Goal: Task Accomplishment & Management: Manage account settings

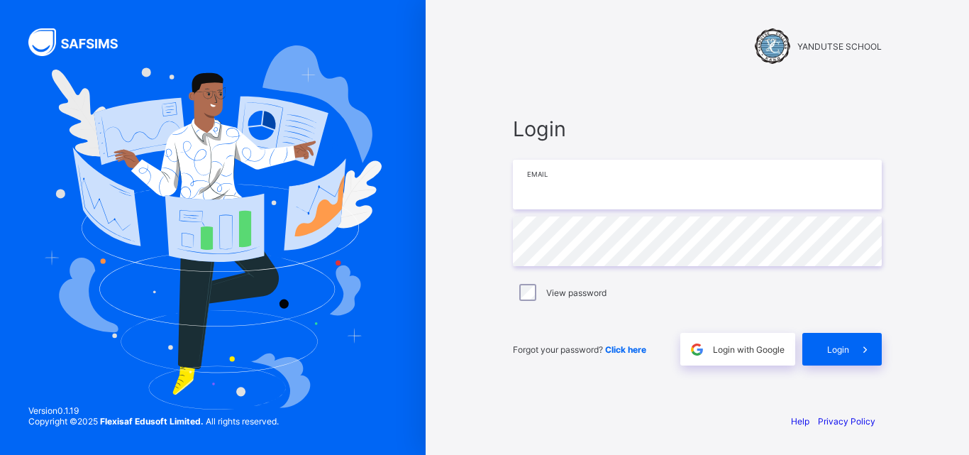
click at [621, 201] on input "email" at bounding box center [697, 185] width 369 height 50
type input "**********"
click at [840, 345] on span "Login" at bounding box center [838, 349] width 22 height 11
type input "**********"
click at [842, 359] on div "Login" at bounding box center [841, 349] width 79 height 33
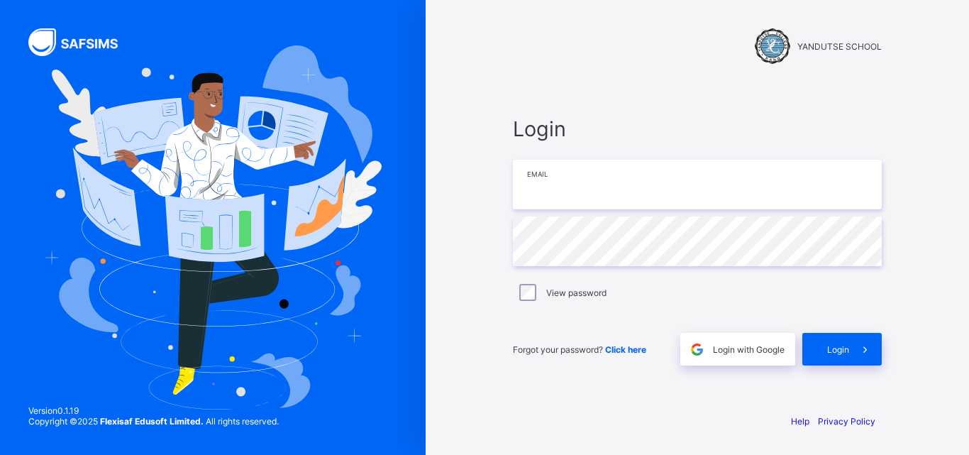
click at [556, 189] on input "email" at bounding box center [697, 185] width 369 height 50
type input "**********"
click at [830, 342] on div "Login" at bounding box center [841, 349] width 79 height 33
click at [625, 353] on span "Click here" at bounding box center [625, 349] width 41 height 11
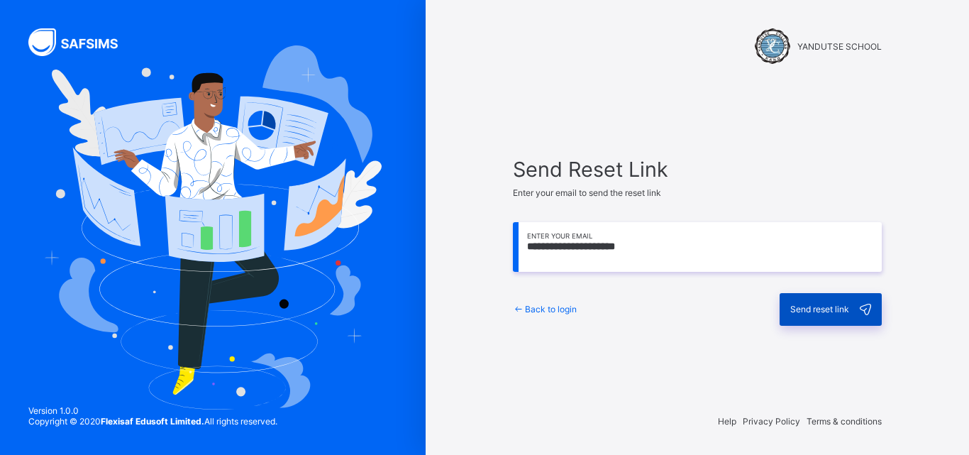
click at [798, 308] on span "Send reset link" at bounding box center [819, 308] width 59 height 11
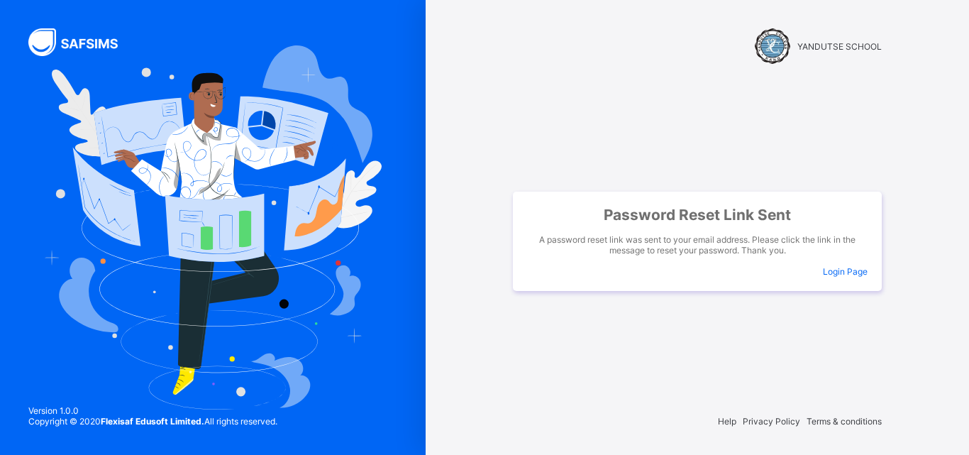
click at [631, 399] on div "Help Privacy Policy Terms & conditions" at bounding box center [696, 420] width 397 height 67
click at [554, 116] on div "Password Reset Link Sent A password reset link was sent to your email address. …" at bounding box center [696, 240] width 397 height 264
click at [845, 271] on span "Login Page" at bounding box center [844, 271] width 45 height 11
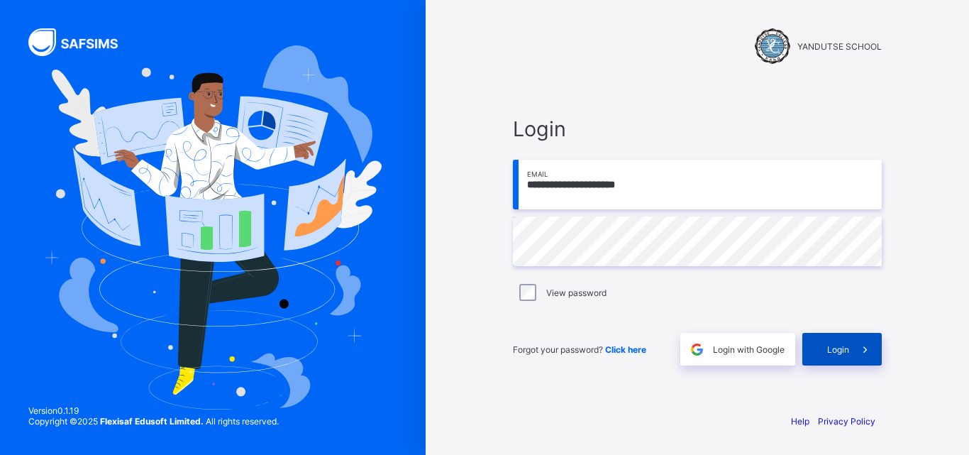
click at [846, 355] on div "Login" at bounding box center [841, 349] width 79 height 33
click at [680, 209] on div "Login Email Password View password Forgot your password? Click here Login with …" at bounding box center [697, 240] width 369 height 249
click at [674, 187] on input "email" at bounding box center [697, 185] width 369 height 50
type input "**********"
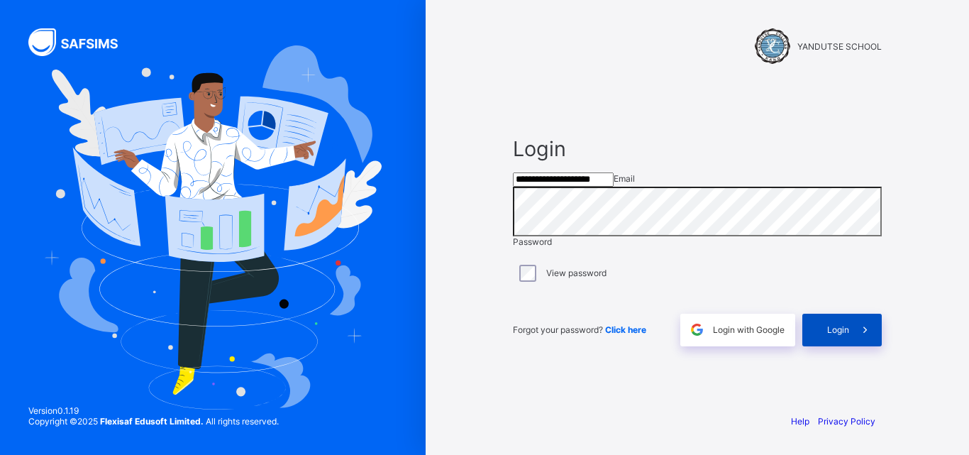
click at [848, 335] on span "Login" at bounding box center [838, 329] width 22 height 11
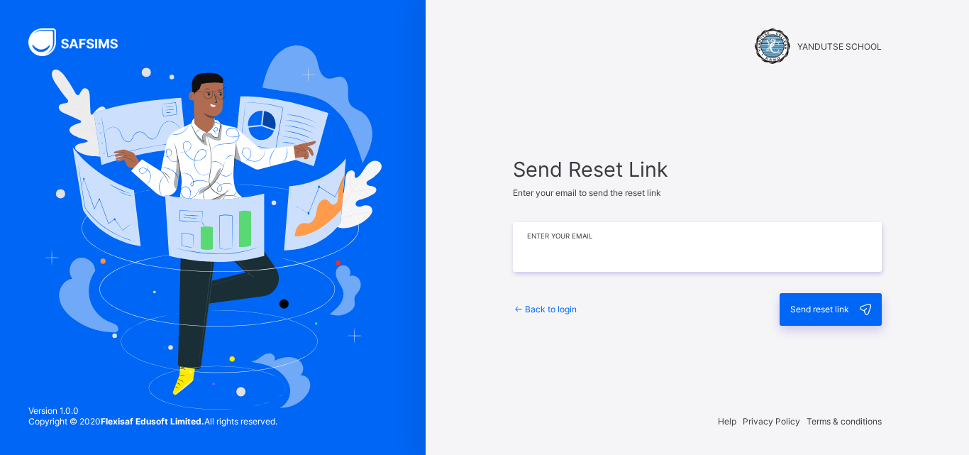
click at [603, 263] on input "email" at bounding box center [697, 247] width 369 height 50
type input "**********"
click at [542, 303] on span "Back to login" at bounding box center [551, 308] width 52 height 11
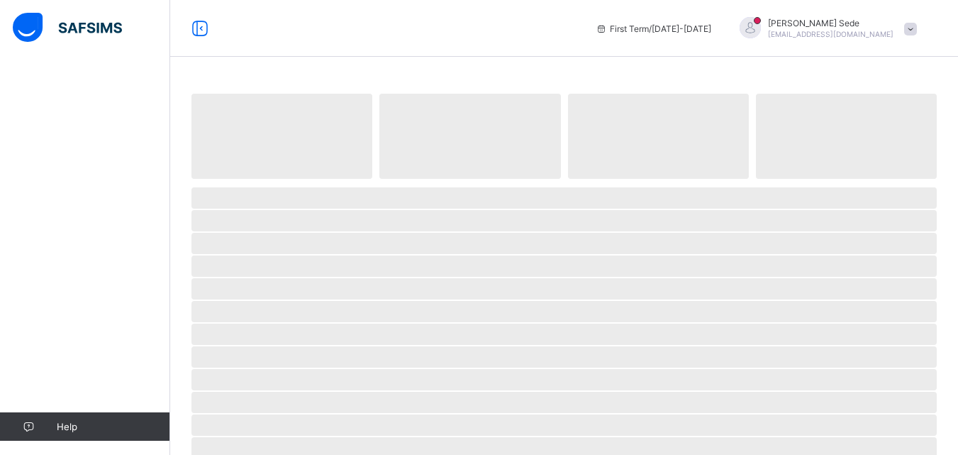
click at [25, 32] on img at bounding box center [67, 28] width 109 height 30
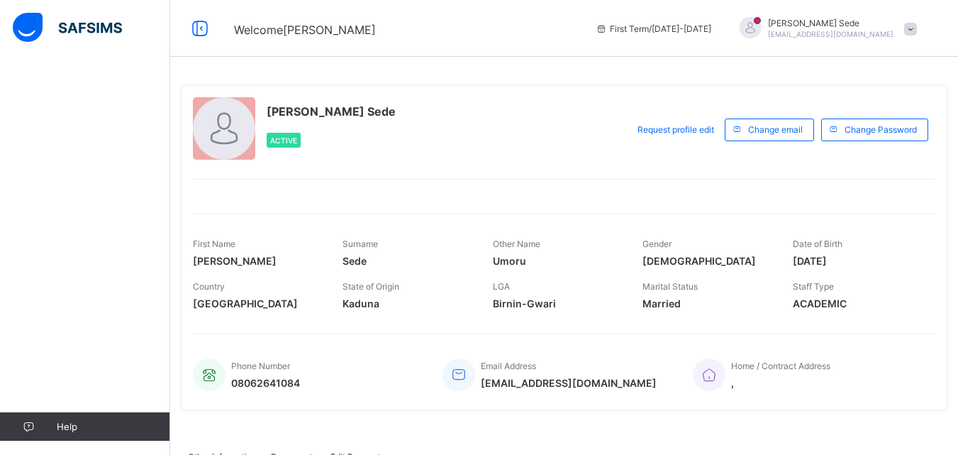
click at [26, 26] on img at bounding box center [67, 28] width 109 height 30
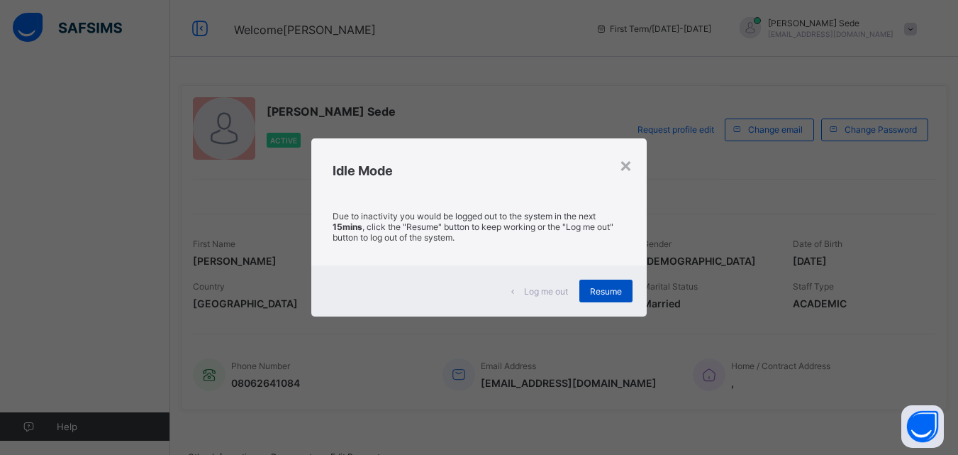
click at [608, 291] on span "Resume" at bounding box center [606, 291] width 32 height 11
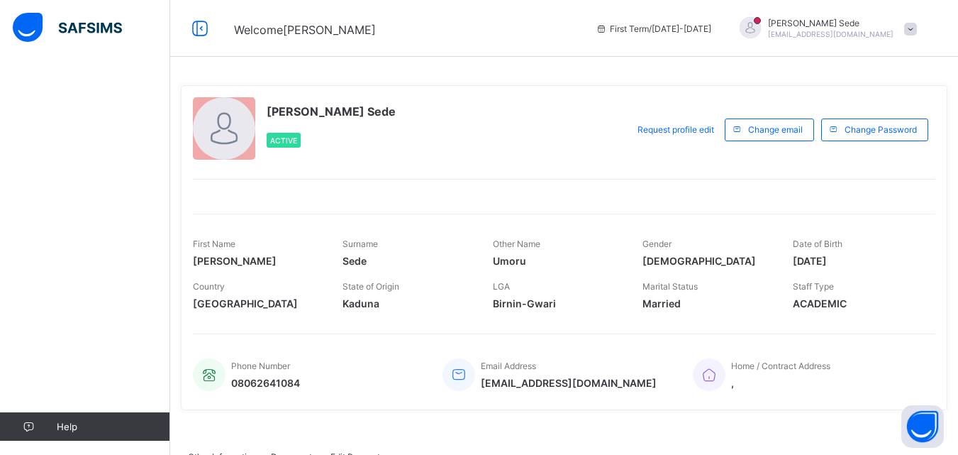
click at [25, 29] on img at bounding box center [67, 28] width 109 height 30
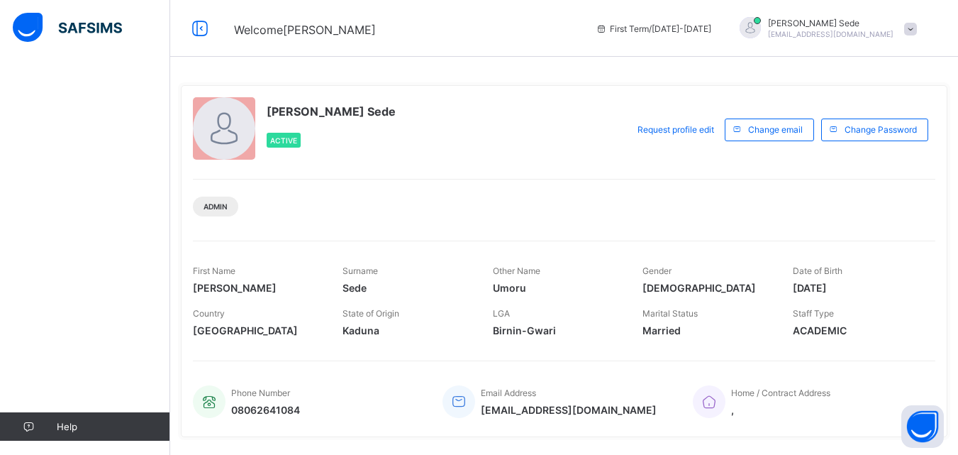
click at [28, 34] on img at bounding box center [67, 28] width 109 height 30
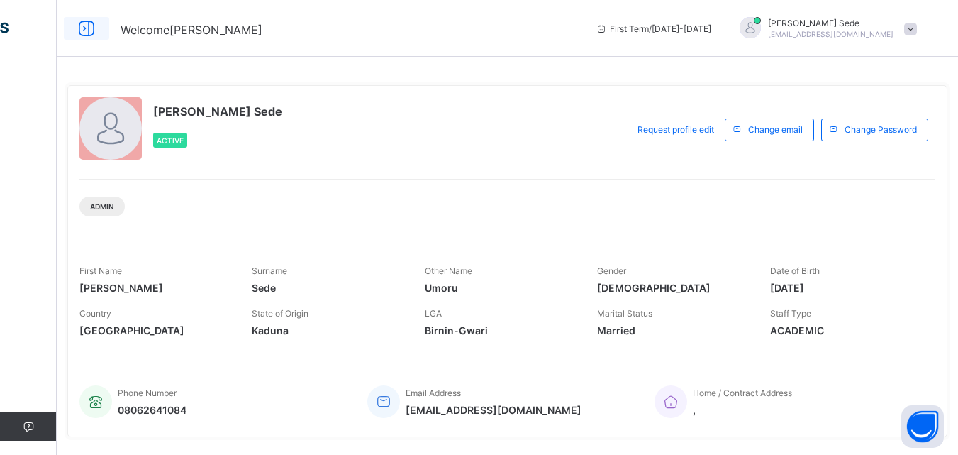
click at [95, 30] on icon at bounding box center [86, 28] width 24 height 21
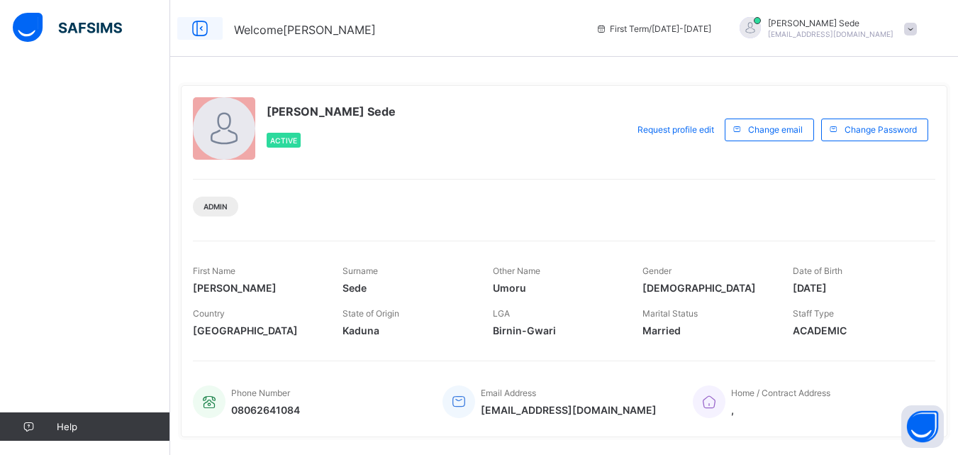
click at [199, 28] on icon at bounding box center [200, 28] width 24 height 21
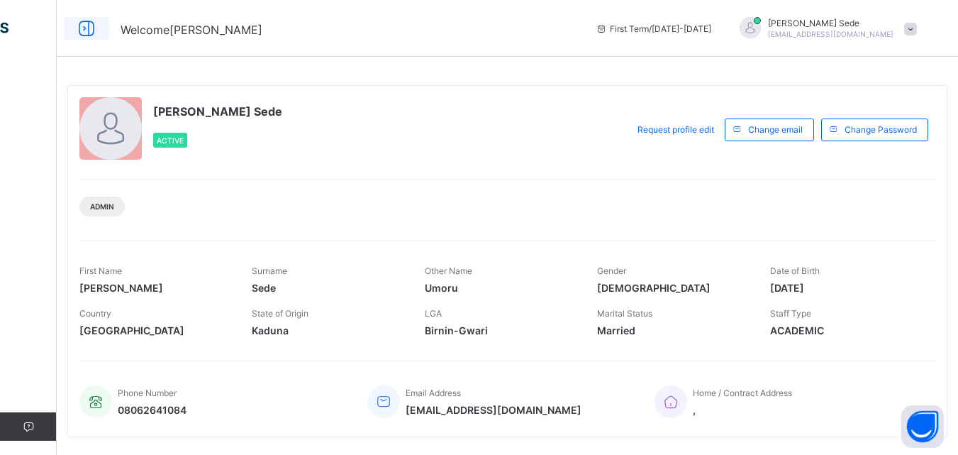
click at [86, 28] on icon at bounding box center [86, 28] width 24 height 21
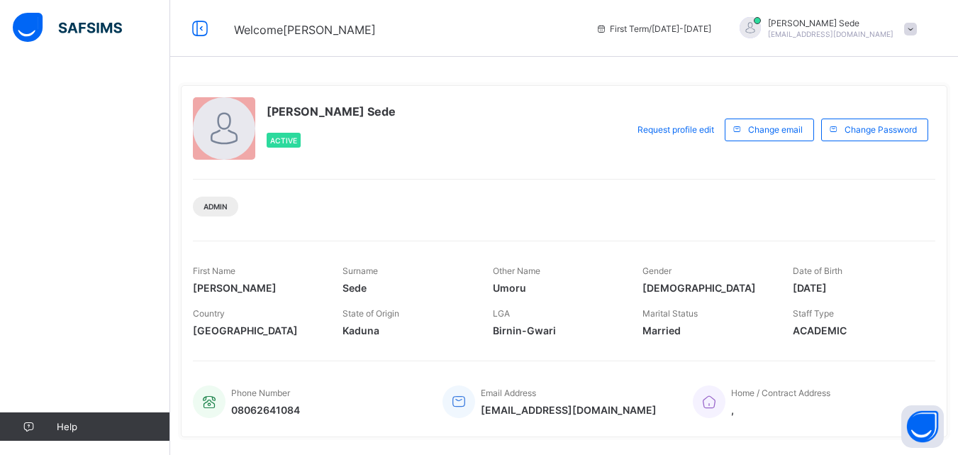
click at [25, 25] on img at bounding box center [67, 28] width 109 height 30
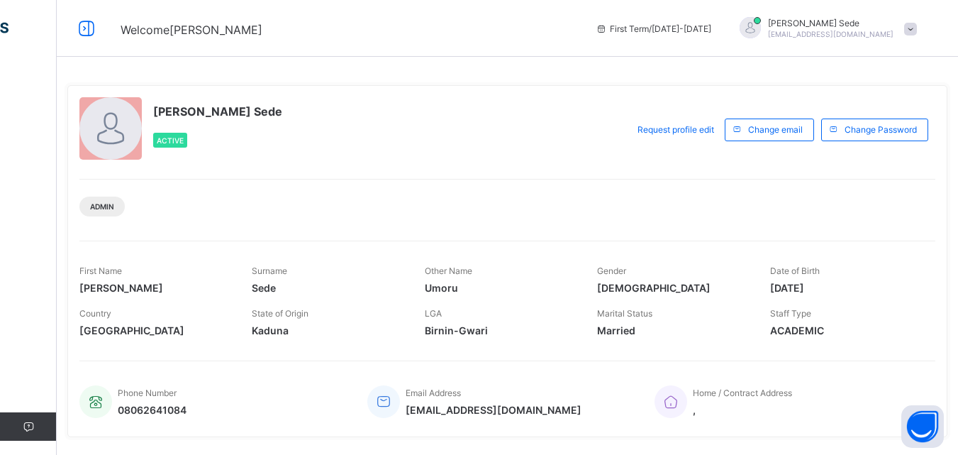
click at [761, 24] on div at bounding box center [750, 27] width 21 height 21
click at [917, 31] on span at bounding box center [910, 29] width 13 height 13
click at [882, 109] on span "Profile" at bounding box center [871, 112] width 94 height 16
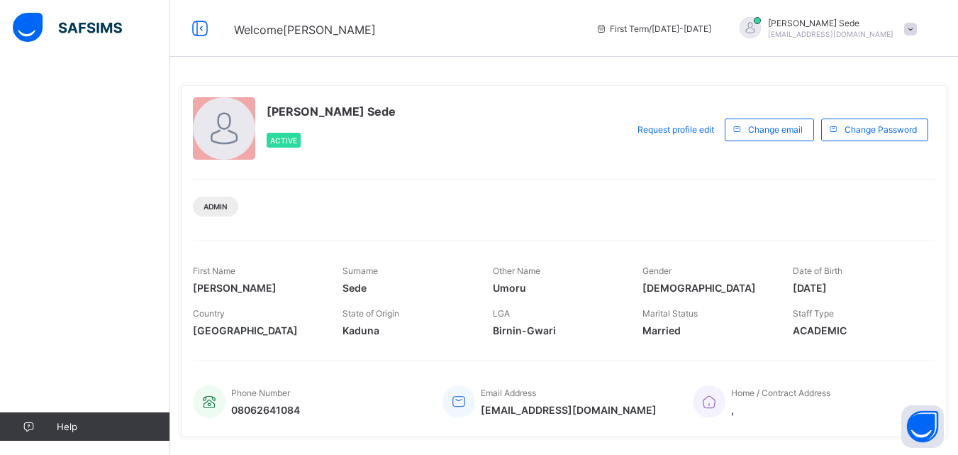
click at [26, 23] on img at bounding box center [67, 28] width 109 height 30
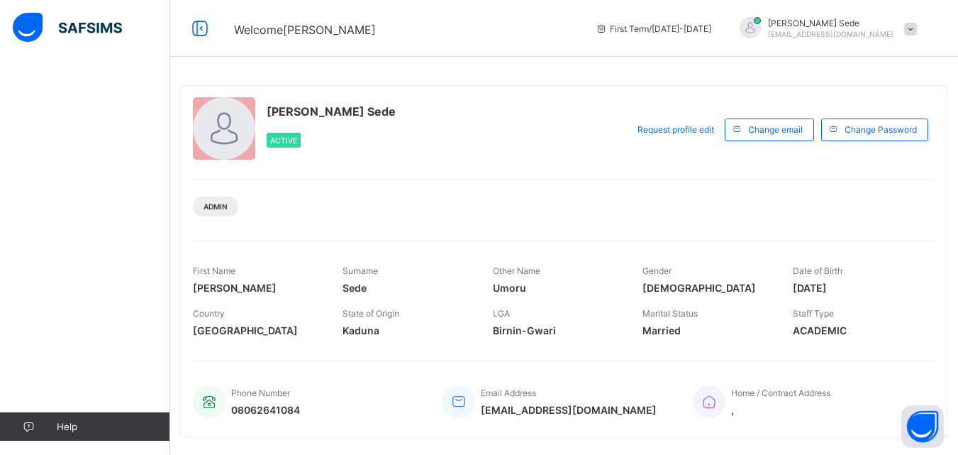
click at [25, 23] on img at bounding box center [67, 28] width 109 height 30
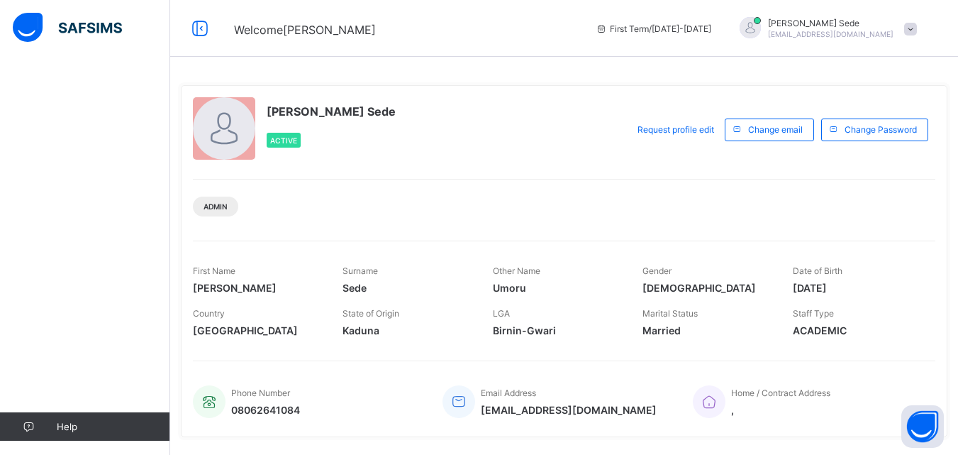
click at [25, 23] on img at bounding box center [67, 28] width 109 height 30
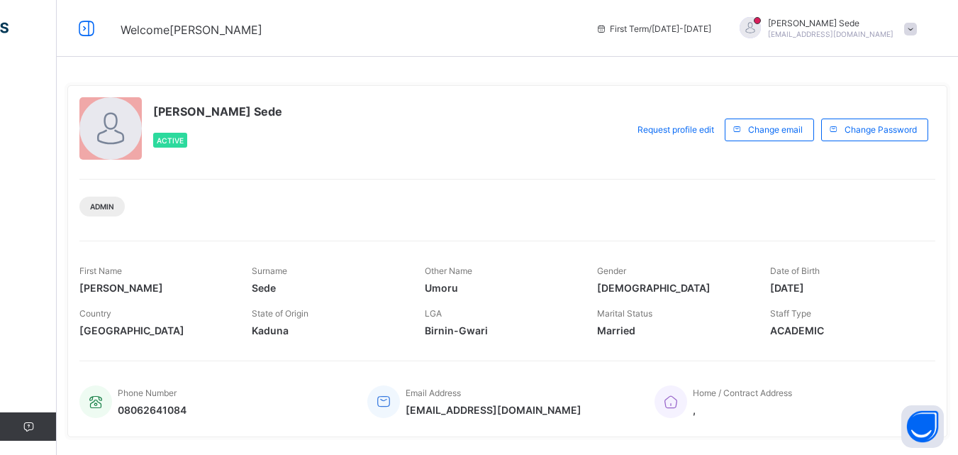
click at [917, 30] on span at bounding box center [910, 29] width 13 height 13
click at [866, 140] on span "Logout" at bounding box center [871, 140] width 94 height 16
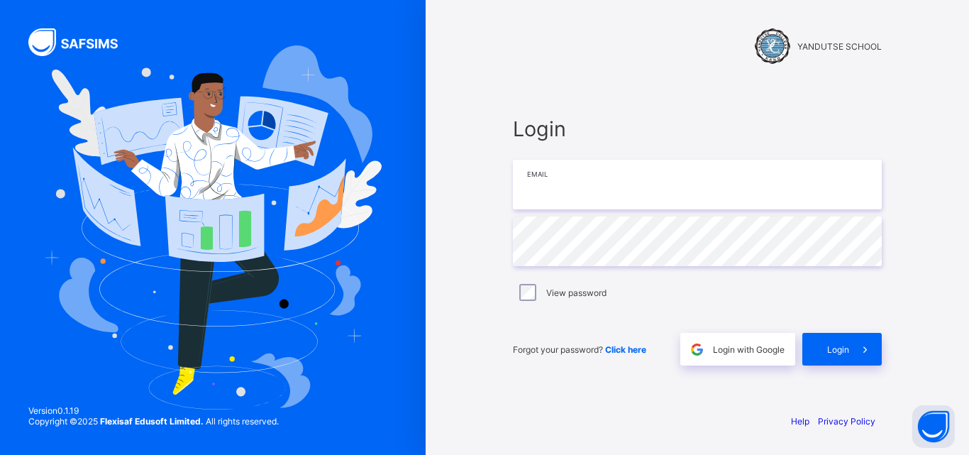
click at [606, 188] on input "email" at bounding box center [697, 185] width 369 height 50
type input "**********"
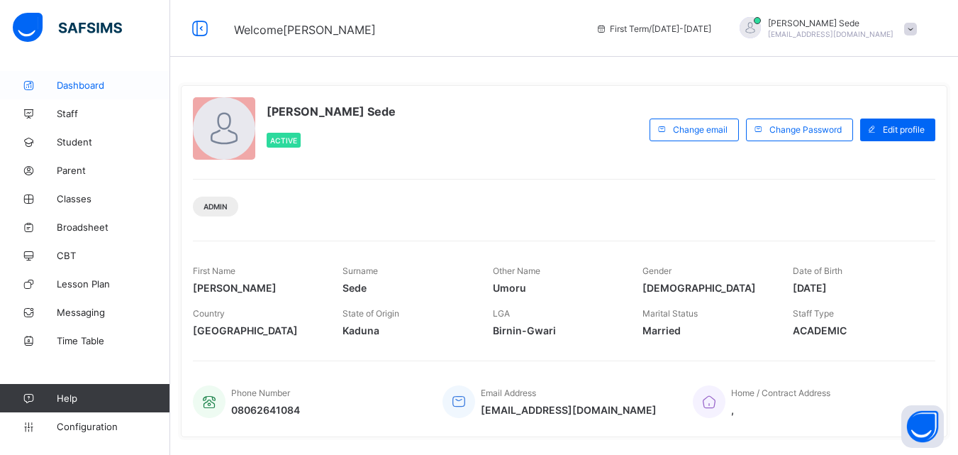
click at [90, 84] on span "Dashboard" at bounding box center [113, 84] width 113 height 11
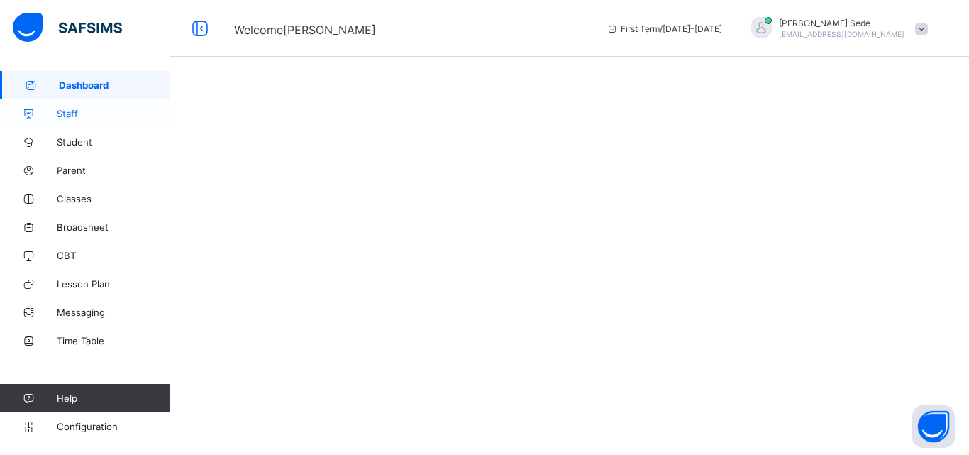
click at [74, 110] on span "Staff" at bounding box center [113, 113] width 113 height 11
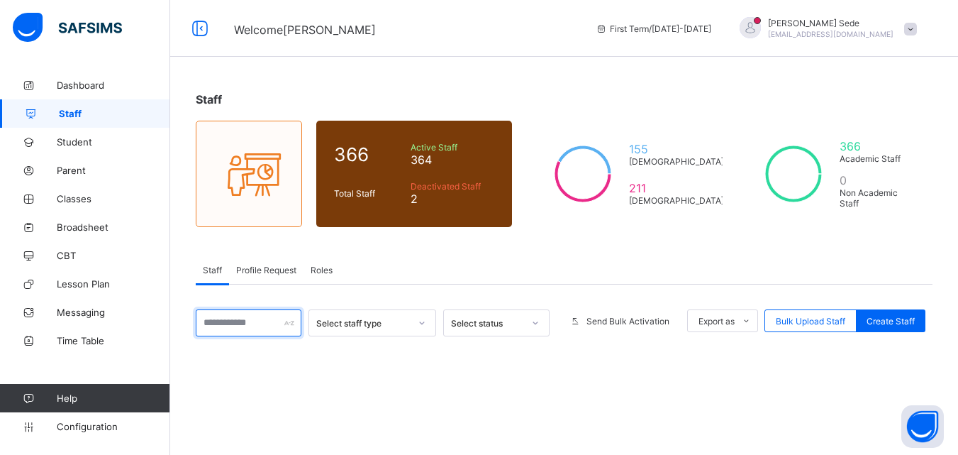
click at [296, 323] on div at bounding box center [249, 322] width 106 height 27
click at [426, 318] on icon at bounding box center [422, 323] width 9 height 14
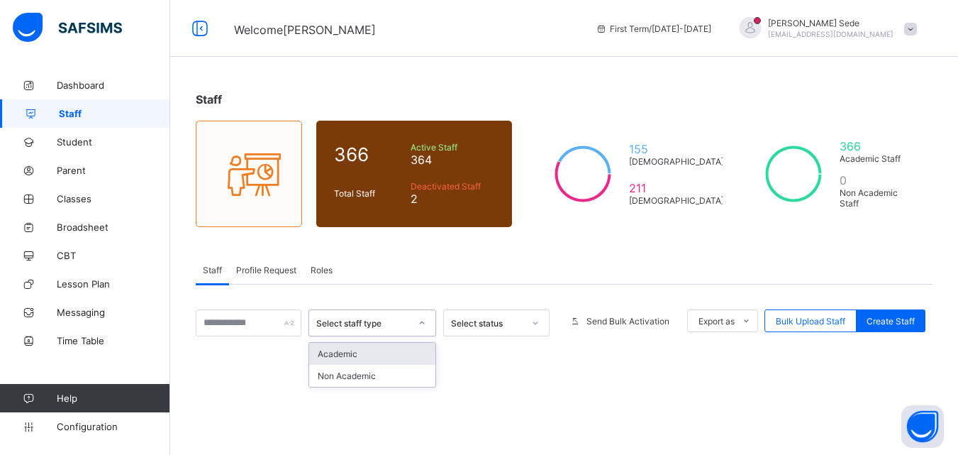
click at [415, 352] on div "Academic" at bounding box center [372, 353] width 126 height 22
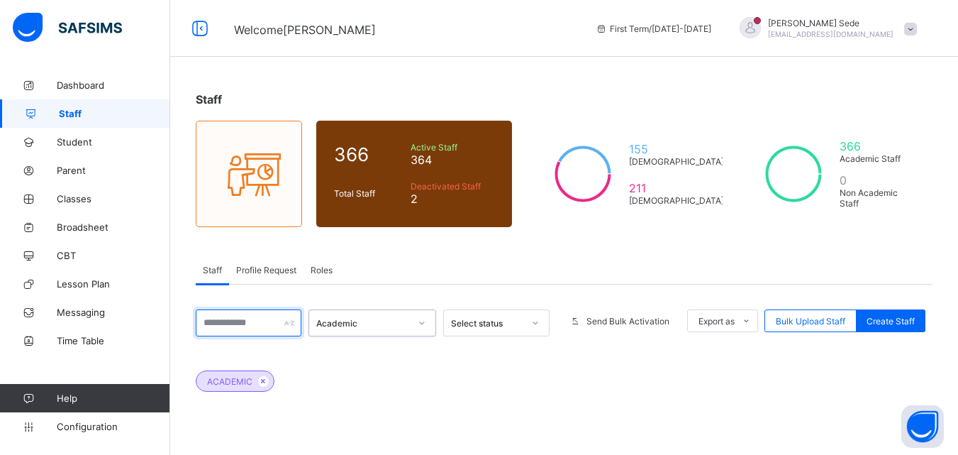
click at [293, 320] on div at bounding box center [249, 322] width 106 height 27
click at [267, 322] on input "text" at bounding box center [249, 322] width 106 height 27
click at [271, 328] on input "*******" at bounding box center [249, 322] width 106 height 27
type input "*"
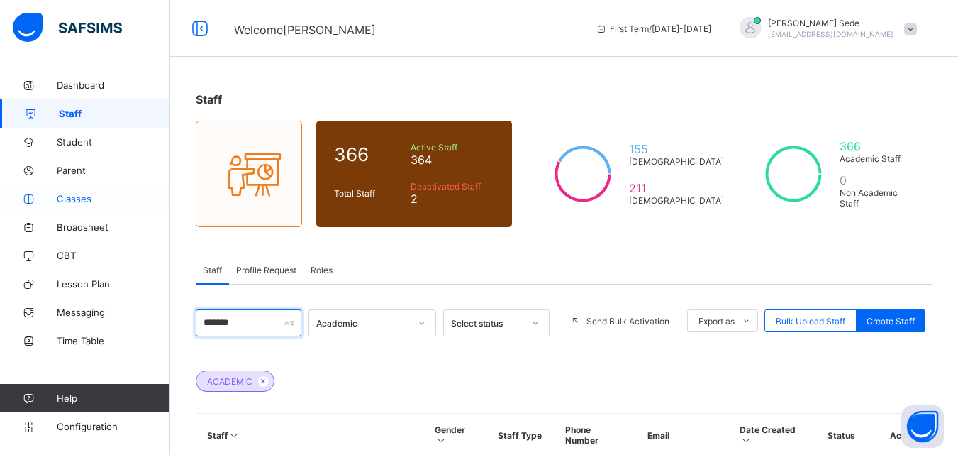
type input "*******"
click at [84, 201] on span "Classes" at bounding box center [113, 198] width 113 height 11
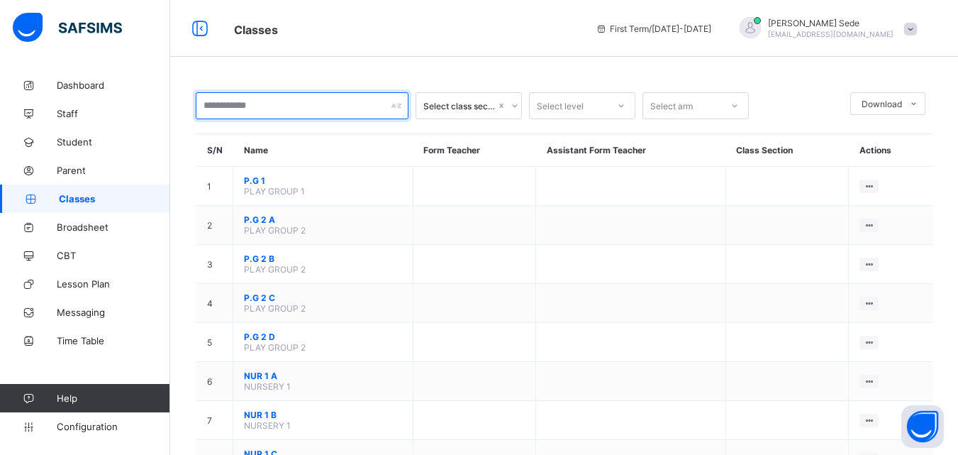
click at [351, 111] on input "text" at bounding box center [302, 105] width 213 height 27
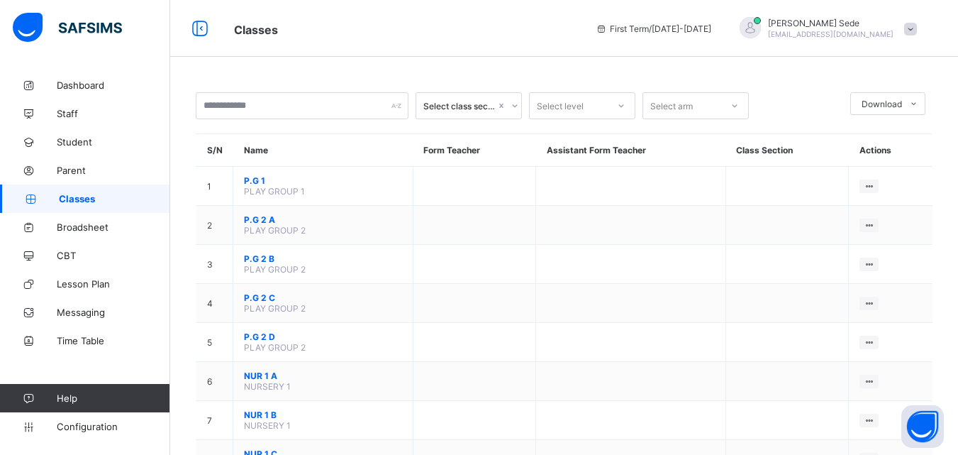
click at [516, 102] on icon at bounding box center [515, 106] width 9 height 14
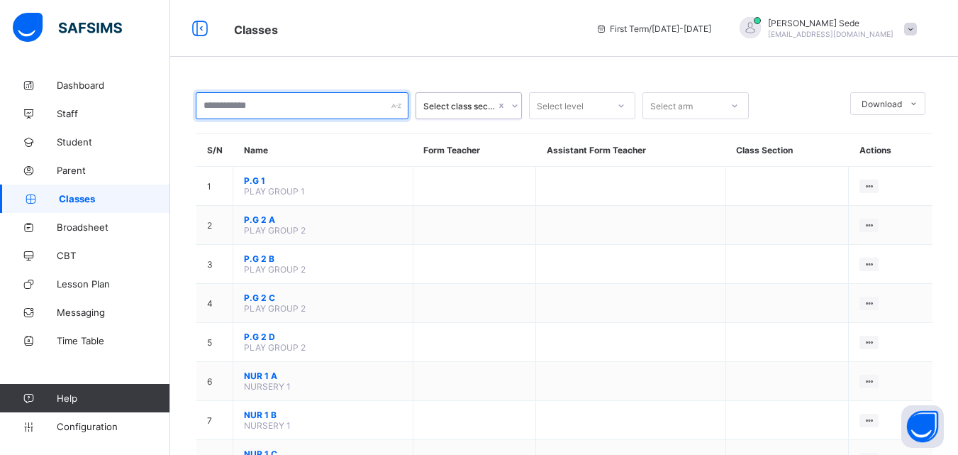
click at [303, 105] on input "text" at bounding box center [302, 105] width 213 height 27
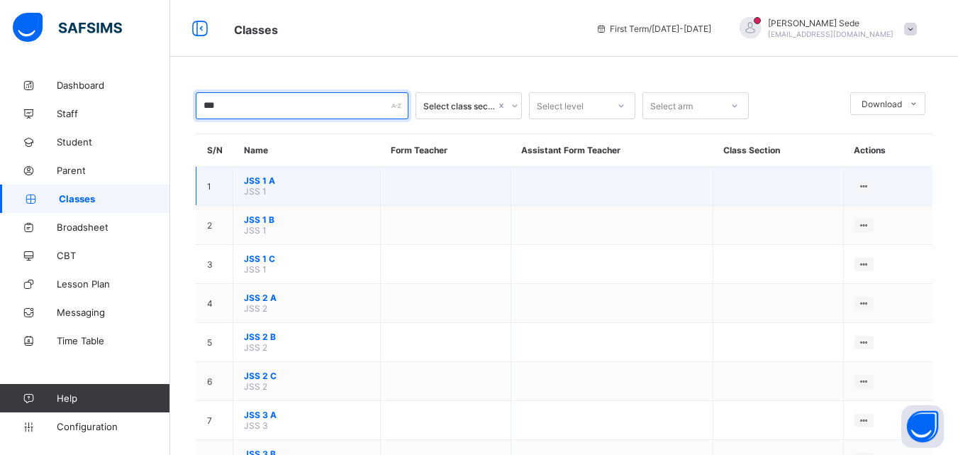
type input "***"
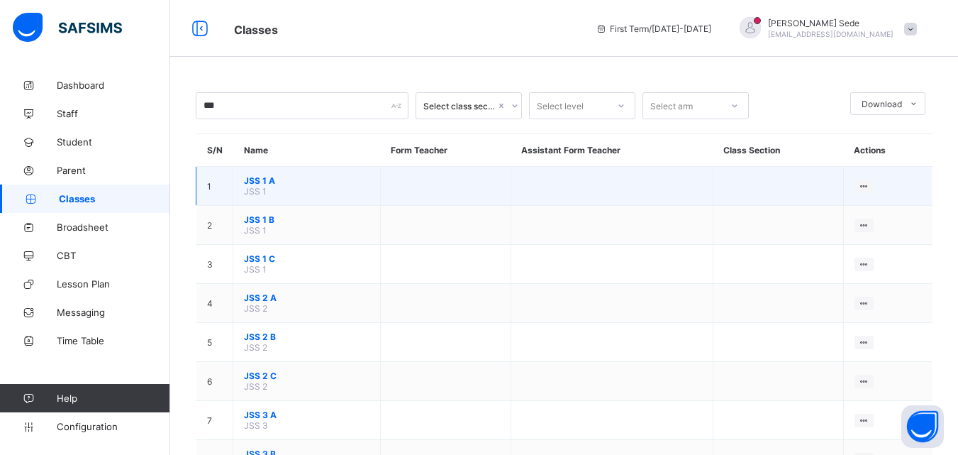
click at [270, 191] on td "JSS 1 A JSS 1" at bounding box center [306, 186] width 147 height 39
click at [303, 192] on td "JSS 1 A JSS 1" at bounding box center [306, 186] width 147 height 39
click at [827, 213] on div "View Class" at bounding box center [826, 213] width 81 height 14
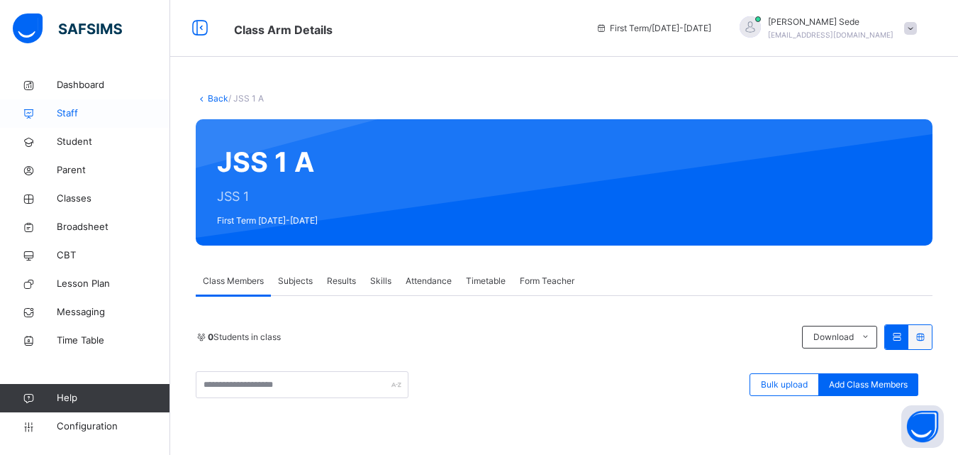
click at [87, 113] on span "Staff" at bounding box center [113, 113] width 113 height 14
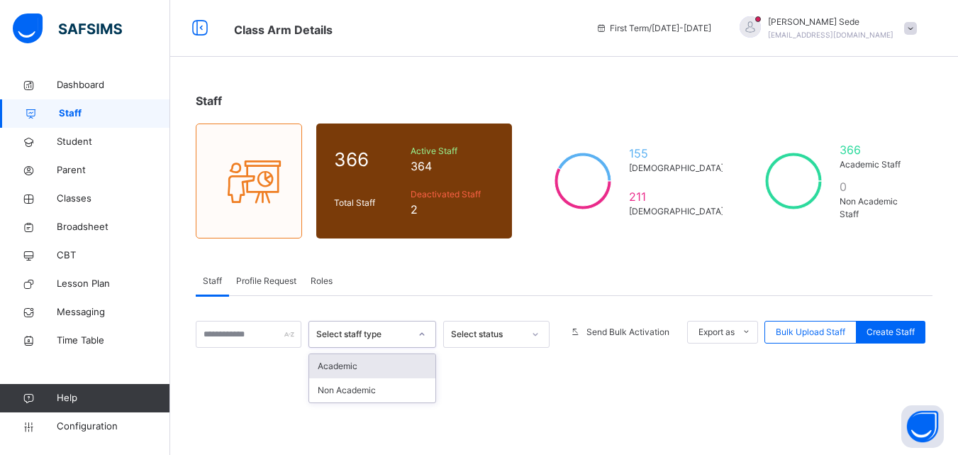
click at [429, 324] on div at bounding box center [422, 334] width 24 height 23
click at [413, 356] on div "Academic" at bounding box center [372, 366] width 126 height 24
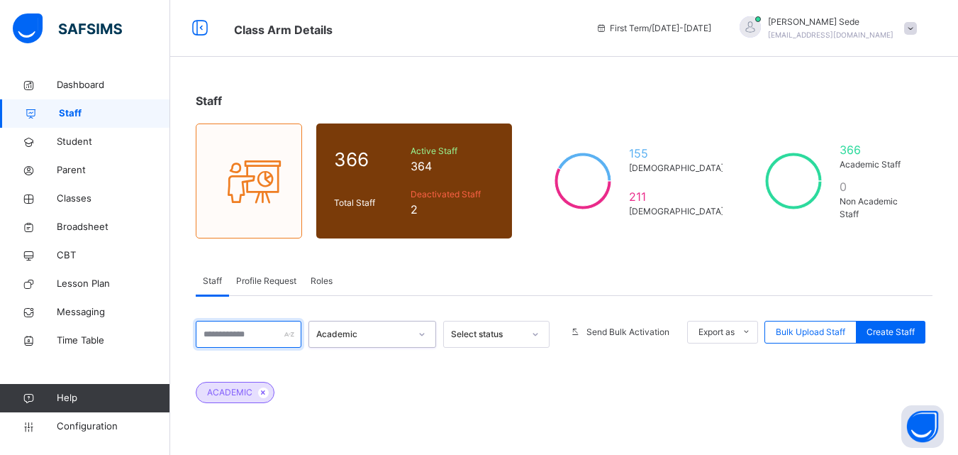
click at [261, 333] on input "text" at bounding box center [249, 333] width 106 height 27
type input "*******"
click at [540, 333] on icon at bounding box center [535, 334] width 9 height 14
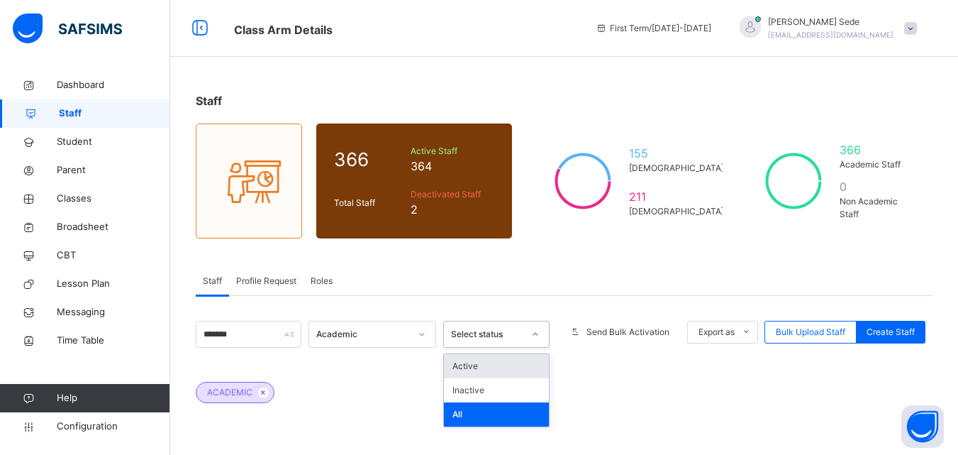
click at [520, 372] on div "Active" at bounding box center [496, 366] width 105 height 24
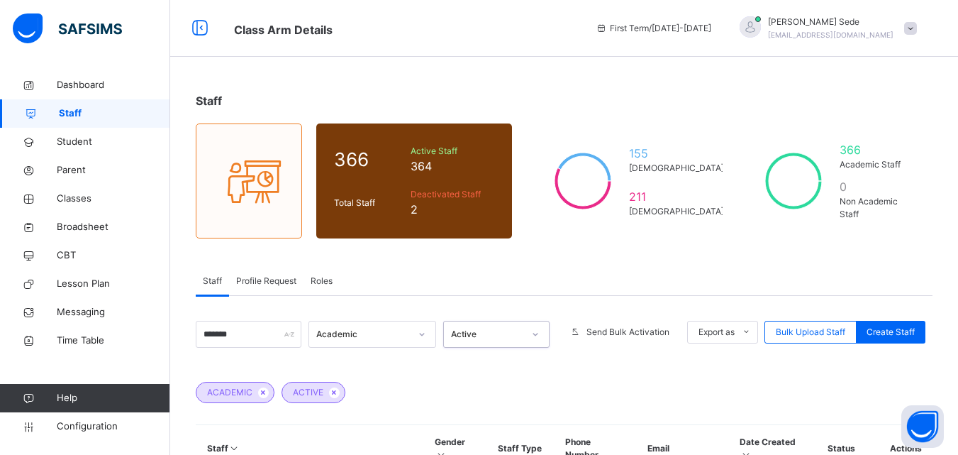
scroll to position [398, 0]
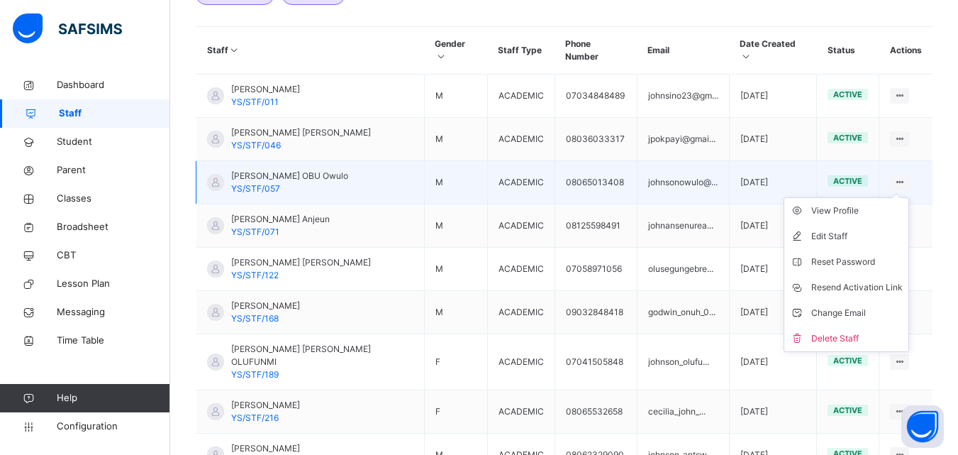
click at [905, 177] on icon at bounding box center [899, 182] width 12 height 11
click at [834, 203] on div "View Profile" at bounding box center [856, 210] width 91 height 14
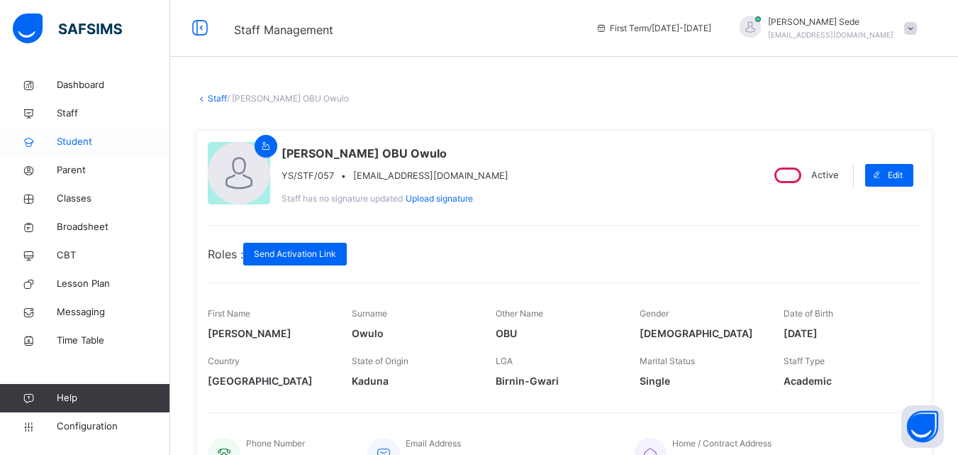
click at [76, 135] on span "Student" at bounding box center [113, 142] width 113 height 14
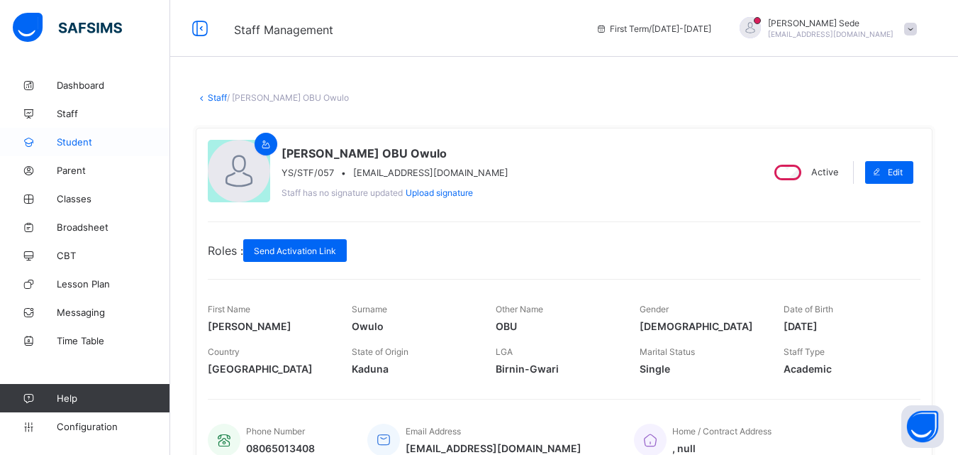
click at [78, 141] on span "Student" at bounding box center [113, 141] width 113 height 11
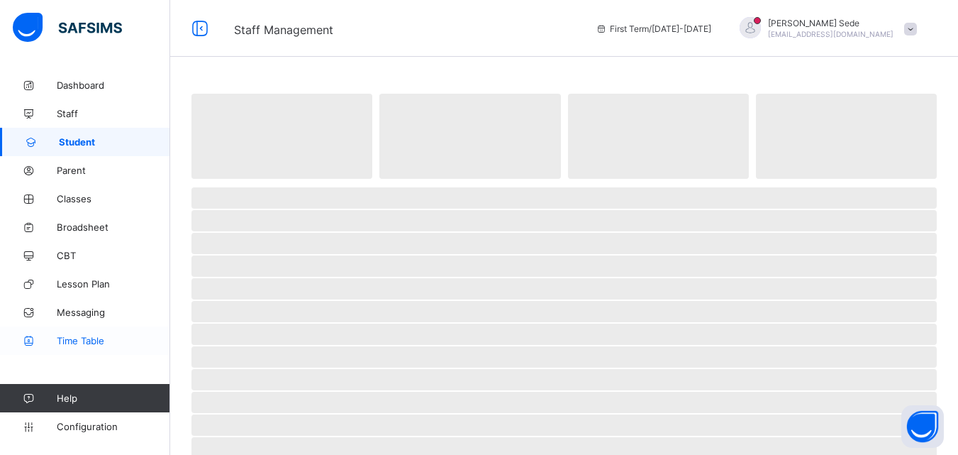
click at [72, 340] on span "Time Table" at bounding box center [113, 340] width 113 height 11
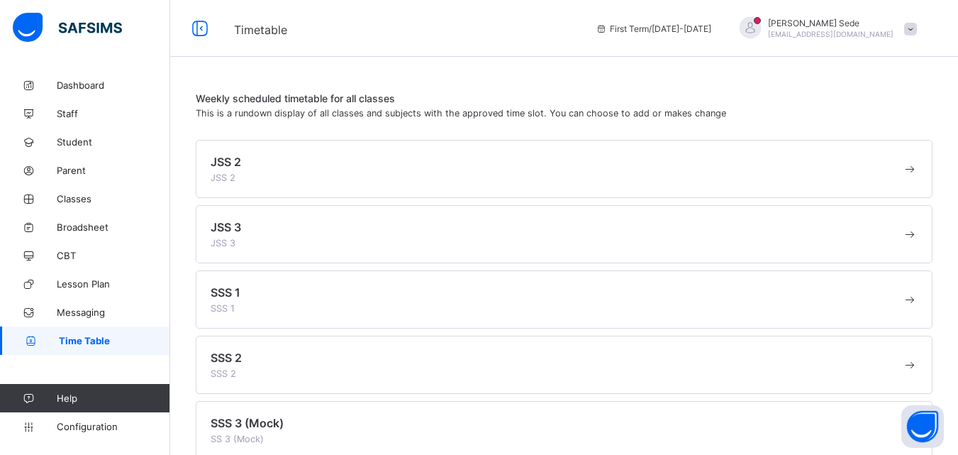
click at [284, 181] on div "JSS 2 JSS 2" at bounding box center [556, 169] width 691 height 28
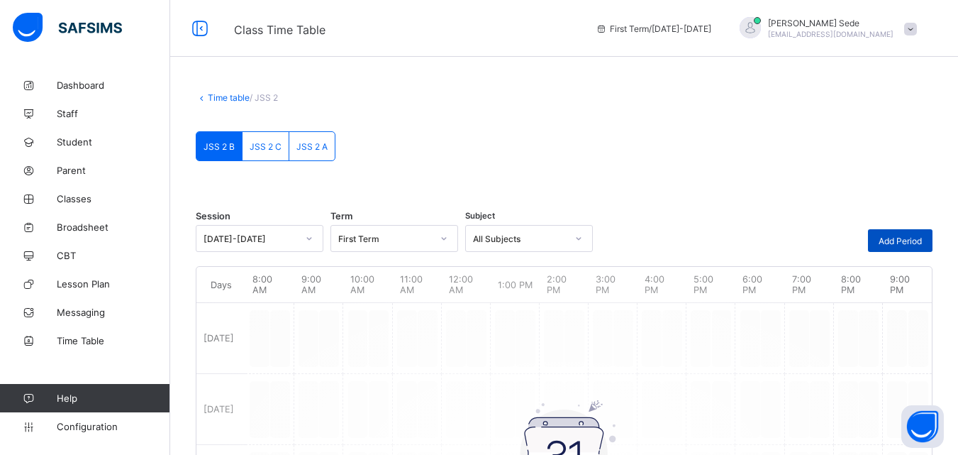
click at [909, 238] on span "Add Period" at bounding box center [900, 240] width 43 height 11
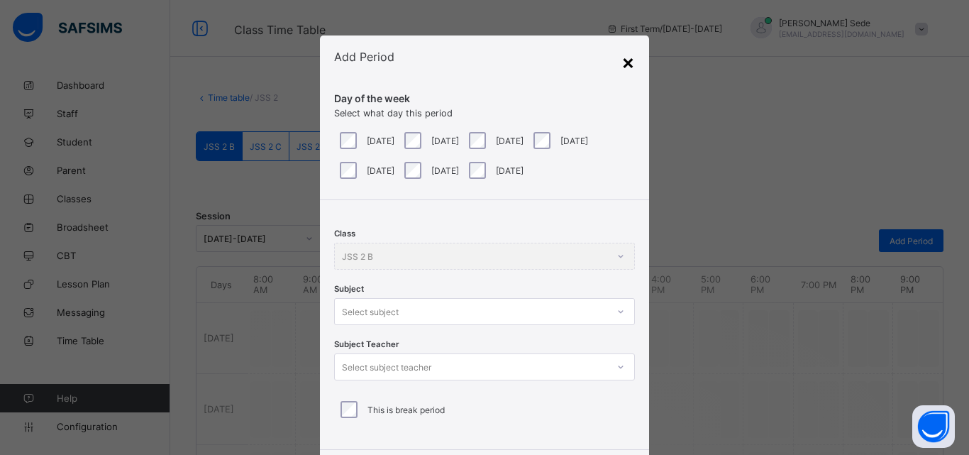
click at [623, 61] on div "×" at bounding box center [627, 62] width 13 height 24
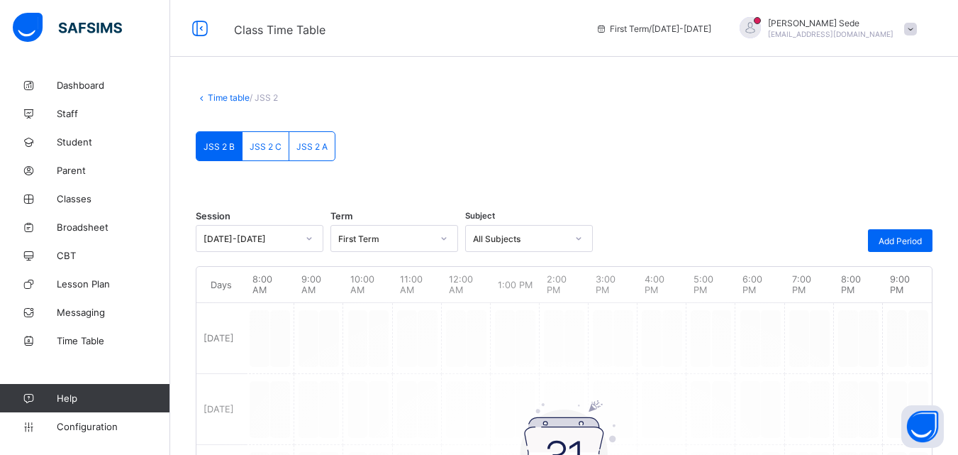
click at [576, 237] on icon at bounding box center [578, 238] width 9 height 14
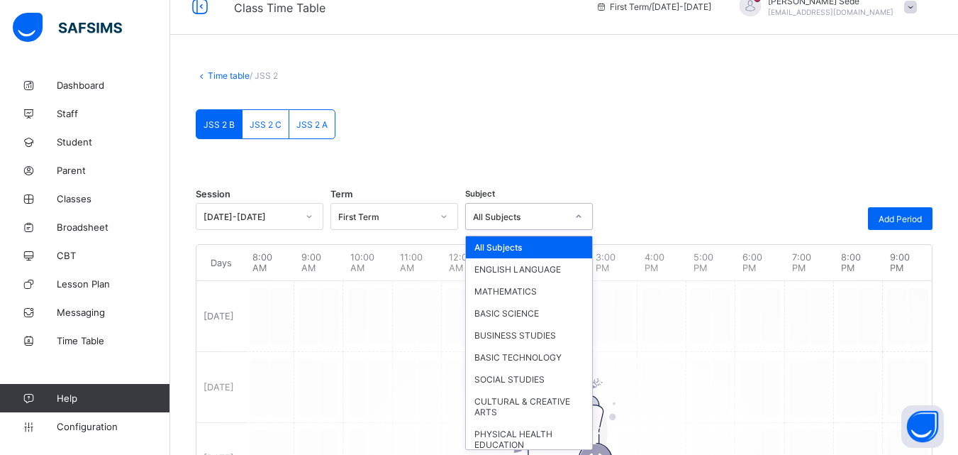
scroll to position [23, 0]
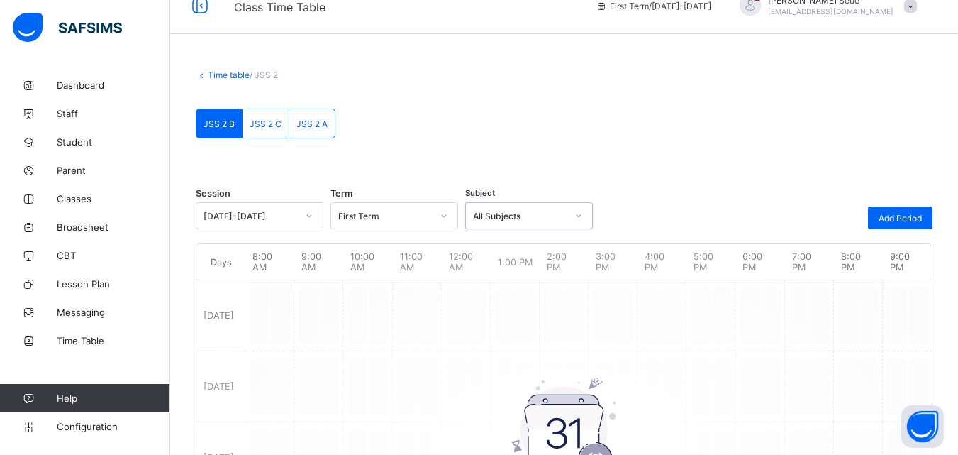
click at [581, 218] on icon at bounding box center [578, 215] width 9 height 14
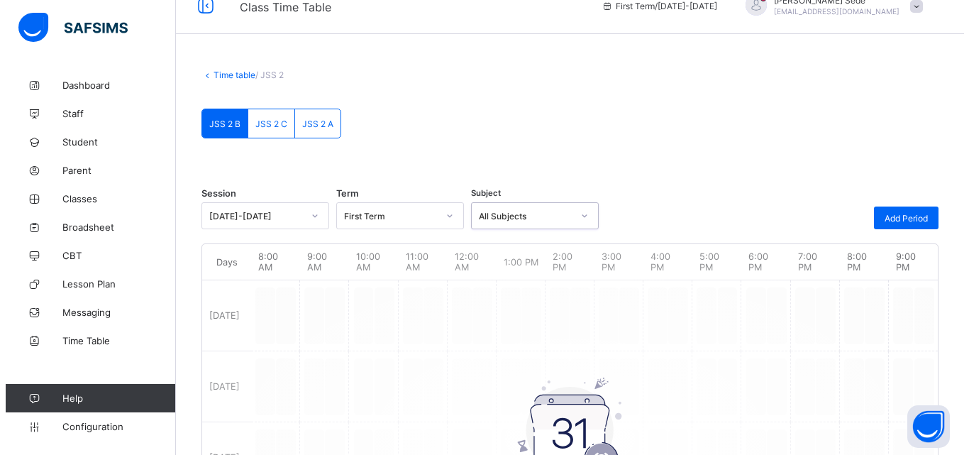
scroll to position [374, 0]
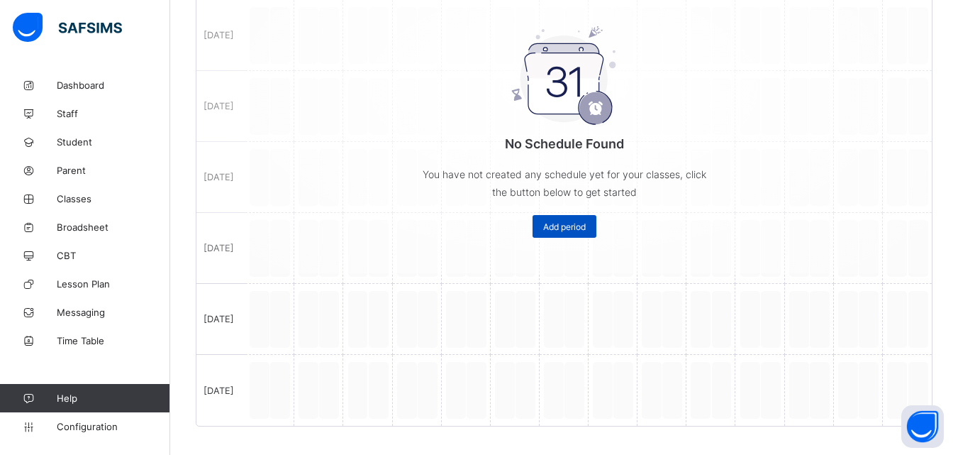
click at [556, 229] on span "Add period" at bounding box center [564, 226] width 43 height 11
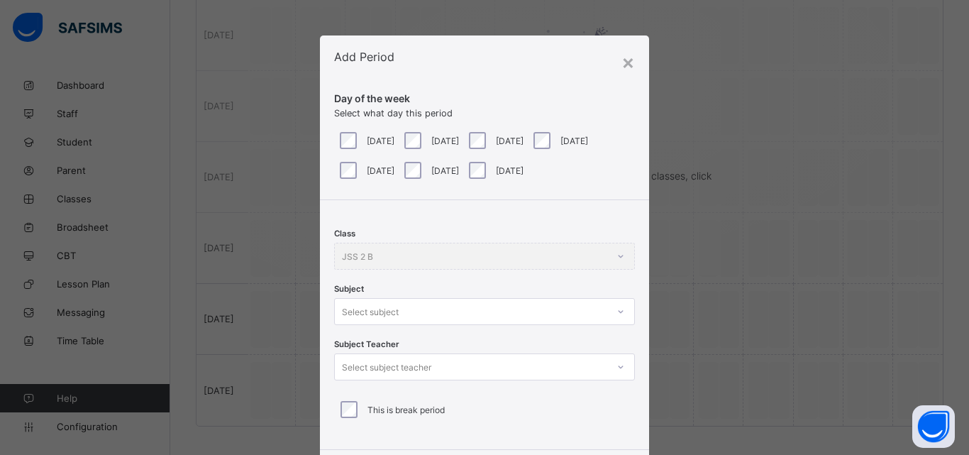
click at [618, 309] on div "Select subject" at bounding box center [484, 311] width 301 height 27
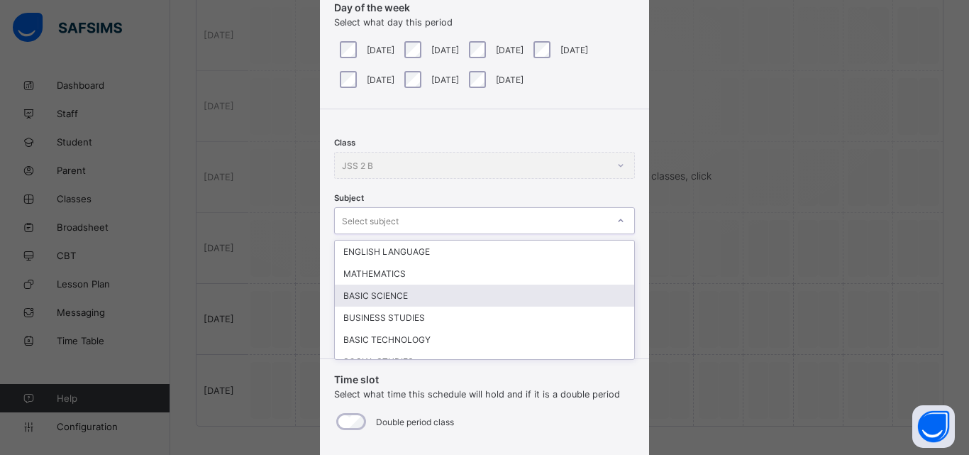
scroll to position [96, 0]
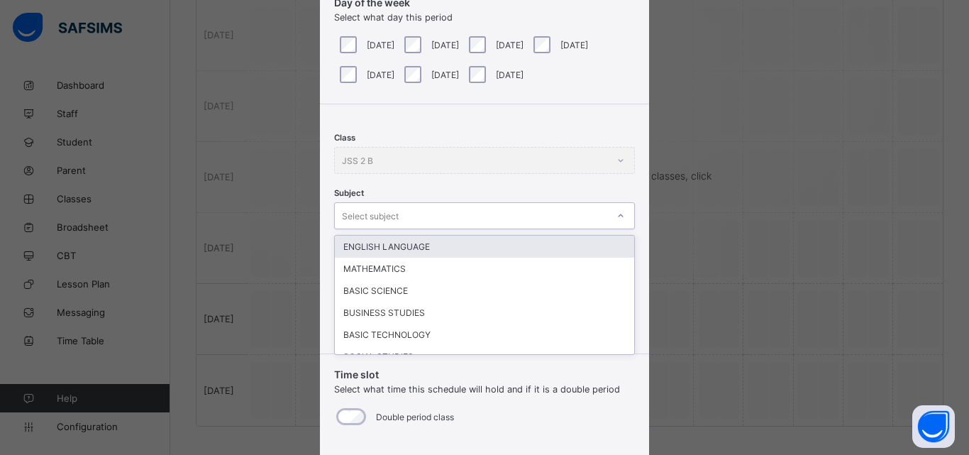
click at [501, 247] on div "ENGLISH LANGUAGE" at bounding box center [484, 246] width 299 height 22
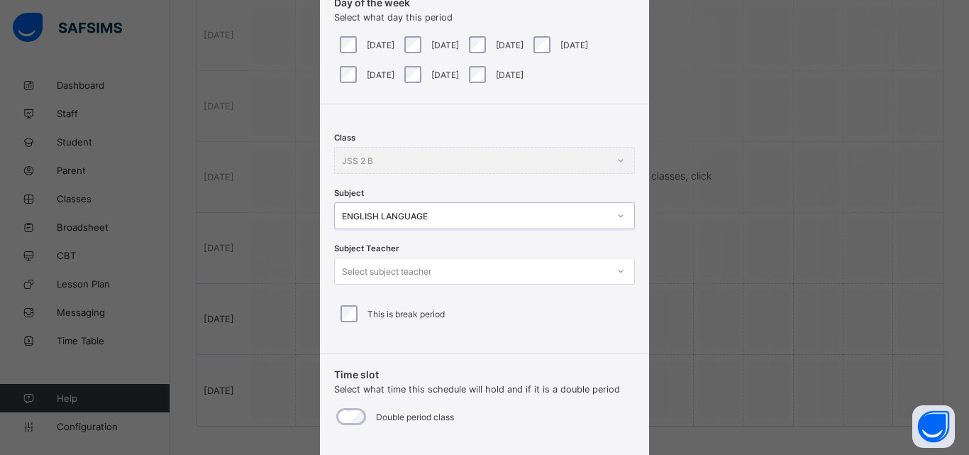
click at [618, 269] on icon at bounding box center [620, 271] width 9 height 14
click at [640, 382] on div "Time slot Select what time this schedule will hold and if it is a double period…" at bounding box center [484, 431] width 329 height 157
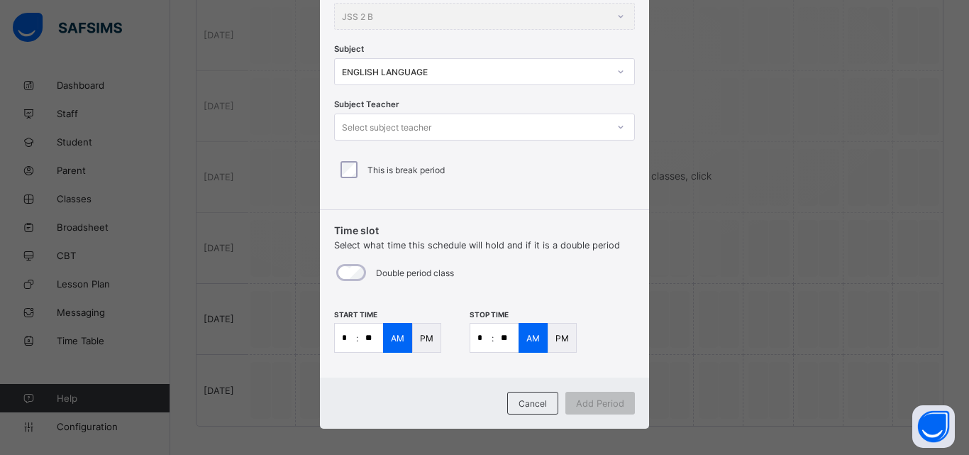
scroll to position [249, 0]
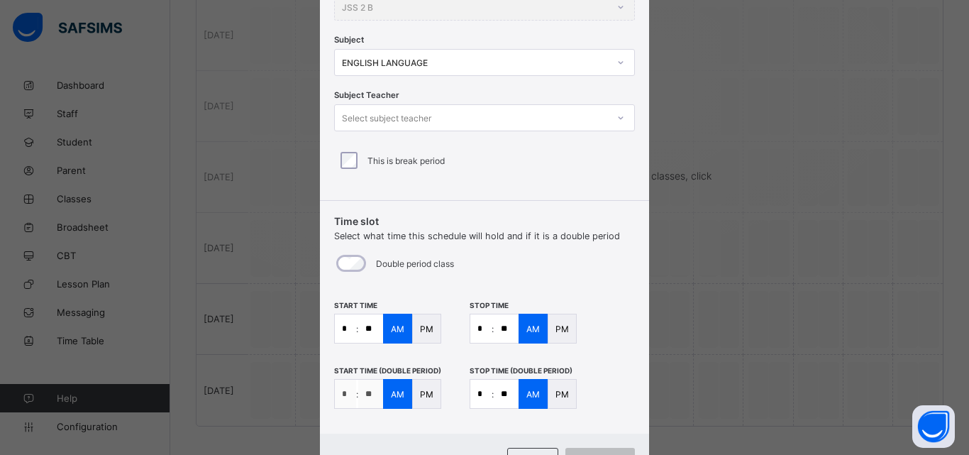
click at [481, 392] on input "*" at bounding box center [480, 393] width 21 height 28
type input "*"
click at [501, 391] on input "**" at bounding box center [505, 393] width 25 height 28
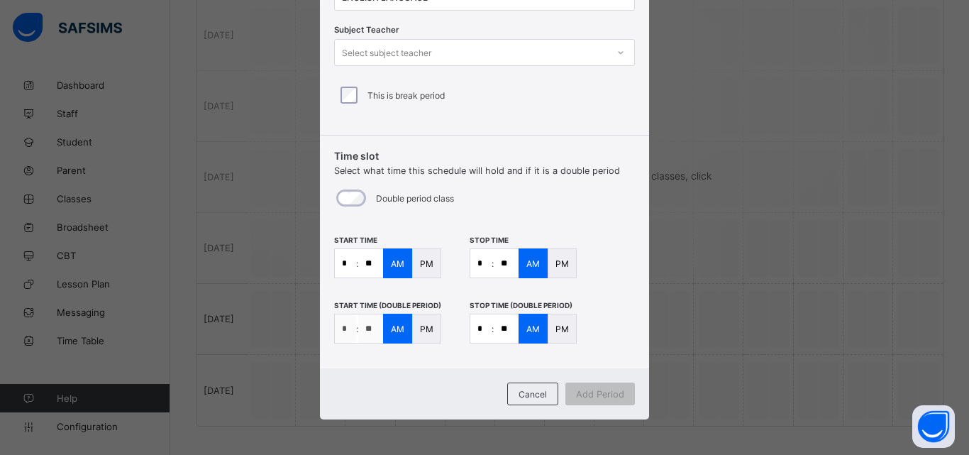
scroll to position [0, 0]
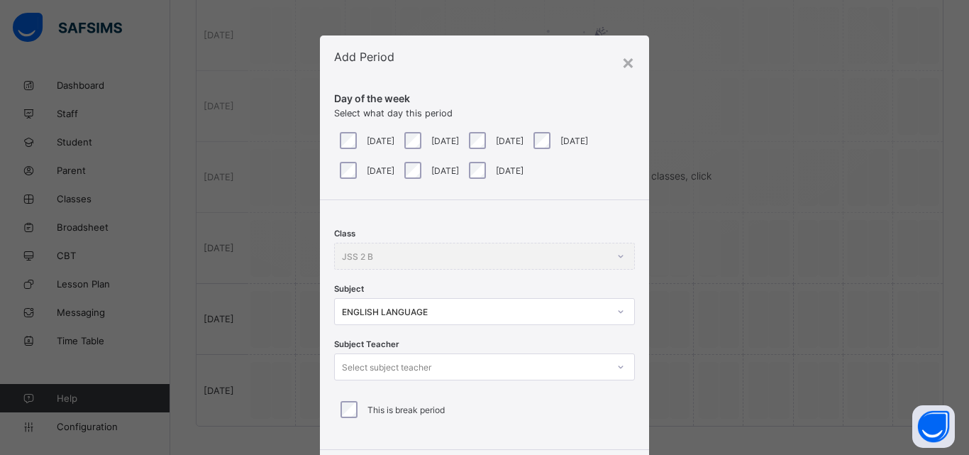
type input "**"
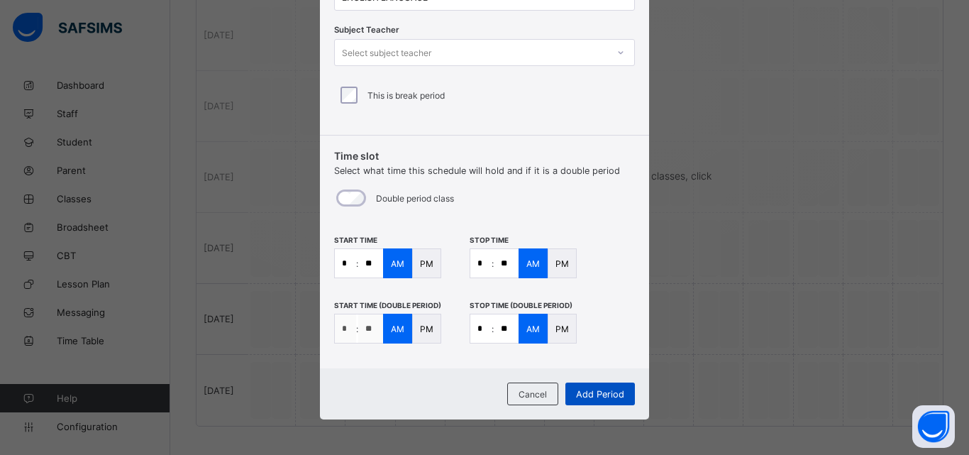
click at [604, 394] on span "Add Period" at bounding box center [600, 394] width 48 height 11
click at [616, 48] on icon at bounding box center [620, 52] width 9 height 14
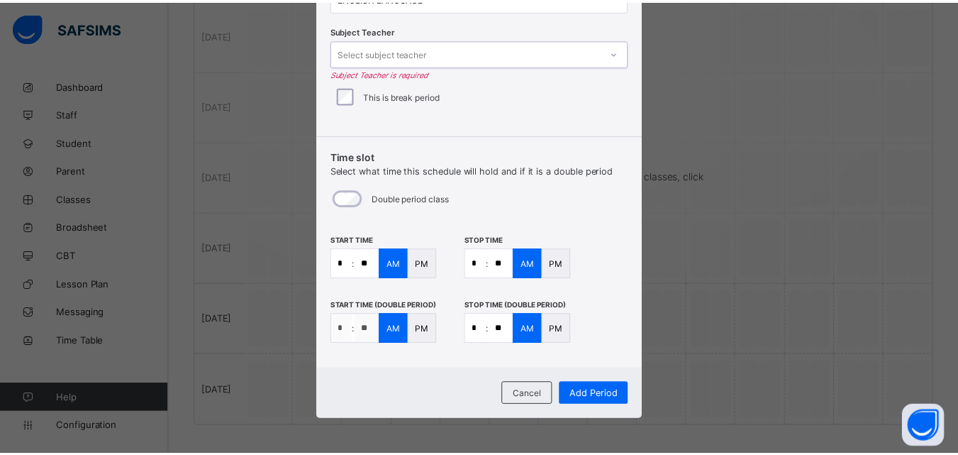
scroll to position [0, 0]
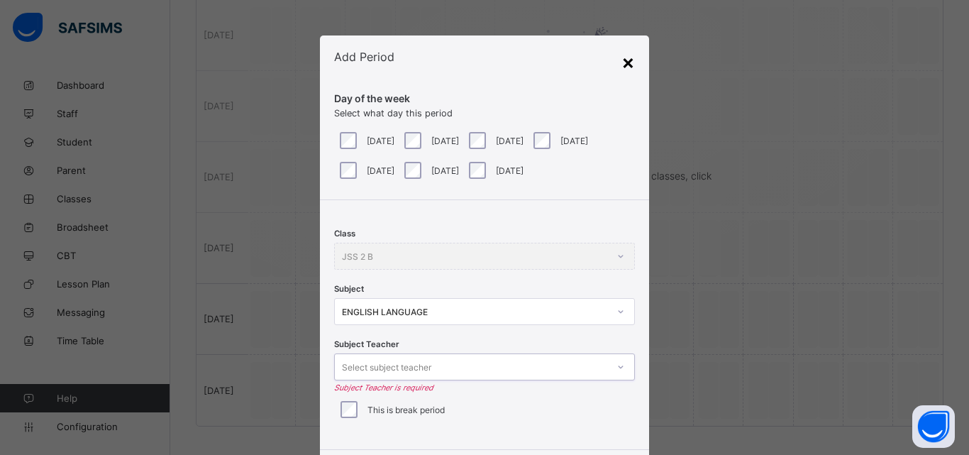
click at [629, 67] on div "×" at bounding box center [627, 62] width 13 height 24
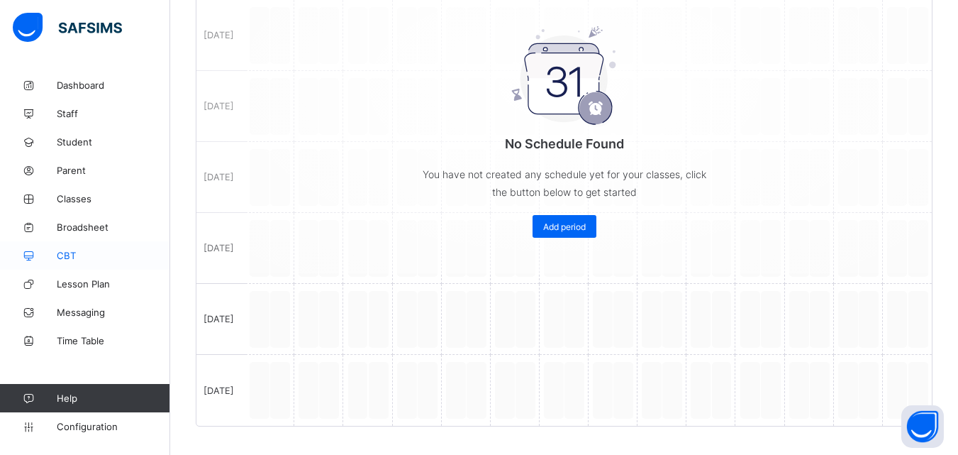
click at [71, 260] on span "CBT" at bounding box center [113, 255] width 113 height 11
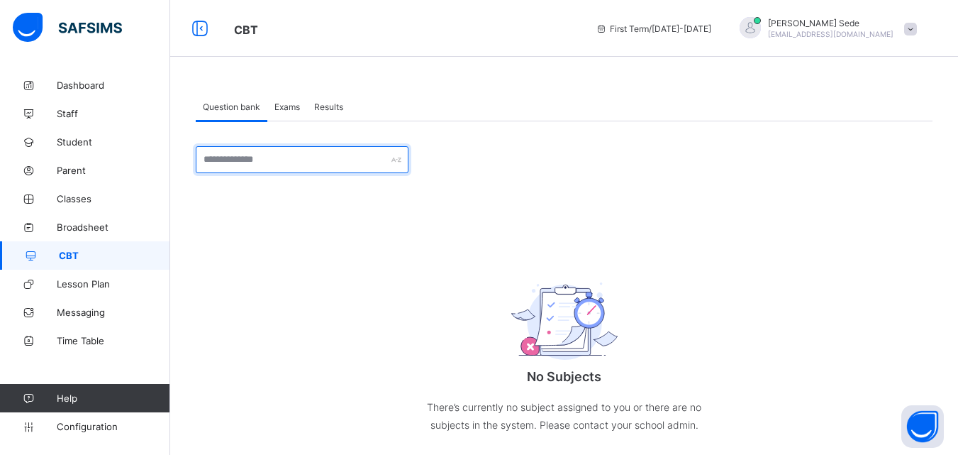
click at [335, 153] on input "text" at bounding box center [302, 159] width 213 height 27
click at [392, 160] on div at bounding box center [302, 159] width 213 height 27
click at [355, 160] on input "text" at bounding box center [302, 159] width 213 height 27
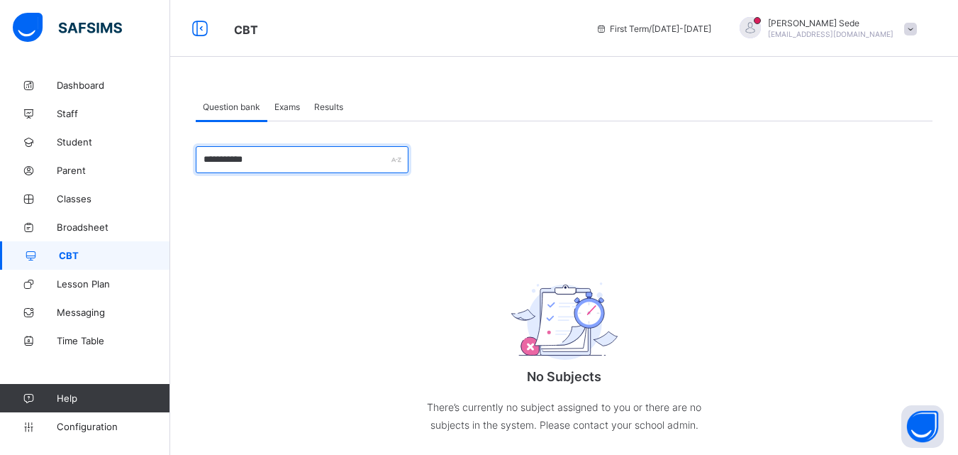
type input "**********"
click at [71, 118] on span "Staff" at bounding box center [113, 113] width 113 height 11
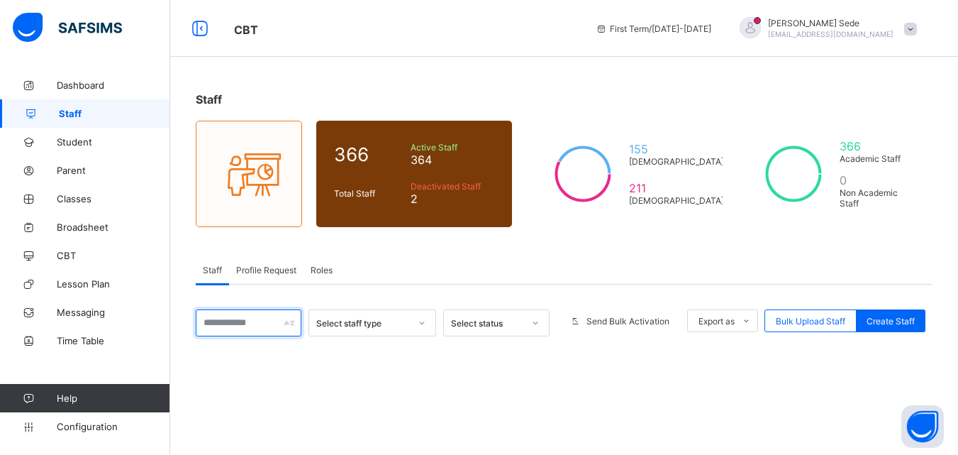
click at [274, 325] on input "text" at bounding box center [249, 322] width 106 height 27
type input "*****"
click at [420, 321] on div at bounding box center [422, 322] width 24 height 23
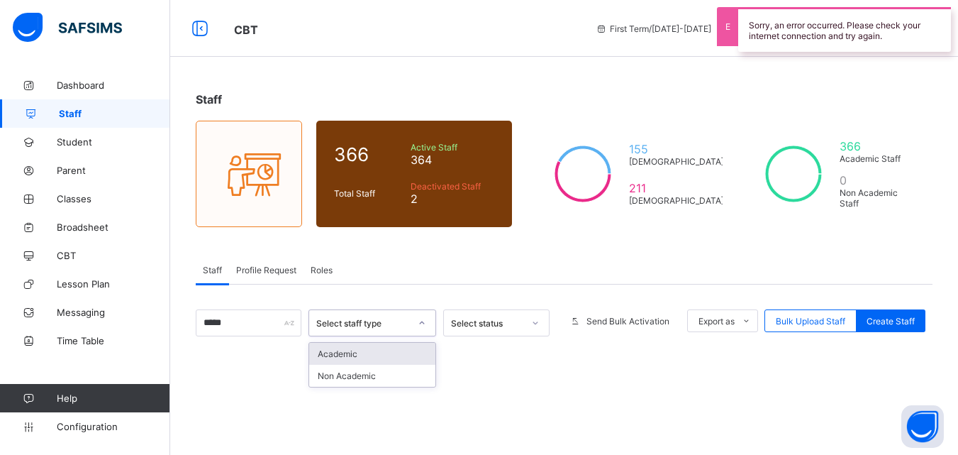
click at [398, 350] on div "Academic" at bounding box center [372, 353] width 126 height 22
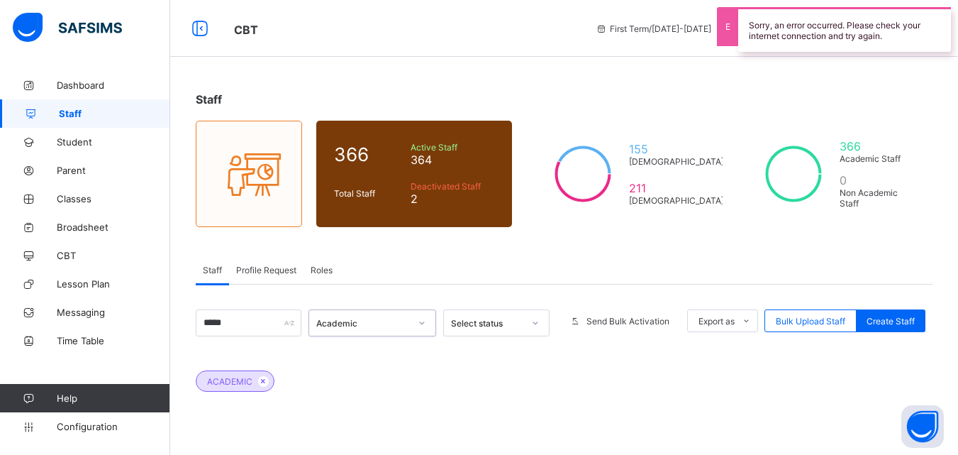
click at [540, 317] on icon at bounding box center [535, 323] width 9 height 14
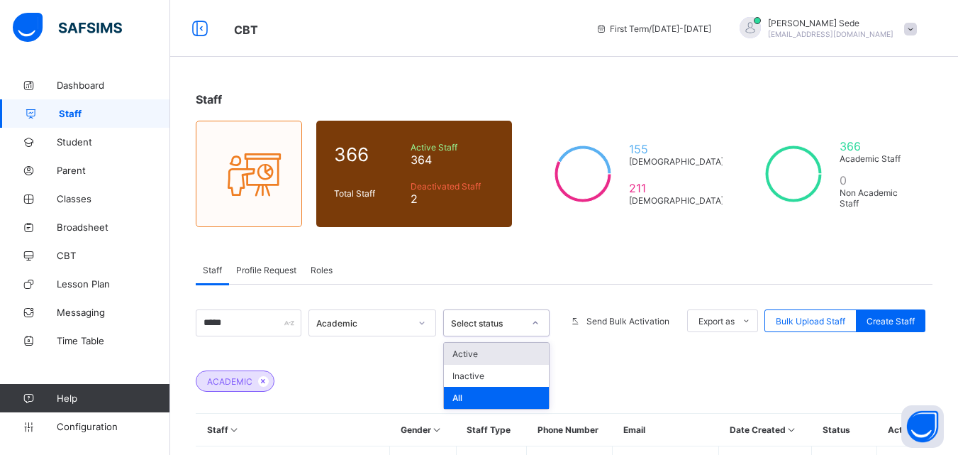
click at [531, 354] on div "Active" at bounding box center [496, 353] width 105 height 22
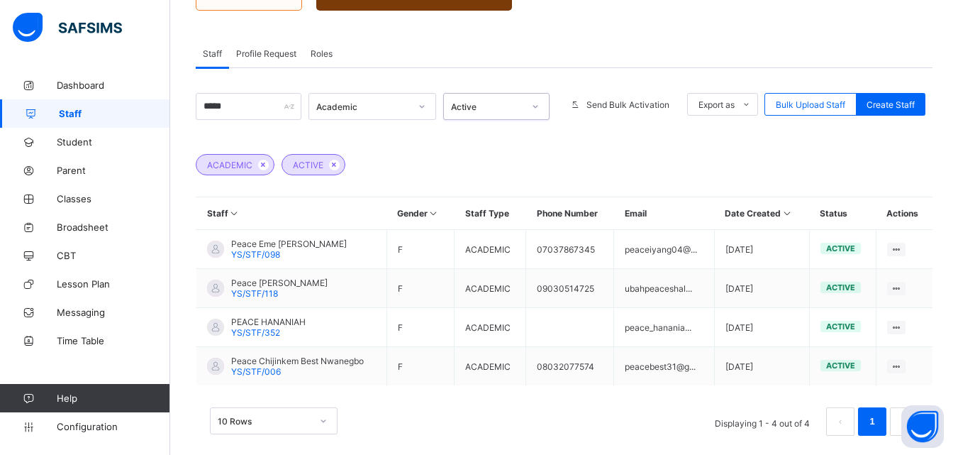
scroll to position [233, 0]
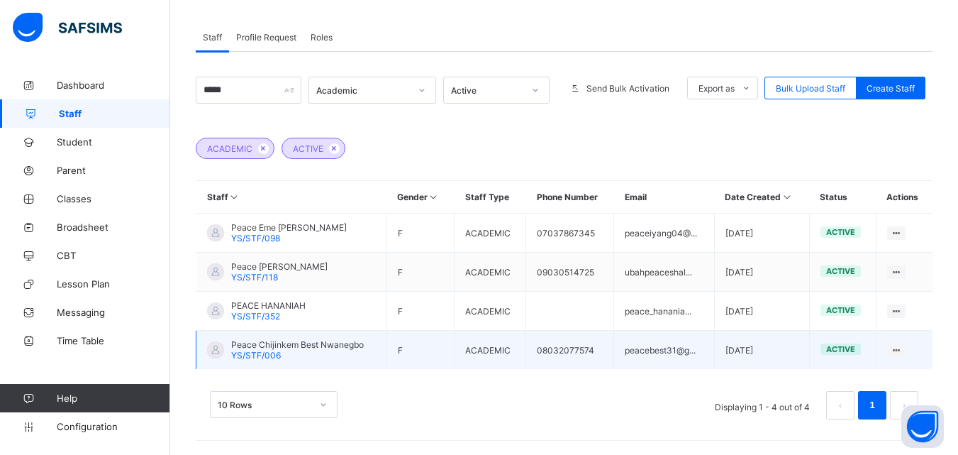
click at [345, 346] on span "Peace Chijinkem Best Nwanegbo" at bounding box center [297, 344] width 133 height 11
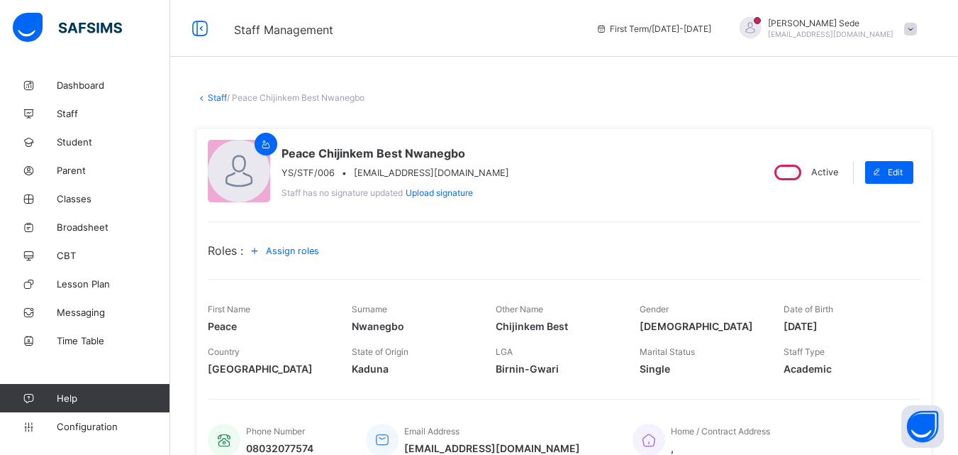
click at [301, 250] on span "Assign roles" at bounding box center [292, 250] width 53 height 11
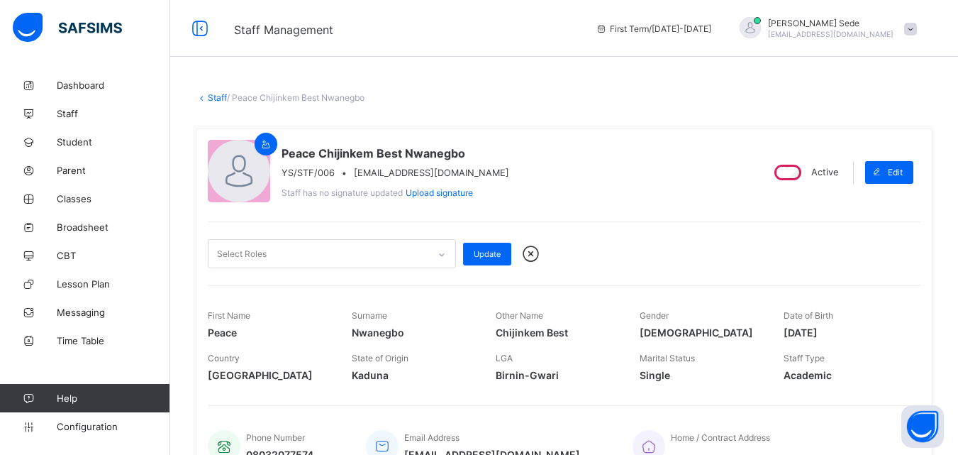
click at [440, 251] on icon at bounding box center [441, 254] width 9 height 14
click at [440, 253] on icon at bounding box center [441, 254] width 9 height 14
click at [211, 95] on link "Staff" at bounding box center [217, 97] width 19 height 11
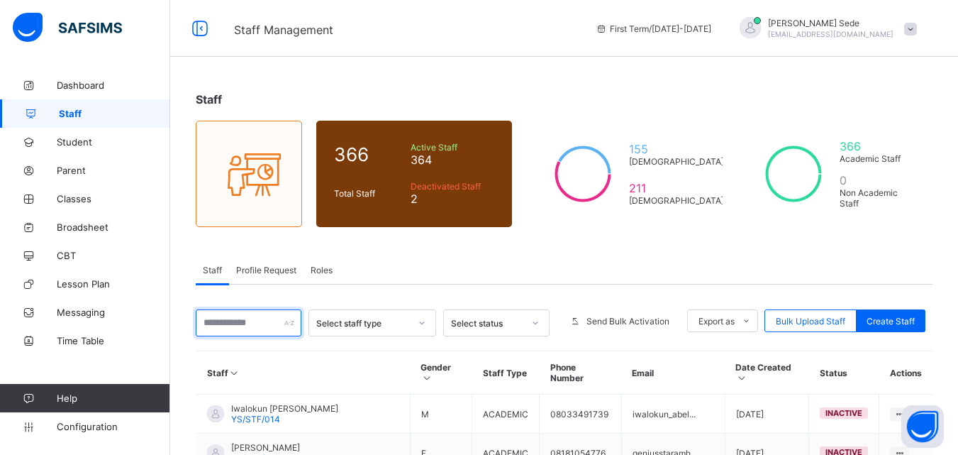
click at [268, 326] on input "text" at bounding box center [249, 322] width 106 height 27
type input "*****"
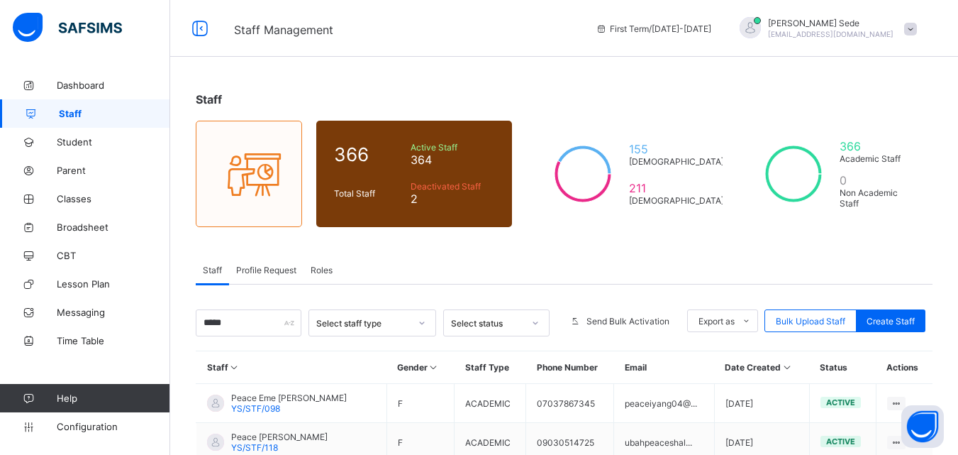
click at [644, 265] on div "Staff Profile Request Roles" at bounding box center [564, 269] width 737 height 29
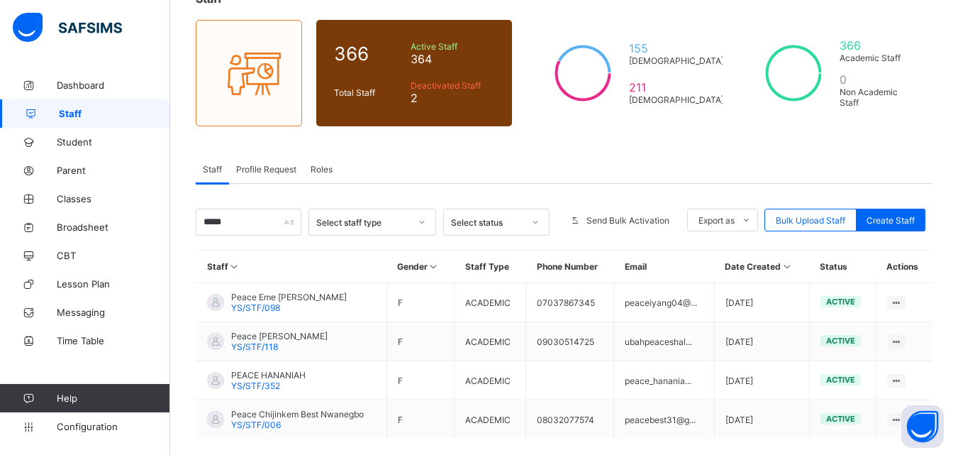
scroll to position [170, 0]
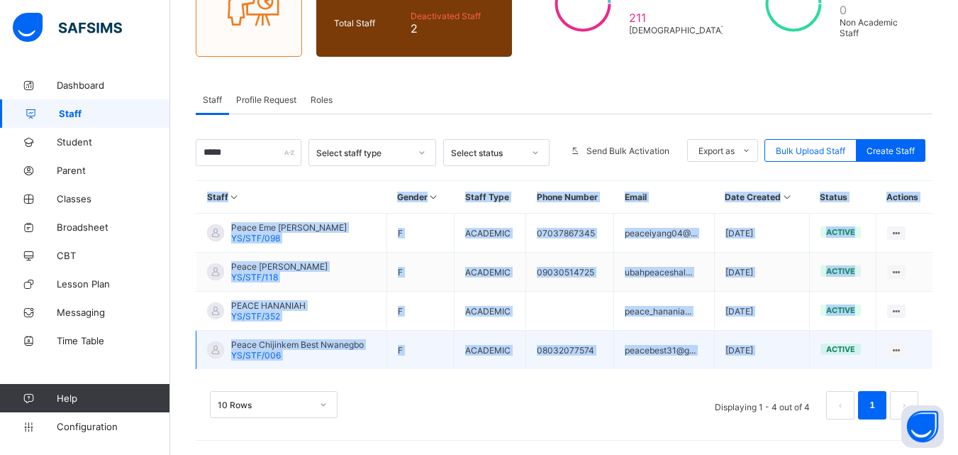
drag, startPoint x: 886, startPoint y: 370, endPoint x: 864, endPoint y: 335, distance: 41.7
click at [864, 335] on tr "Peace Chijinkem Best Nwanegbo YS/STF/006 F ACADEMIC 08032077574 peacebest31@g..…" at bounding box center [564, 349] width 737 height 39
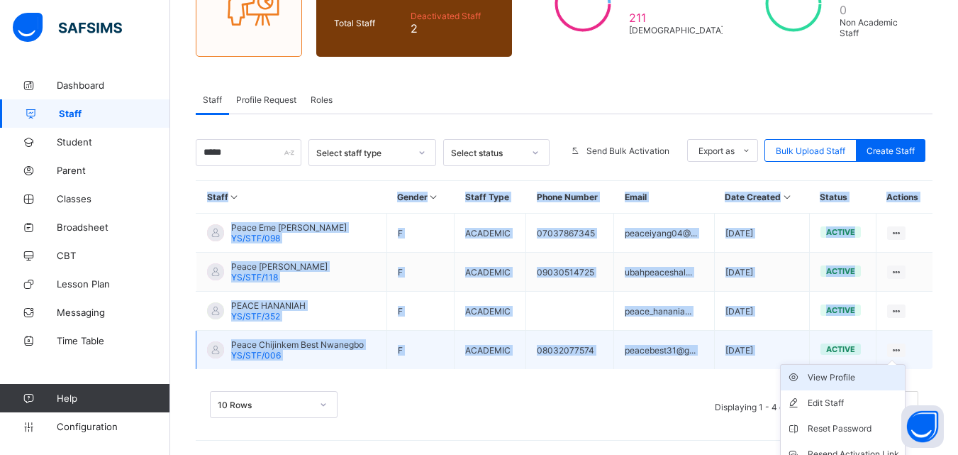
click at [844, 376] on div "View Profile" at bounding box center [853, 377] width 91 height 14
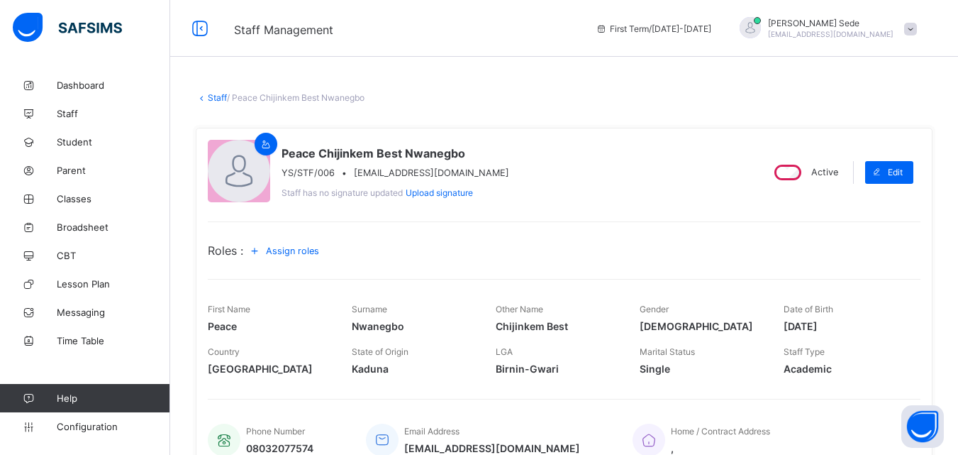
click at [260, 248] on icon at bounding box center [255, 250] width 16 height 14
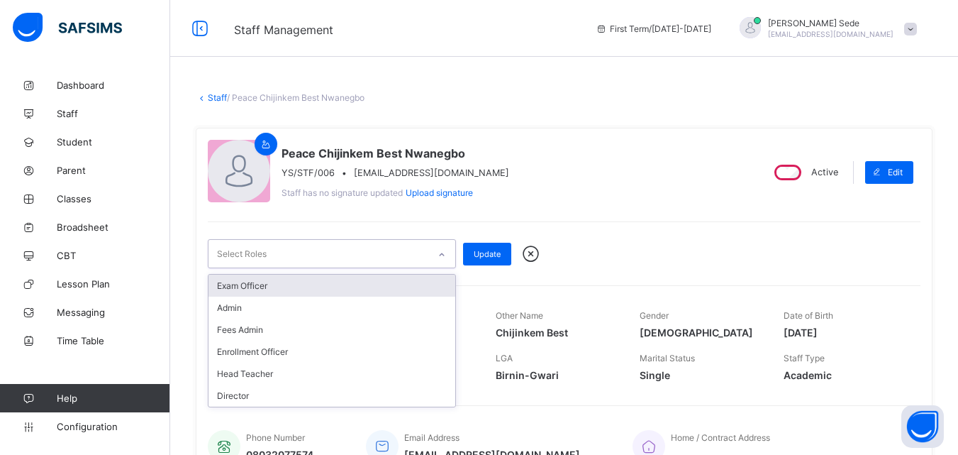
click at [266, 252] on div "Select Roles" at bounding box center [242, 253] width 50 height 27
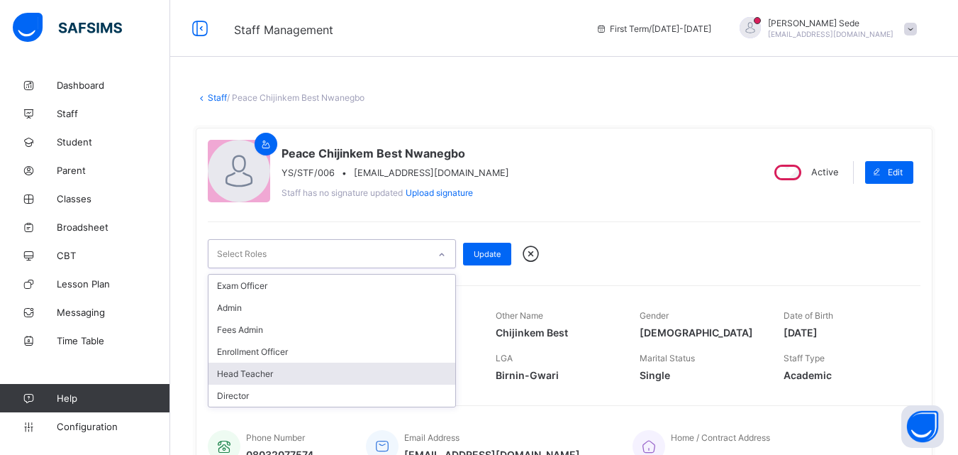
click at [252, 372] on div "Head Teacher" at bounding box center [331, 373] width 247 height 22
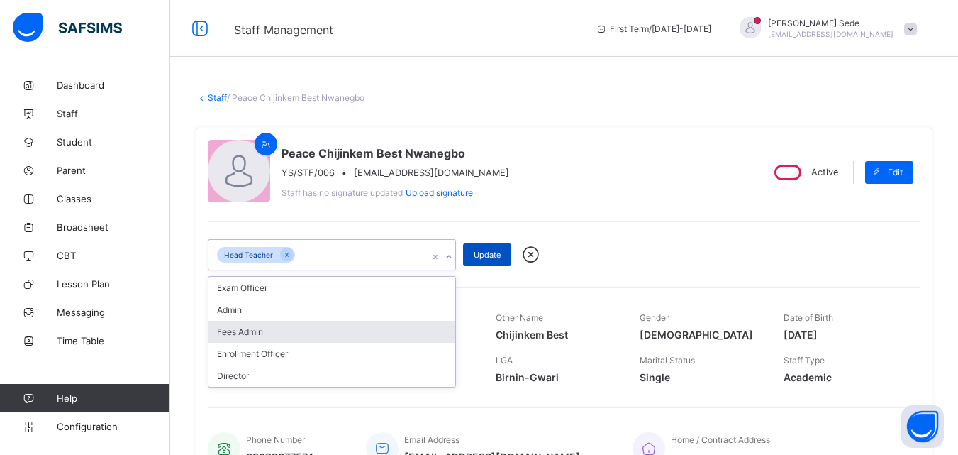
click at [489, 256] on span "Update" at bounding box center [487, 255] width 27 height 10
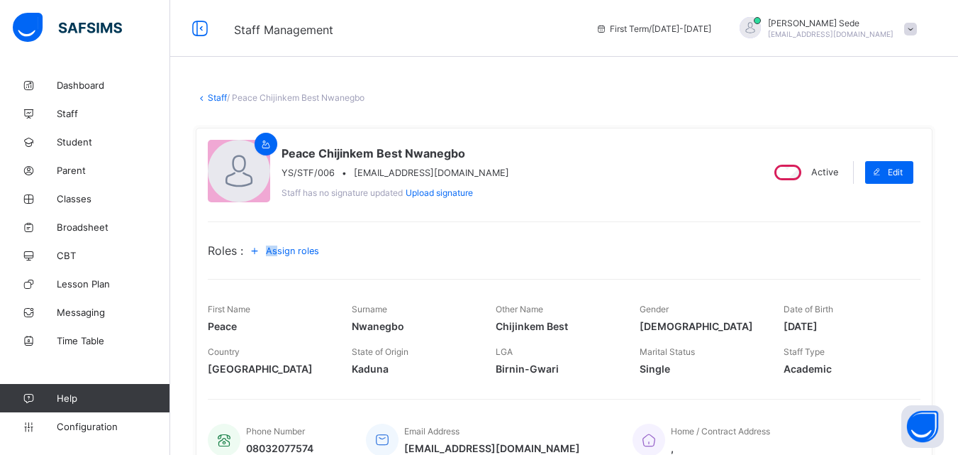
drag, startPoint x: 284, startPoint y: 256, endPoint x: 258, endPoint y: 250, distance: 26.3
click at [258, 250] on div "Assign roles" at bounding box center [286, 250] width 87 height 23
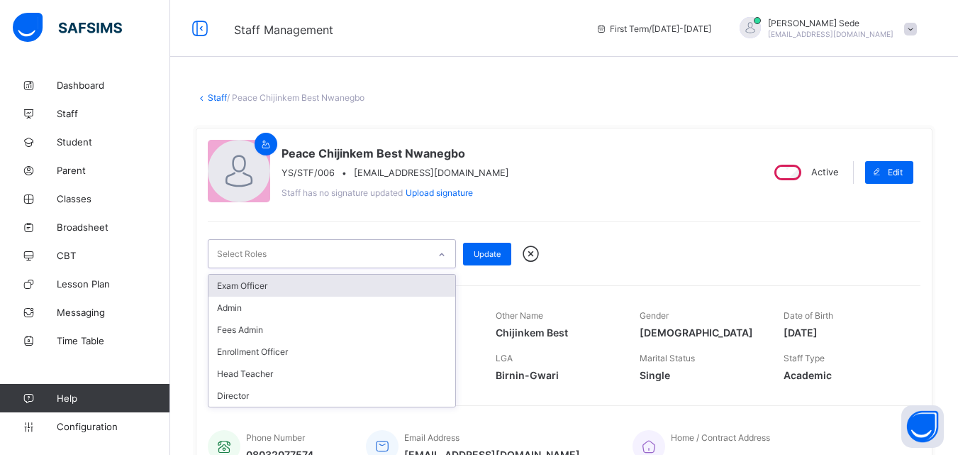
click at [258, 250] on div "Select Roles" at bounding box center [242, 253] width 50 height 27
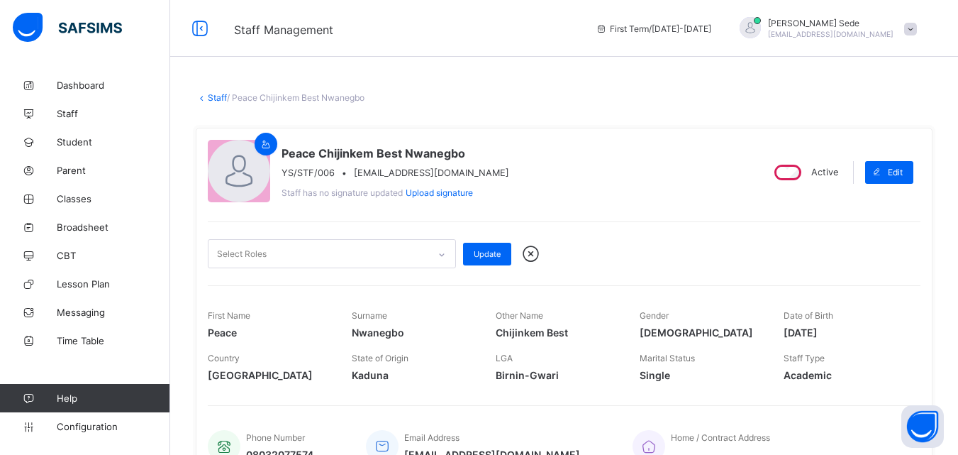
click at [645, 191] on div "Peace Chijinkem Best Nwanegbo YS/STF/006 • peacebest31@gmail.com Staff has no s…" at bounding box center [479, 172] width 542 height 65
click at [761, 32] on div at bounding box center [750, 27] width 21 height 21
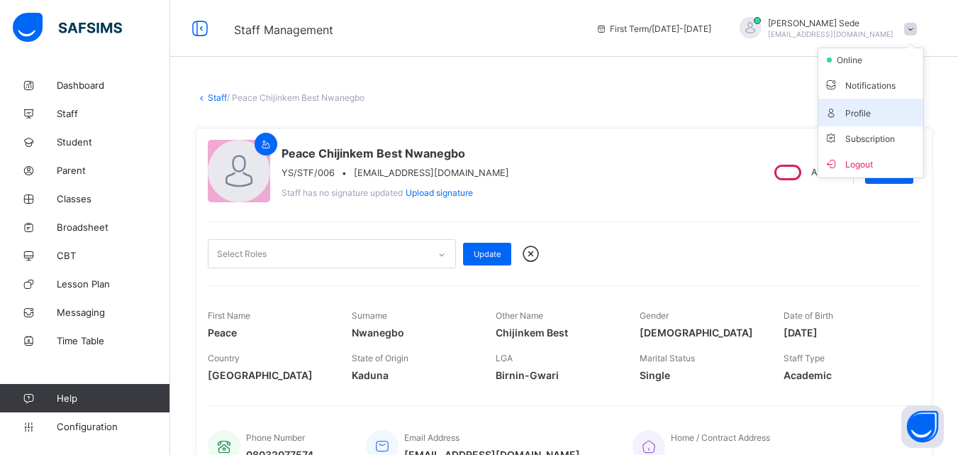
click at [883, 113] on span "Profile" at bounding box center [871, 112] width 94 height 16
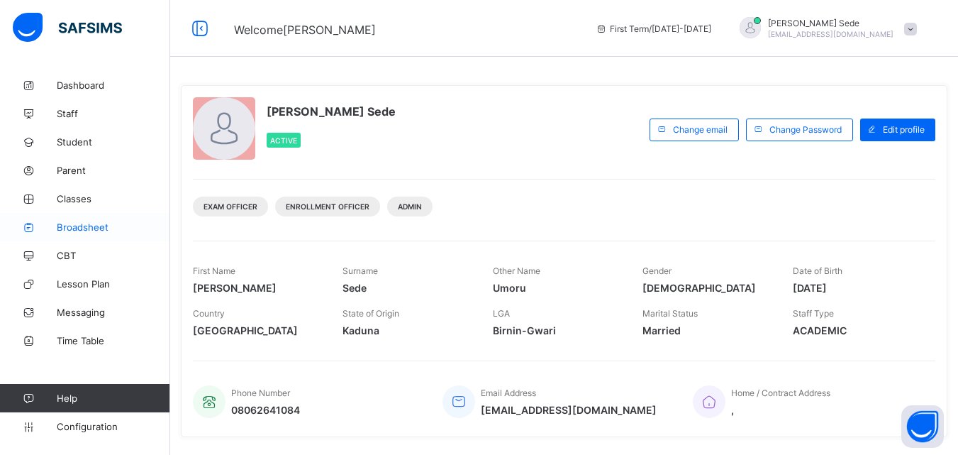
click at [103, 229] on span "Broadsheet" at bounding box center [113, 226] width 113 height 11
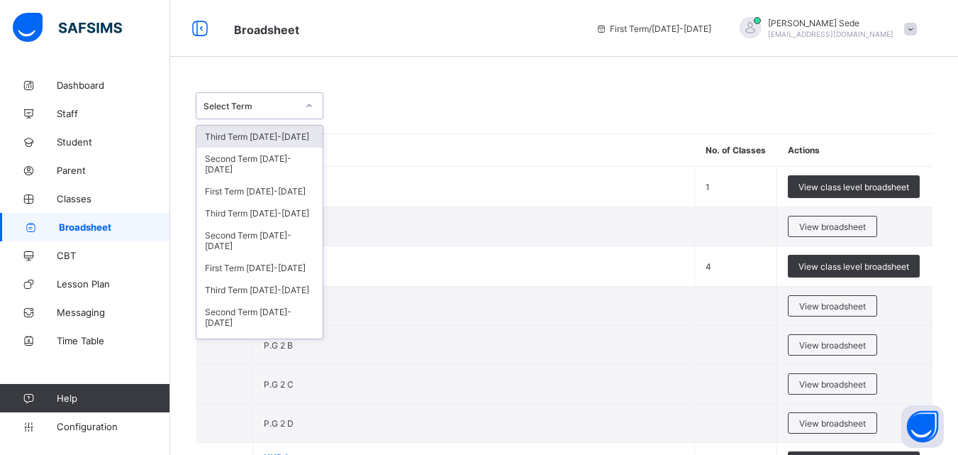
click at [315, 101] on div at bounding box center [309, 105] width 24 height 23
click at [242, 213] on div "Third Term 2024-2025" at bounding box center [259, 213] width 126 height 22
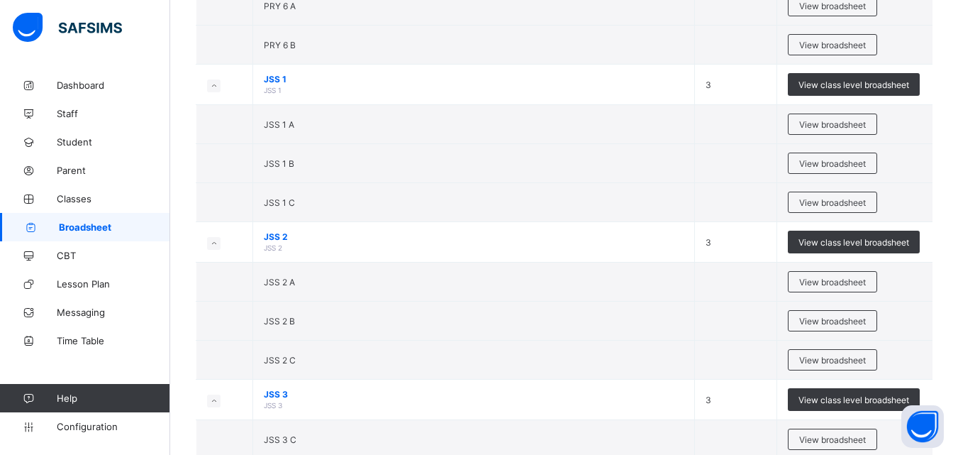
scroll to position [2093, 0]
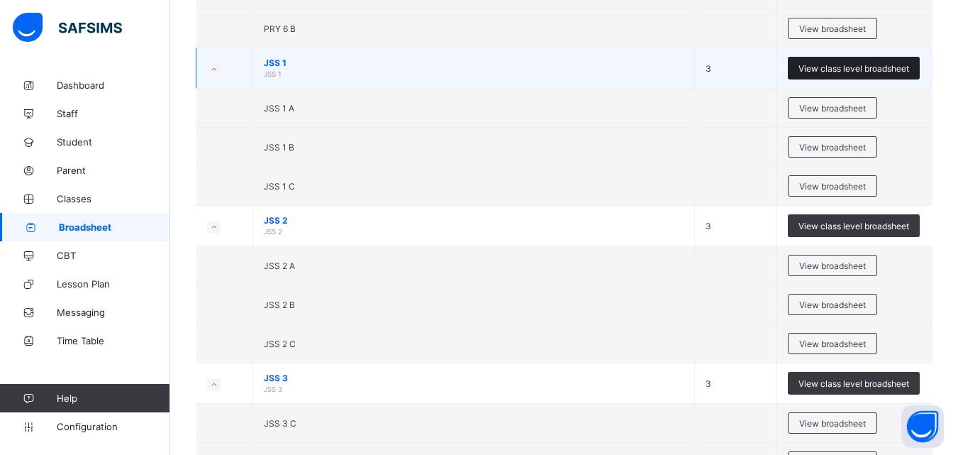
click at [839, 61] on div "View class level broadsheet" at bounding box center [854, 68] width 132 height 23
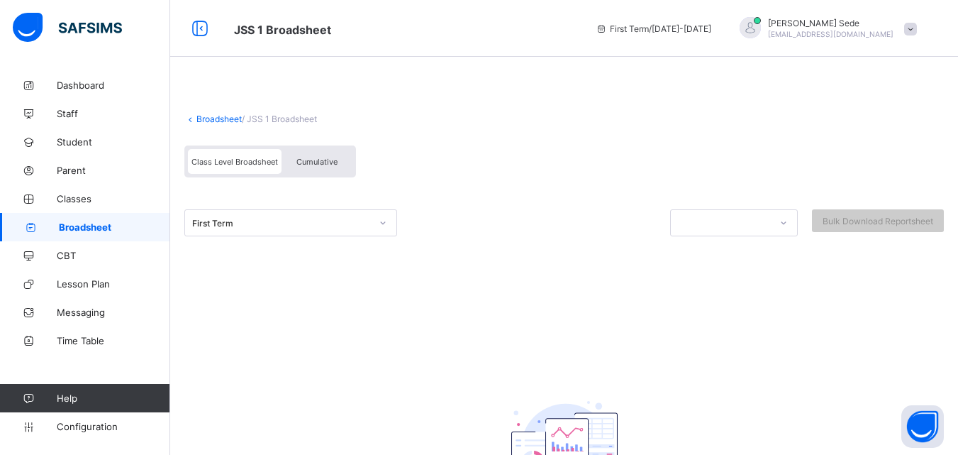
click at [329, 160] on span "Cumulative" at bounding box center [316, 162] width 41 height 10
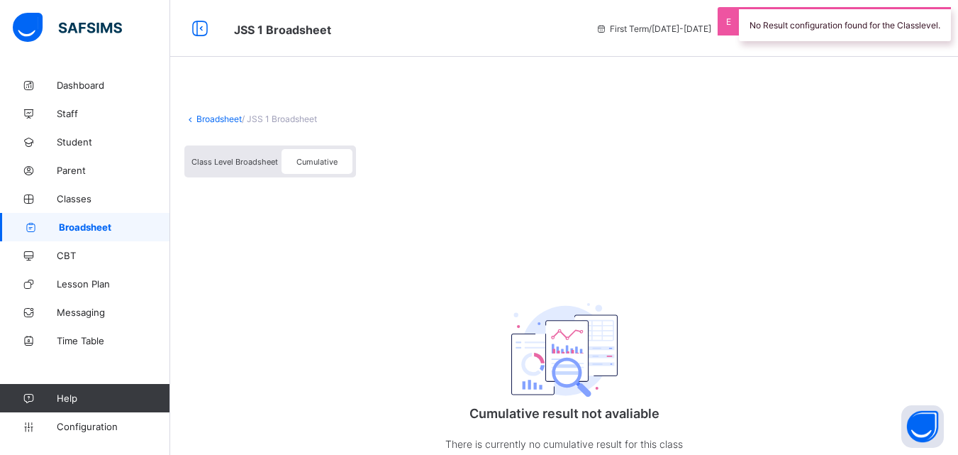
click at [234, 163] on span "Class Level Broadsheet" at bounding box center [234, 162] width 87 height 10
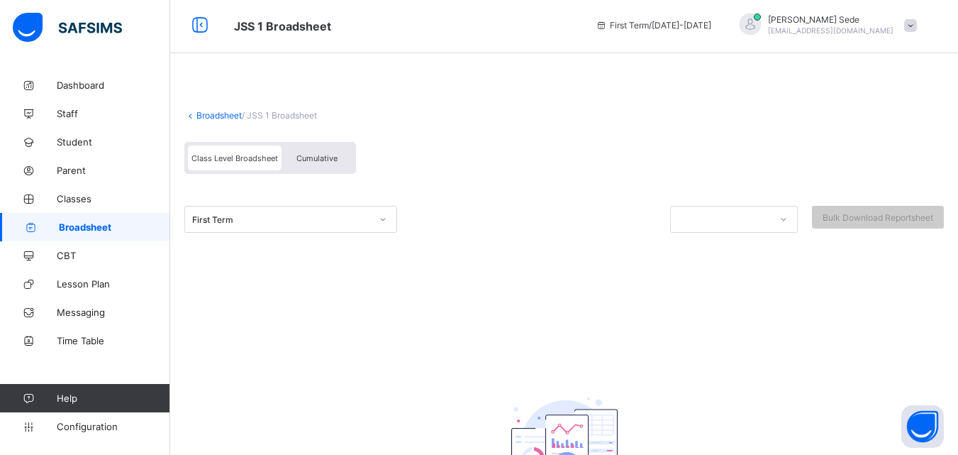
click at [383, 221] on icon at bounding box center [383, 219] width 9 height 14
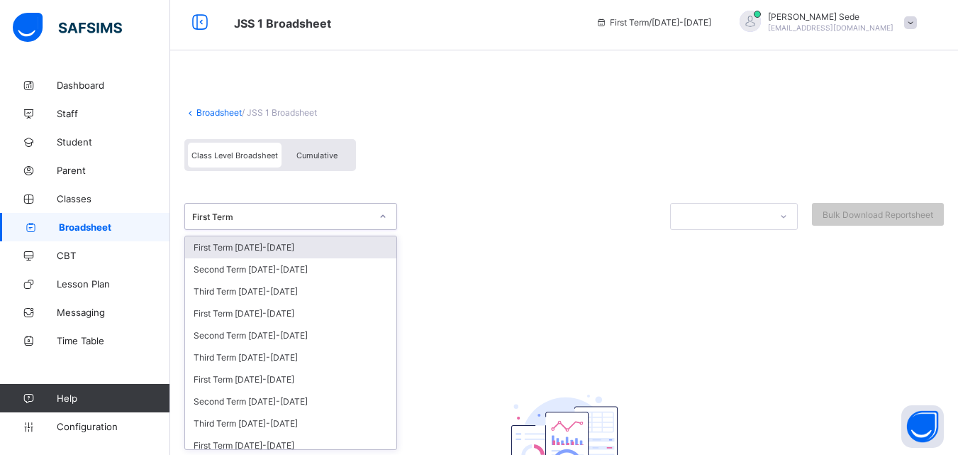
scroll to position [7, 0]
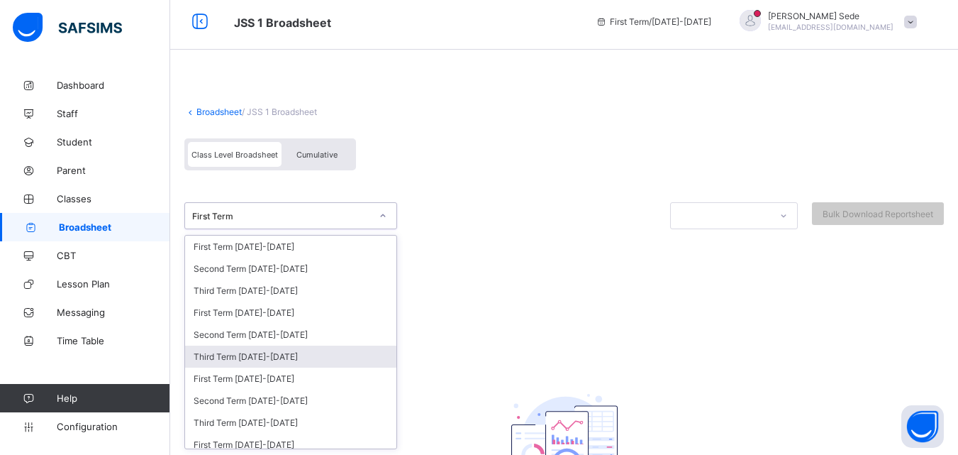
click at [291, 352] on div "Third Term 2024-2025" at bounding box center [290, 356] width 211 height 22
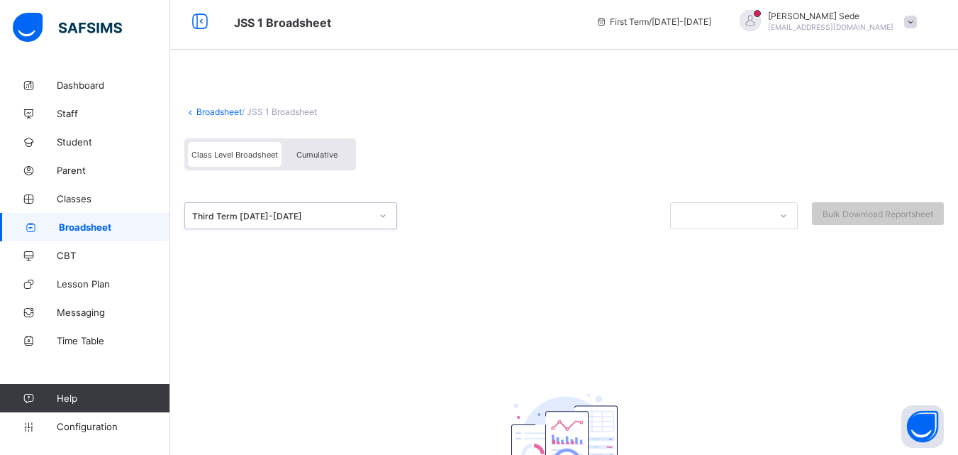
click at [328, 159] on span "Cumulative" at bounding box center [316, 155] width 41 height 10
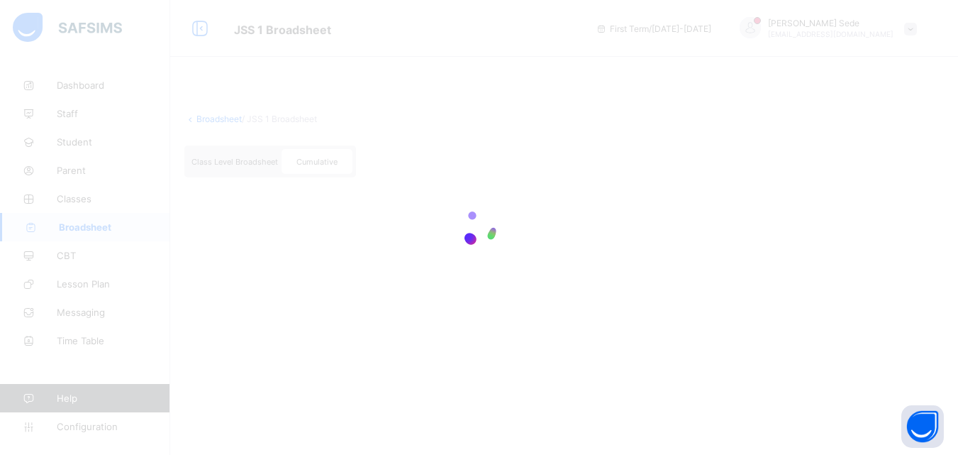
scroll to position [0, 0]
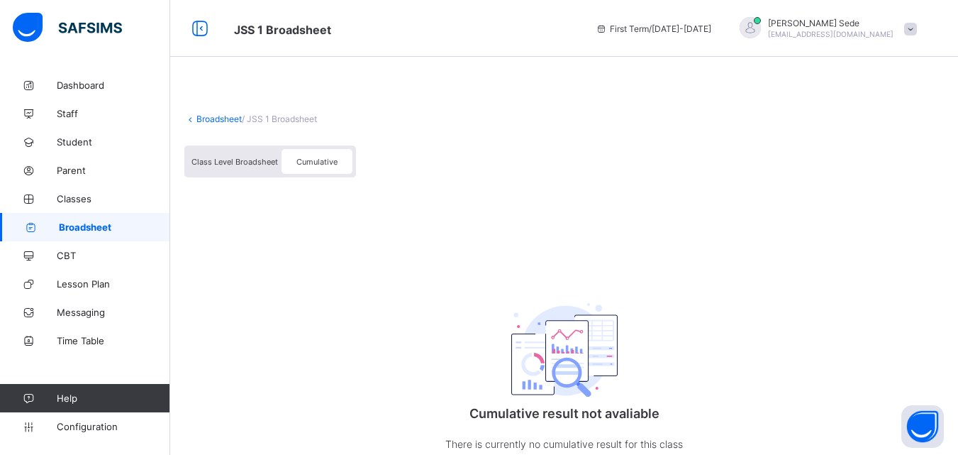
click at [191, 162] on span "Class Level Broadsheet" at bounding box center [234, 162] width 87 height 10
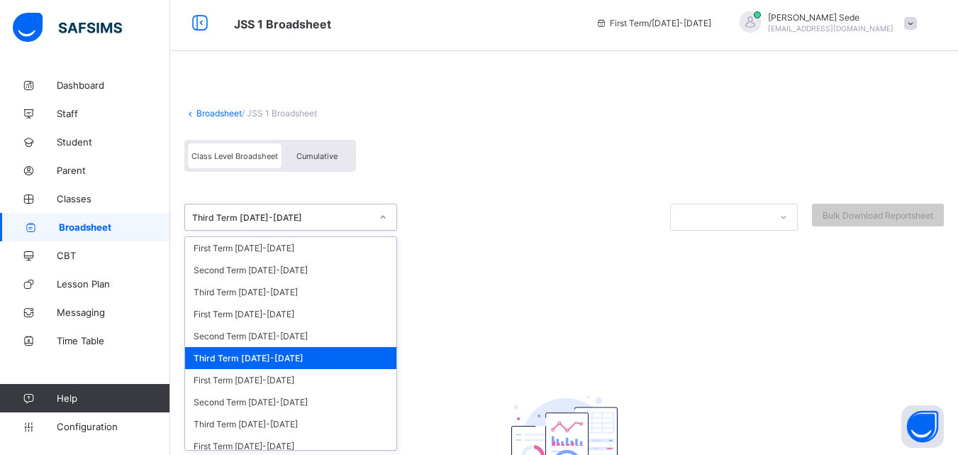
drag, startPoint x: 286, startPoint y: 221, endPoint x: 312, endPoint y: 235, distance: 28.9
click at [312, 235] on div "option Third Term 2024-2025 focused, 6 of 15. 15 results available. Use Up and …" at bounding box center [563, 235] width 759 height 98
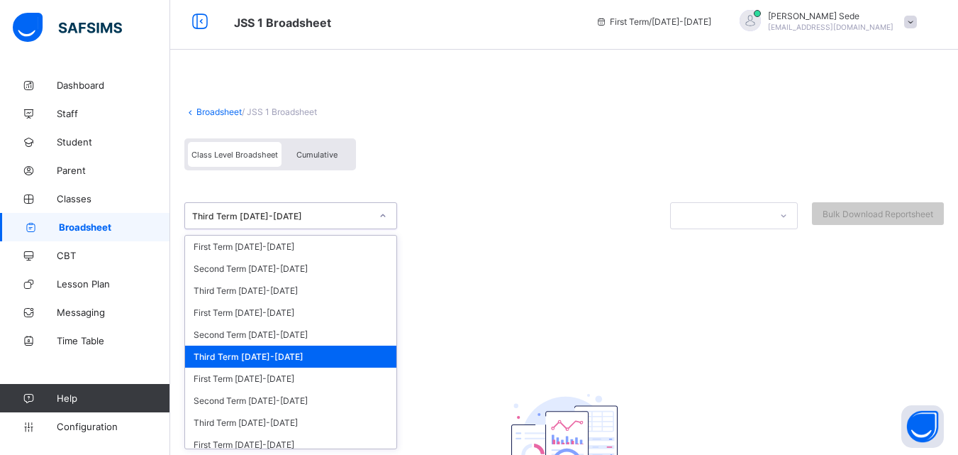
click at [275, 356] on div "Third Term 2024-2025" at bounding box center [290, 356] width 211 height 22
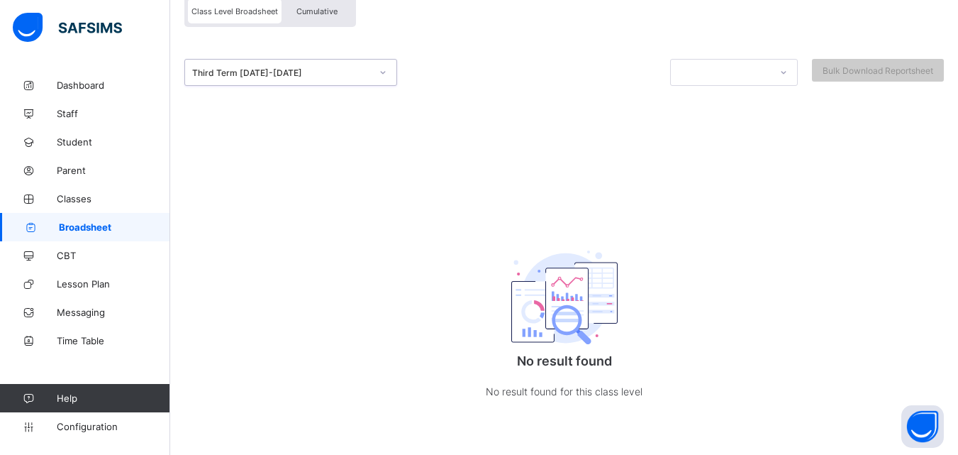
scroll to position [153, 0]
click at [112, 222] on span "Broadsheet" at bounding box center [114, 226] width 111 height 11
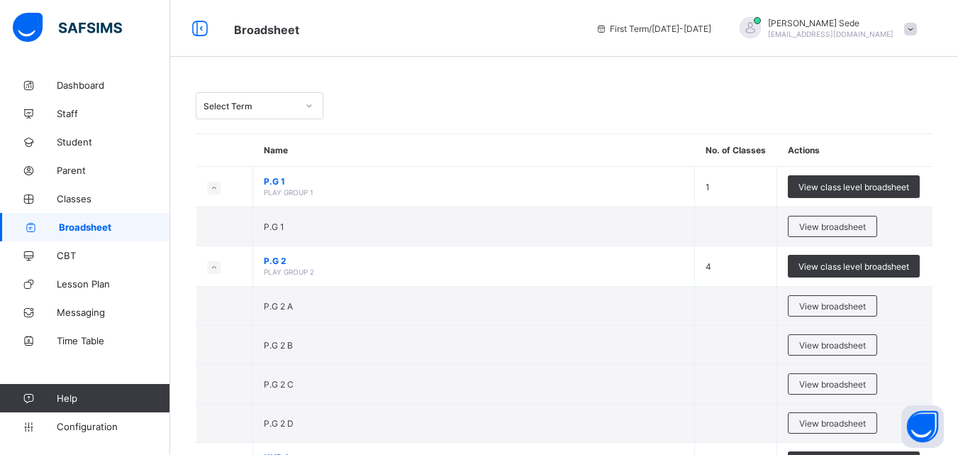
click at [112, 222] on span "Broadsheet" at bounding box center [114, 226] width 111 height 11
click at [854, 223] on span "View broadsheet" at bounding box center [832, 226] width 67 height 11
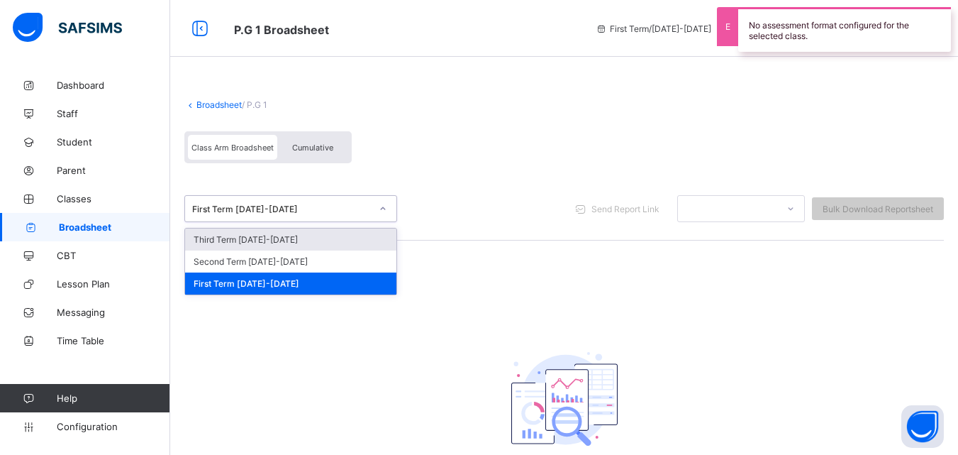
click at [386, 201] on div at bounding box center [383, 208] width 24 height 23
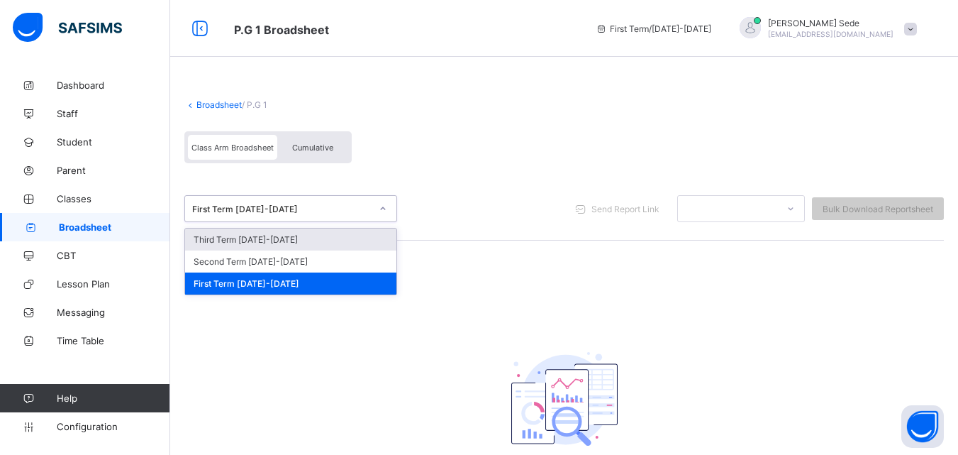
click at [386, 201] on div at bounding box center [383, 208] width 24 height 23
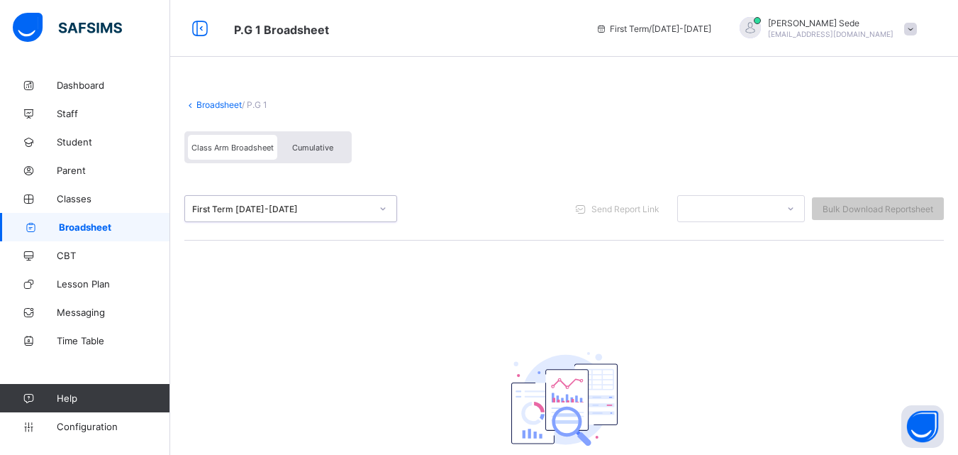
click at [253, 155] on div "Class Arm Broadsheet" at bounding box center [232, 147] width 89 height 25
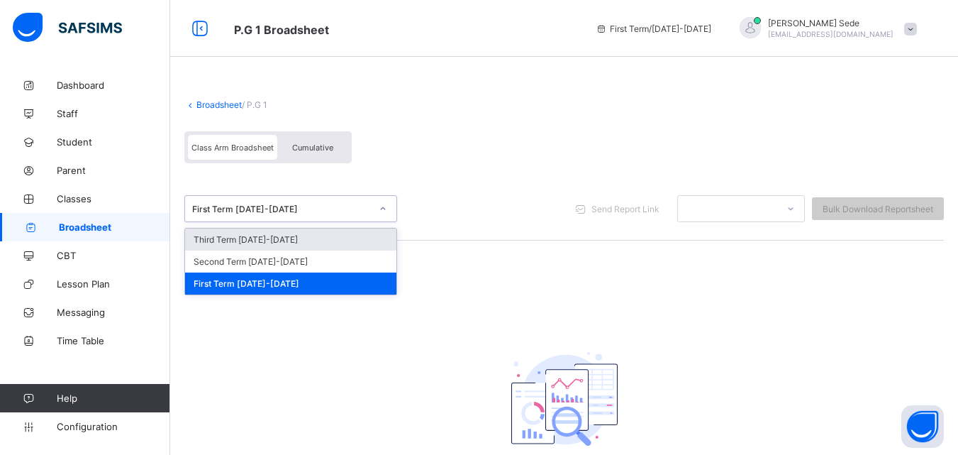
click at [382, 216] on div at bounding box center [383, 208] width 24 height 23
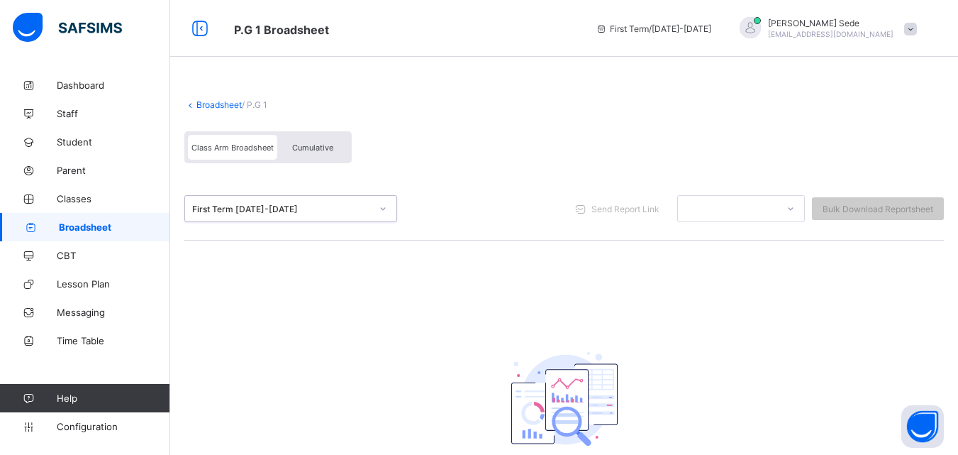
click at [192, 103] on icon at bounding box center [190, 104] width 12 height 11
click at [190, 105] on icon at bounding box center [190, 104] width 12 height 11
click at [73, 85] on span "Dashboard" at bounding box center [113, 84] width 113 height 11
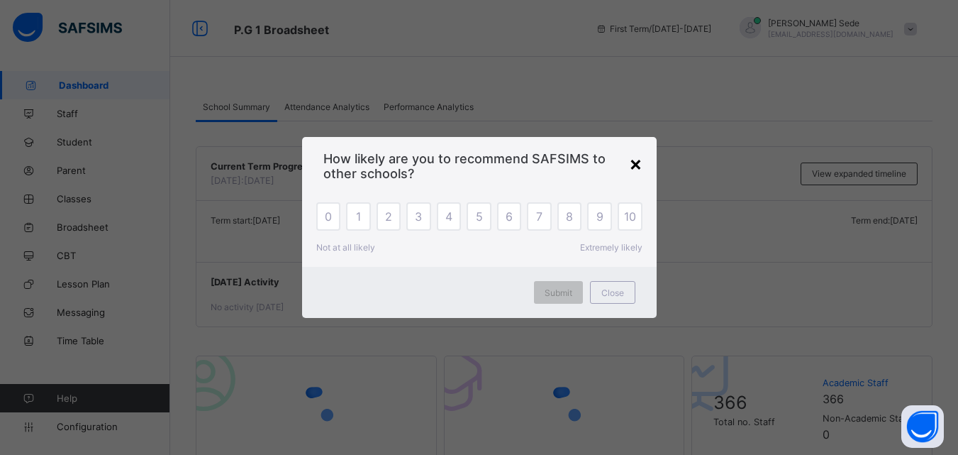
click at [638, 168] on div "×" at bounding box center [635, 163] width 13 height 24
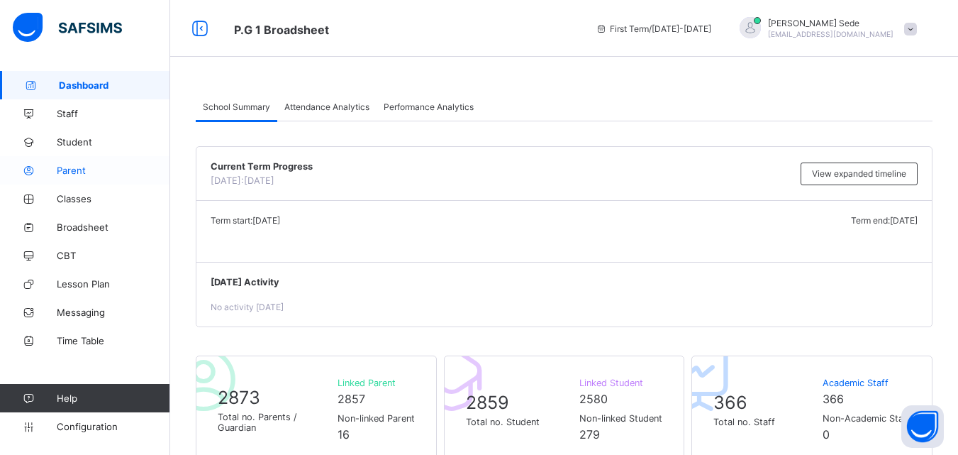
click at [69, 164] on span "Parent" at bounding box center [113, 169] width 113 height 11
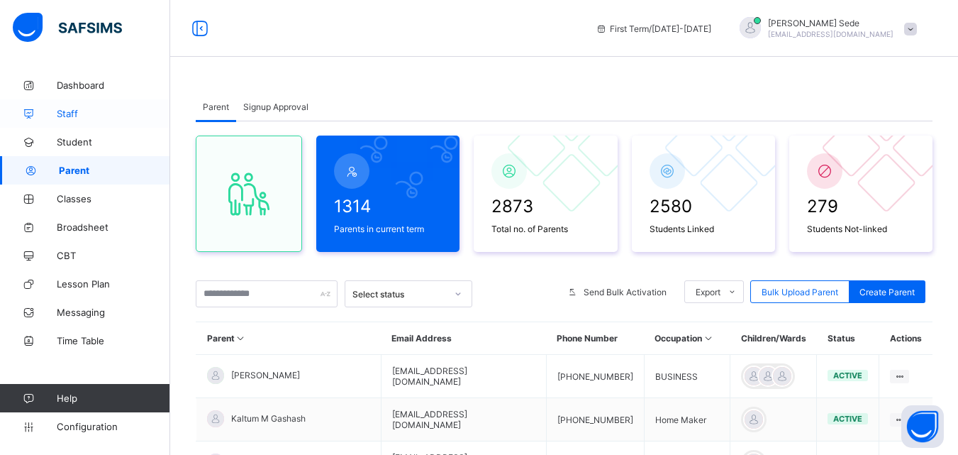
click at [81, 111] on span "Staff" at bounding box center [113, 113] width 113 height 11
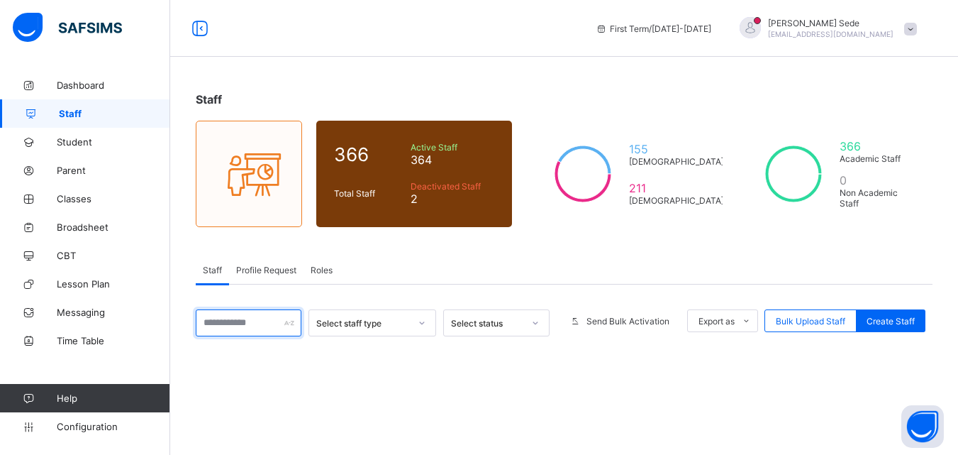
click at [259, 324] on input "text" at bounding box center [249, 322] width 106 height 27
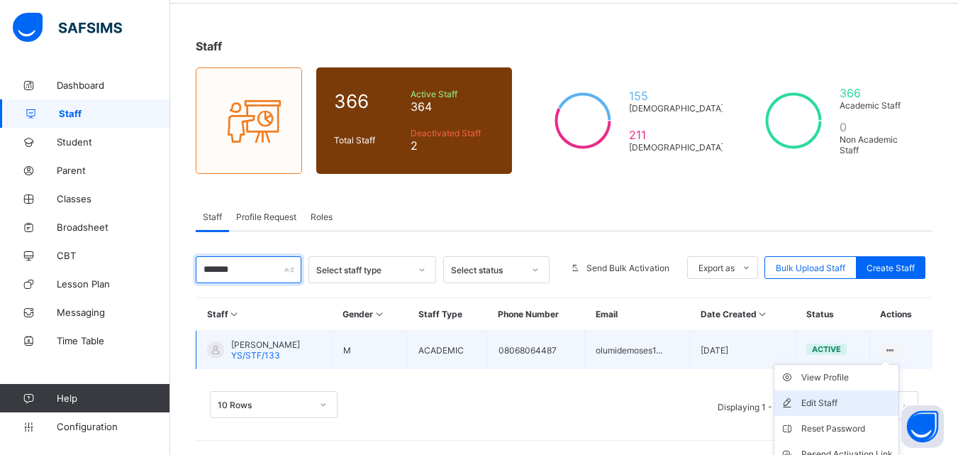
scroll to position [117, 0]
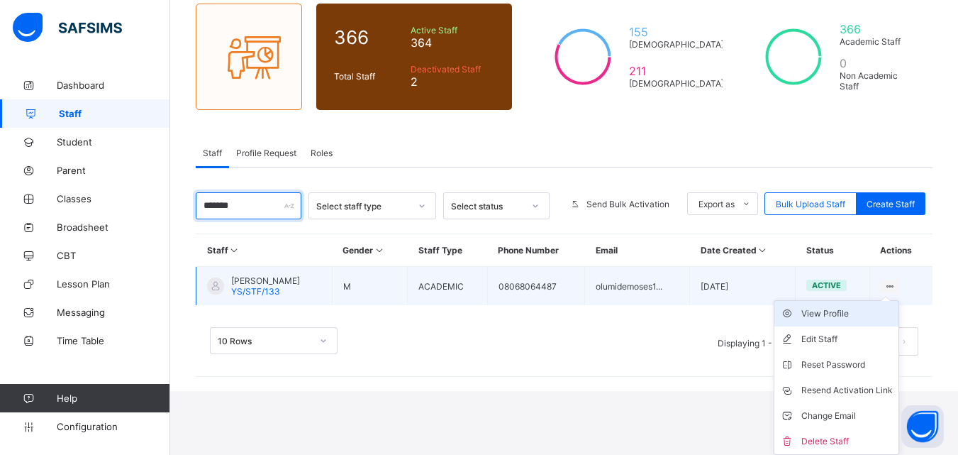
type input "*******"
click at [844, 312] on div "View Profile" at bounding box center [846, 313] width 91 height 14
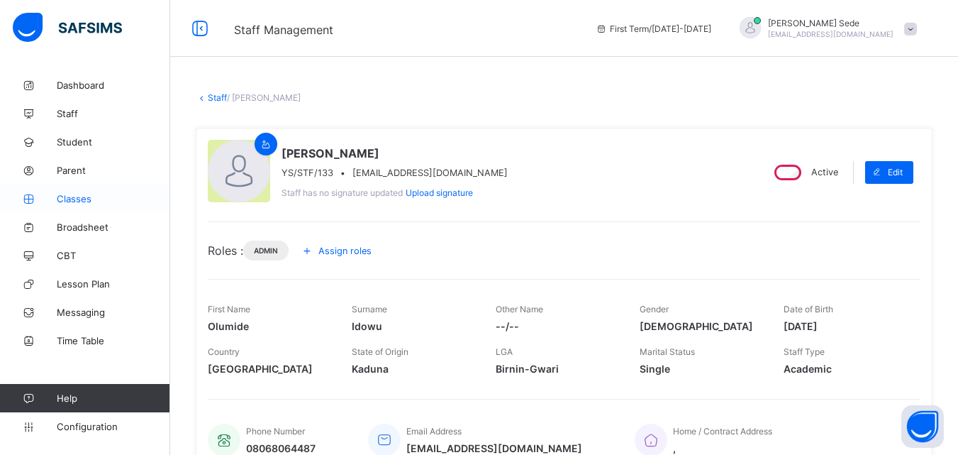
click at [84, 199] on span "Classes" at bounding box center [113, 198] width 113 height 11
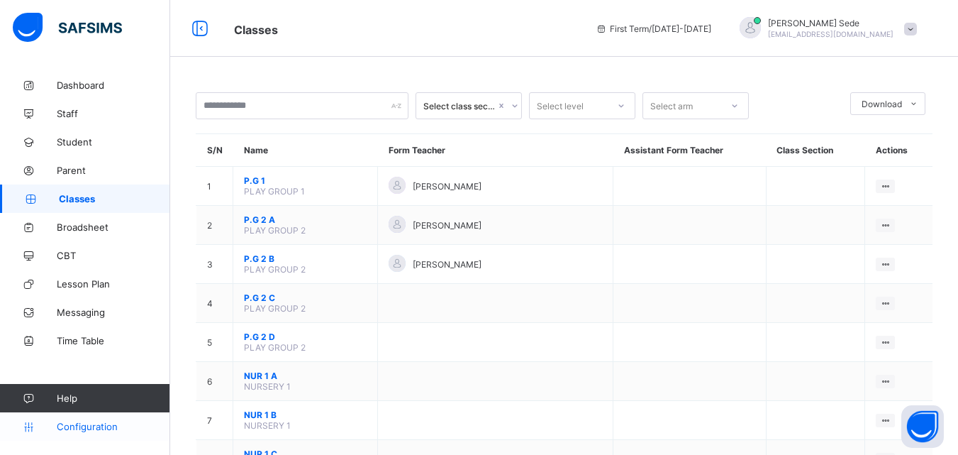
click at [85, 430] on span "Configuration" at bounding box center [113, 425] width 113 height 11
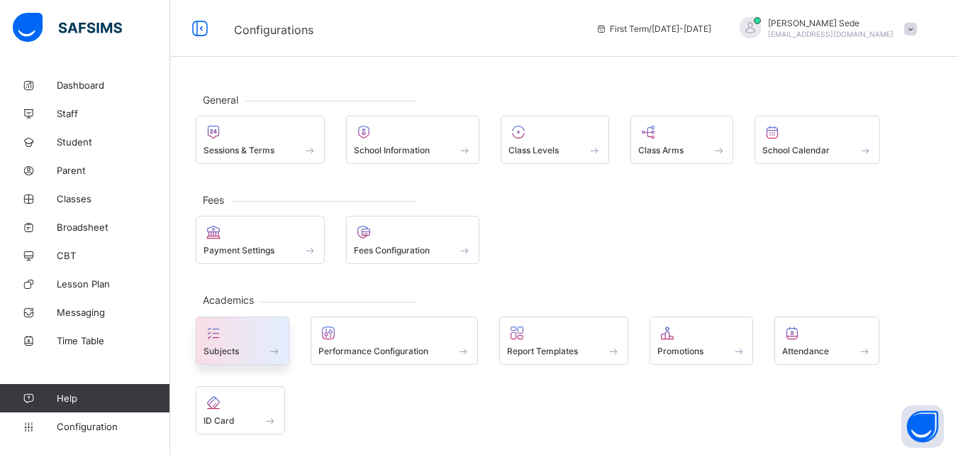
click at [240, 345] on div "Subjects" at bounding box center [242, 351] width 78 height 12
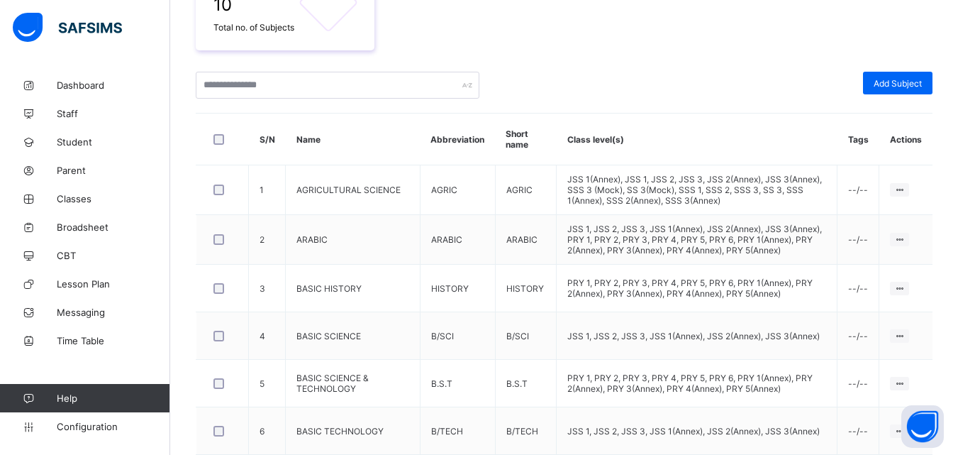
scroll to position [550, 0]
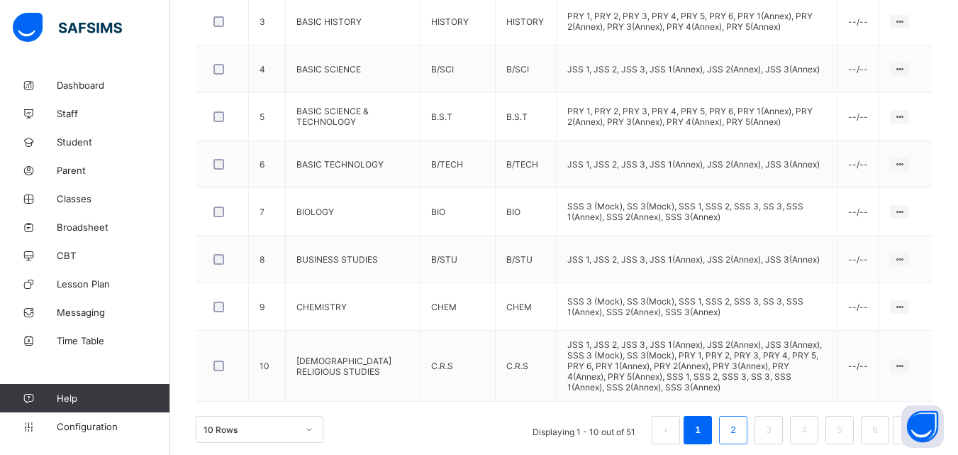
click at [740, 420] on link "2" at bounding box center [732, 429] width 13 height 18
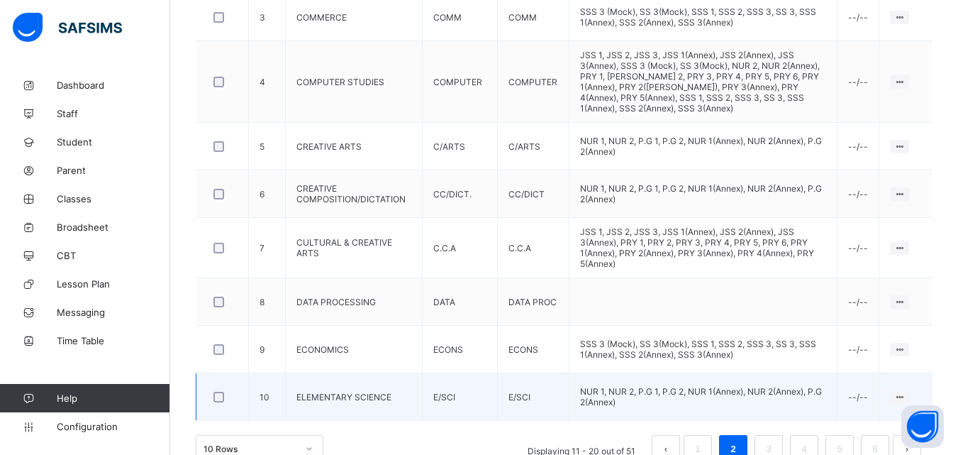
drag, startPoint x: 747, startPoint y: 418, endPoint x: 727, endPoint y: 396, distance: 29.7
click at [727, 396] on div "10 Total no. of Subjects Add Subject S/N Name Abbreviation Short name Class lev…" at bounding box center [564, 74] width 737 height 778
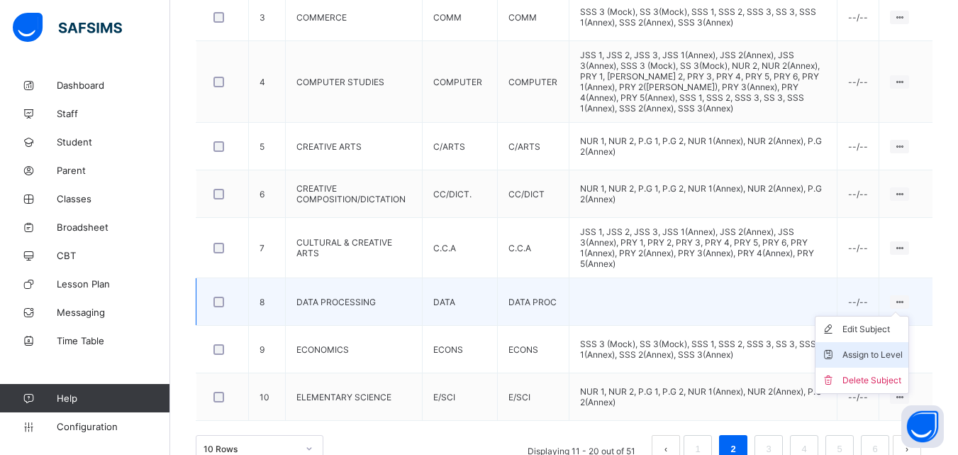
click at [899, 344] on li "Assign to Level" at bounding box center [861, 355] width 93 height 26
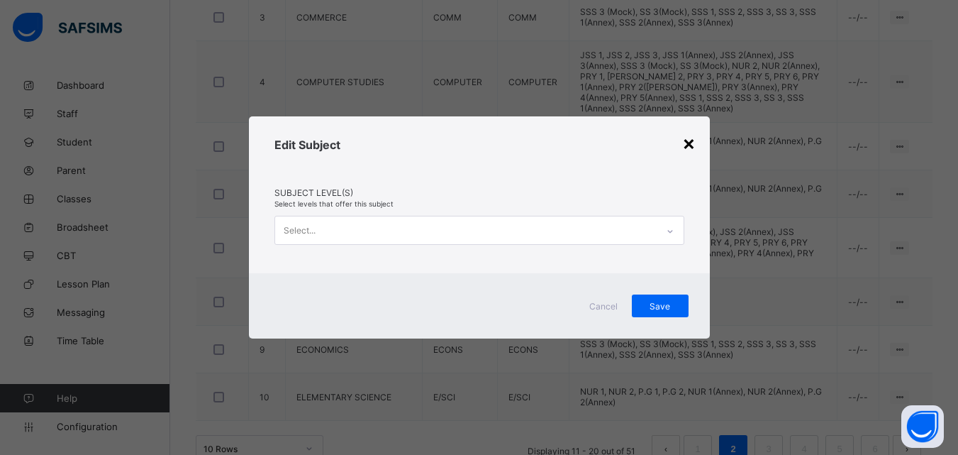
click at [688, 141] on div "×" at bounding box center [688, 142] width 13 height 24
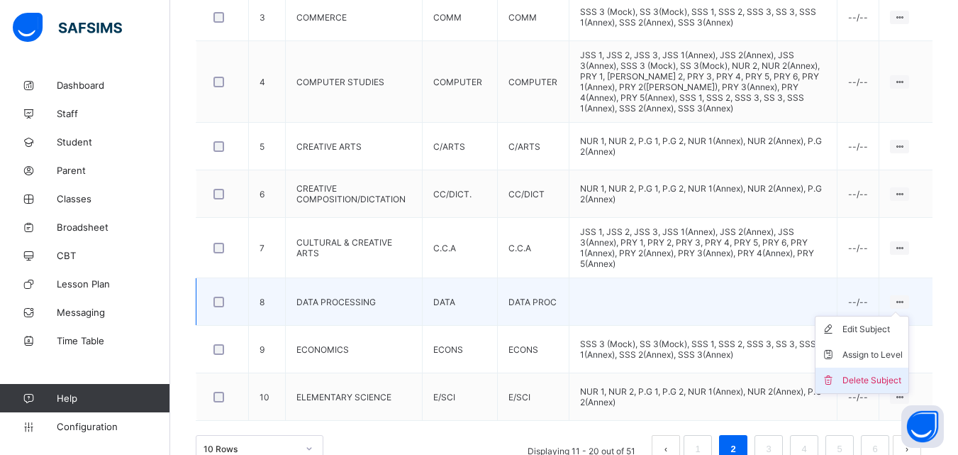
click at [879, 373] on div "Delete Subject" at bounding box center [872, 380] width 60 height 14
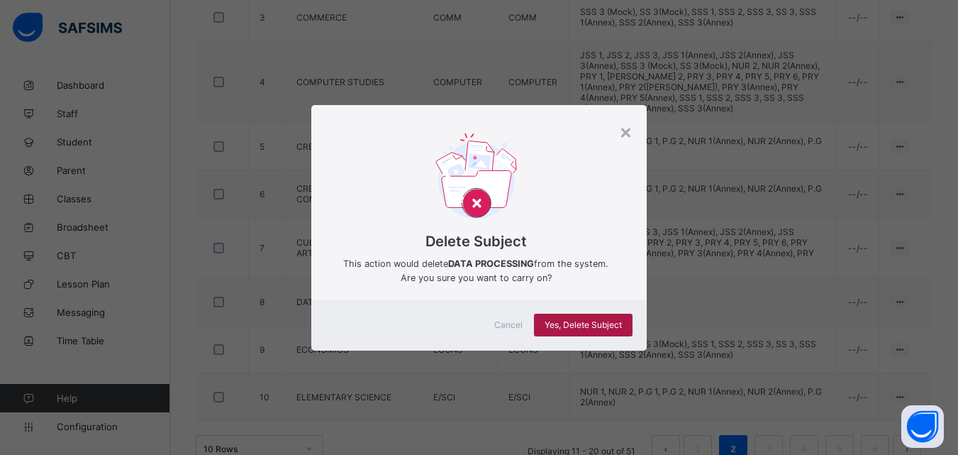
click at [592, 323] on span "Yes, Delete Subject" at bounding box center [583, 324] width 77 height 11
click at [592, 323] on div "Yes, Delete Subject" at bounding box center [583, 324] width 99 height 23
click at [592, 323] on span "Yes, Delete Subject" at bounding box center [583, 324] width 77 height 11
click at [588, 323] on span "Yes, Delete Subject" at bounding box center [583, 324] width 77 height 11
click at [626, 133] on div "×" at bounding box center [625, 131] width 13 height 24
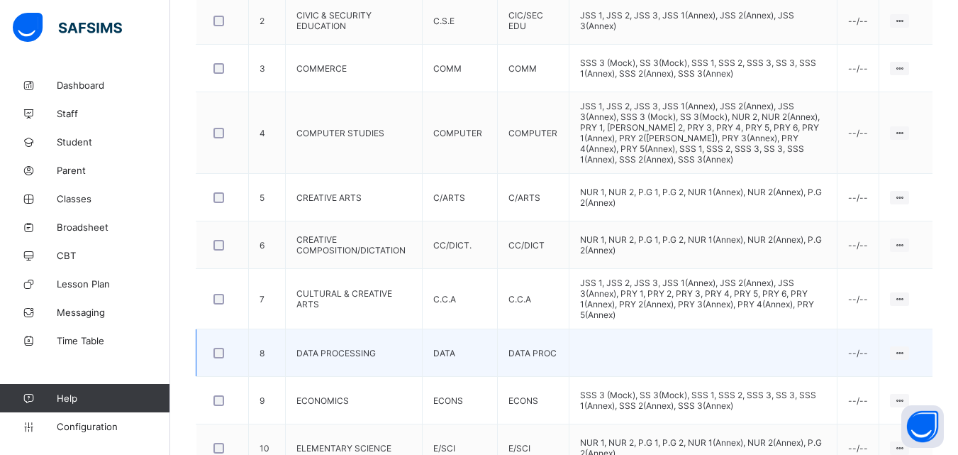
scroll to position [601, 0]
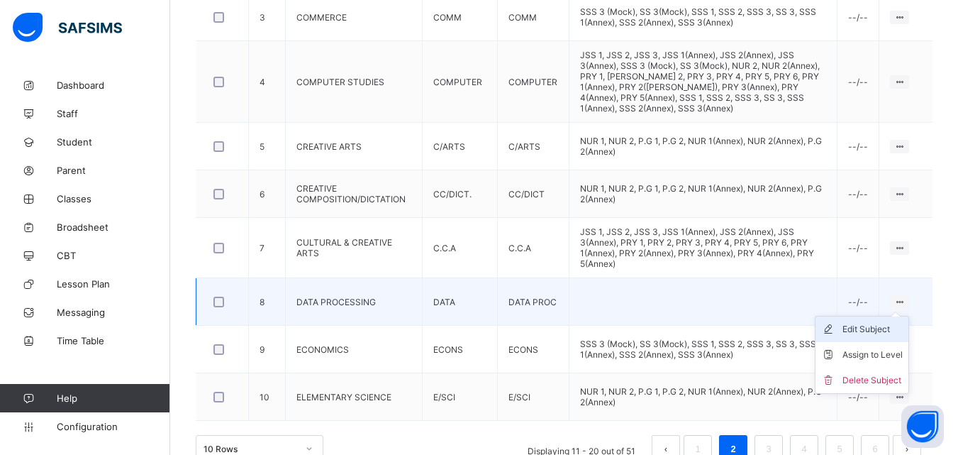
click at [871, 322] on div "Edit Subject" at bounding box center [872, 329] width 60 height 14
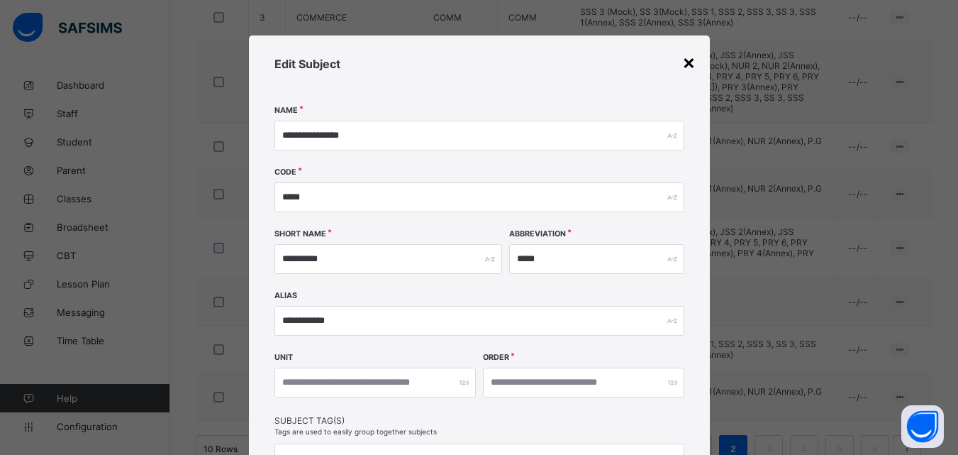
click at [688, 63] on div "×" at bounding box center [688, 62] width 13 height 24
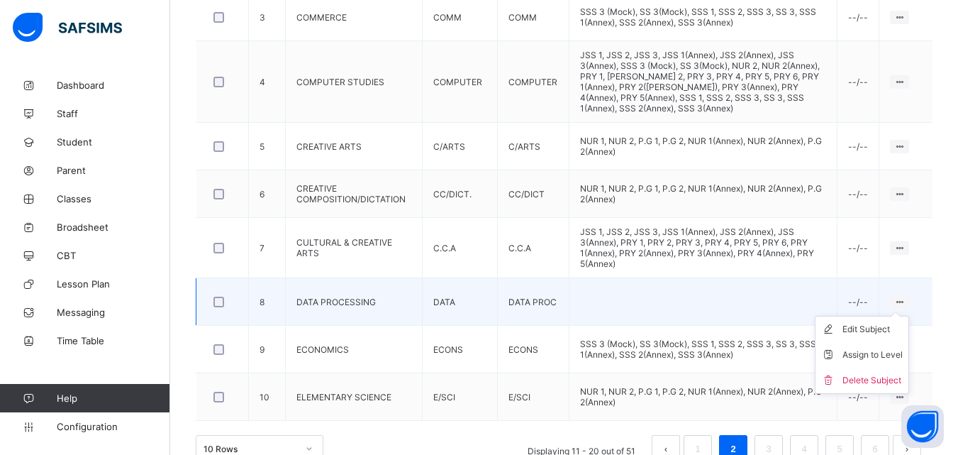
click at [908, 316] on ul "Edit Subject Assign to Level Delete Subject" at bounding box center [862, 355] width 94 height 78
click at [896, 373] on div "Delete Subject" at bounding box center [872, 380] width 60 height 14
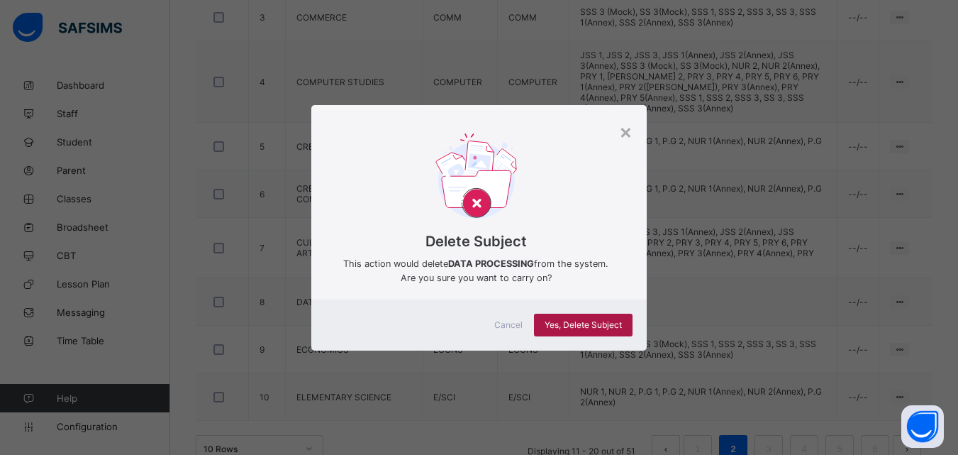
click at [561, 322] on span "Yes, Delete Subject" at bounding box center [583, 324] width 77 height 11
click at [580, 323] on span "Yes, Delete Subject" at bounding box center [583, 324] width 77 height 11
click at [627, 130] on div "×" at bounding box center [625, 131] width 13 height 24
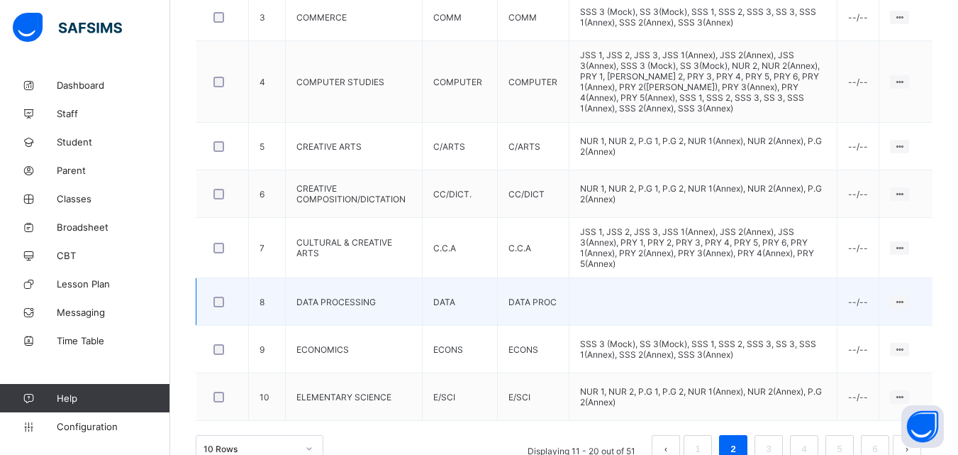
scroll to position [559, 0]
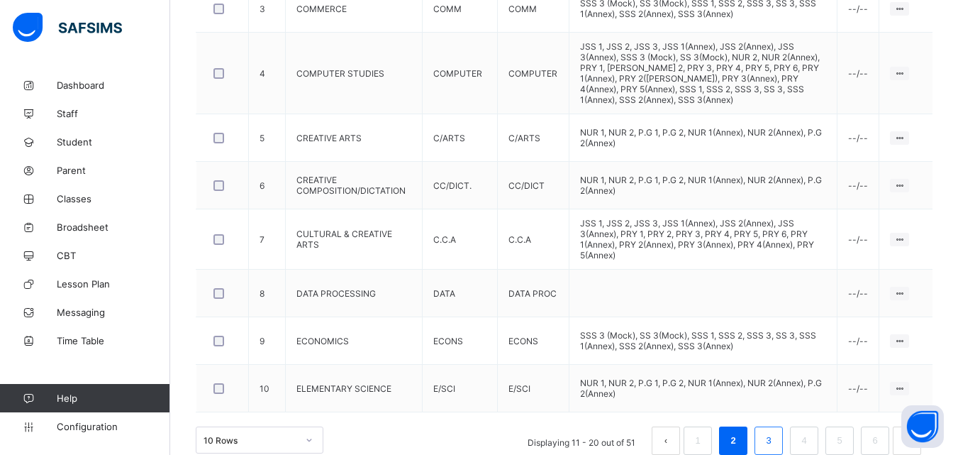
click at [775, 431] on link "3" at bounding box center [768, 440] width 13 height 18
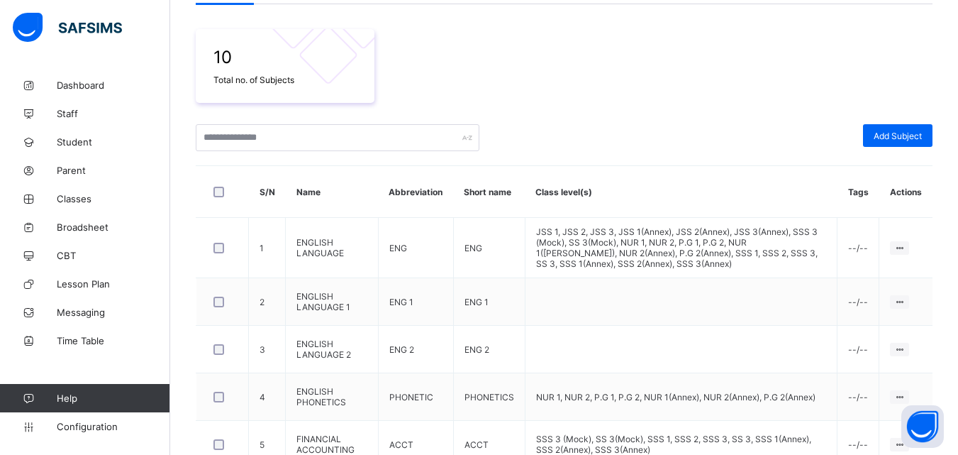
scroll to position [548, 0]
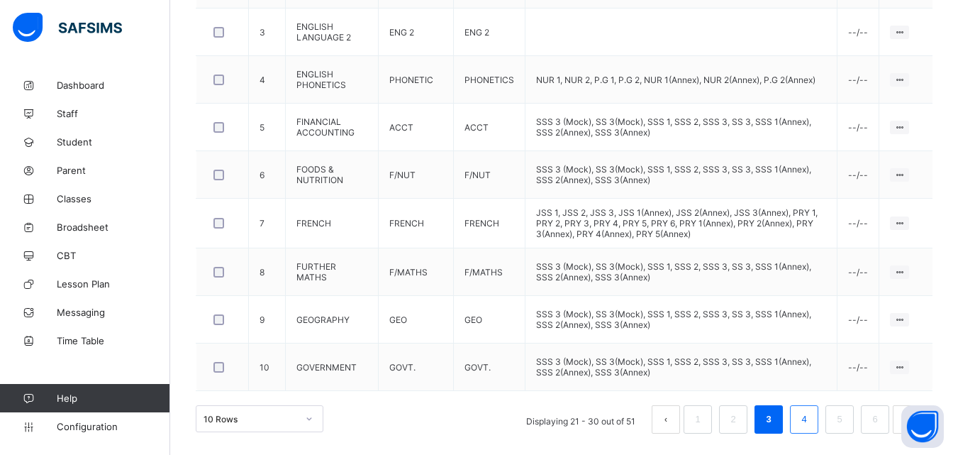
click at [810, 416] on link "4" at bounding box center [803, 419] width 13 height 18
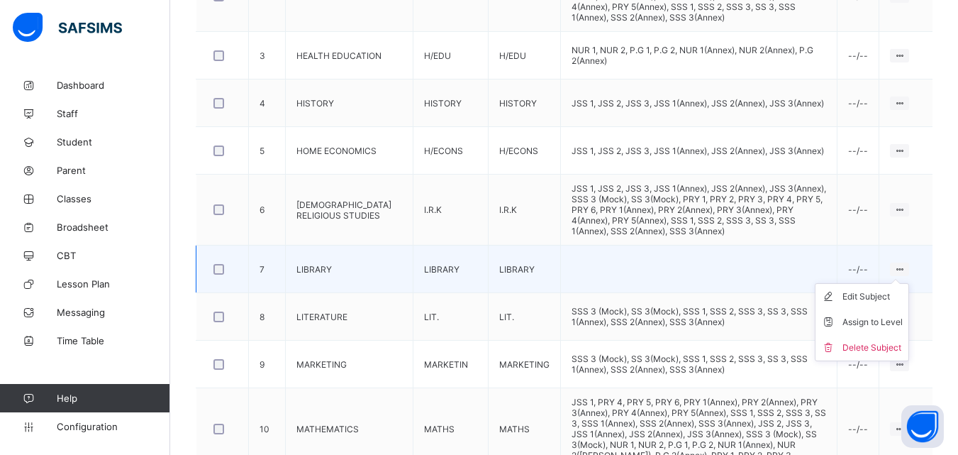
click at [905, 264] on icon at bounding box center [899, 269] width 12 height 11
click at [888, 340] on div "Delete Subject" at bounding box center [872, 347] width 60 height 14
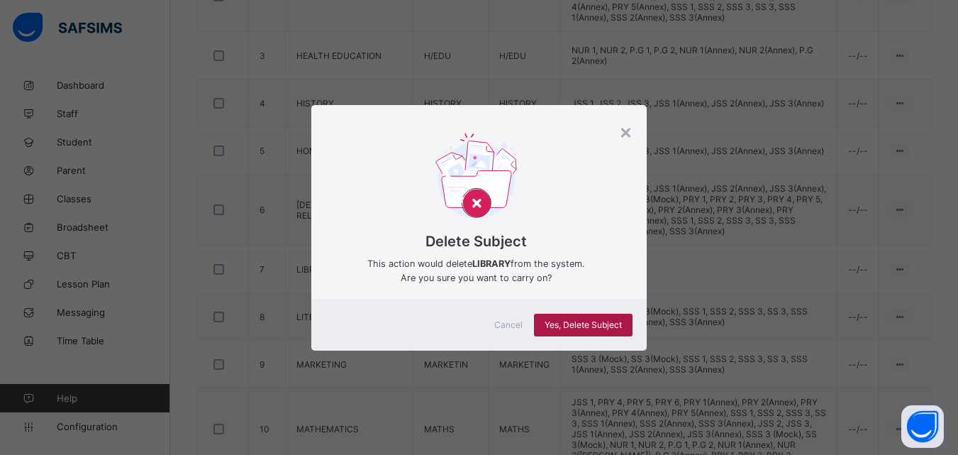
click at [582, 324] on span "Yes, Delete Subject" at bounding box center [583, 324] width 77 height 11
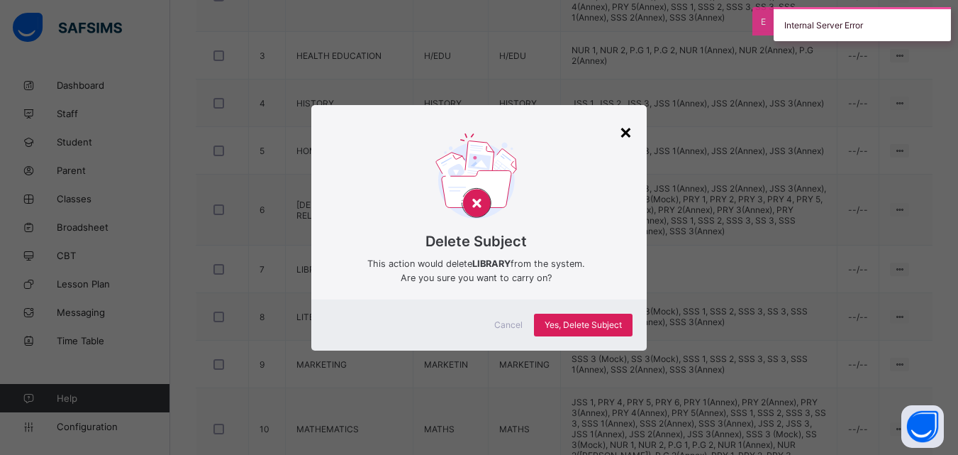
click at [630, 131] on div "×" at bounding box center [625, 131] width 13 height 24
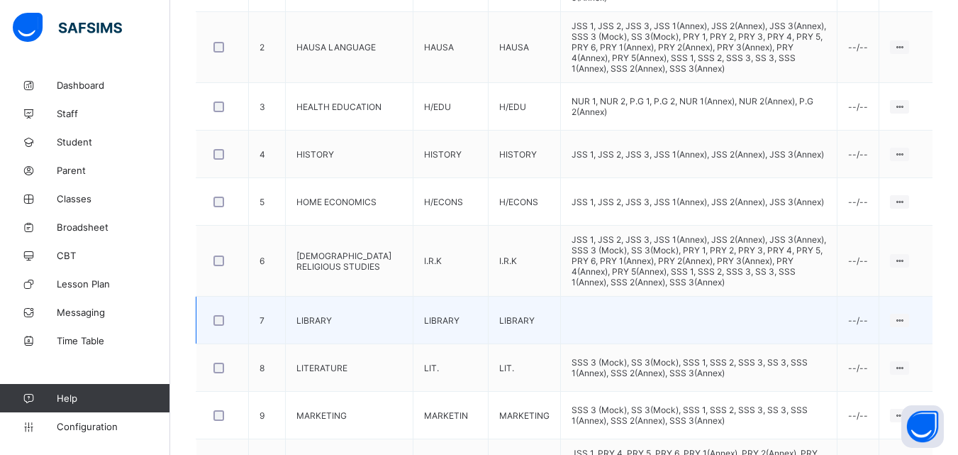
scroll to position [599, 0]
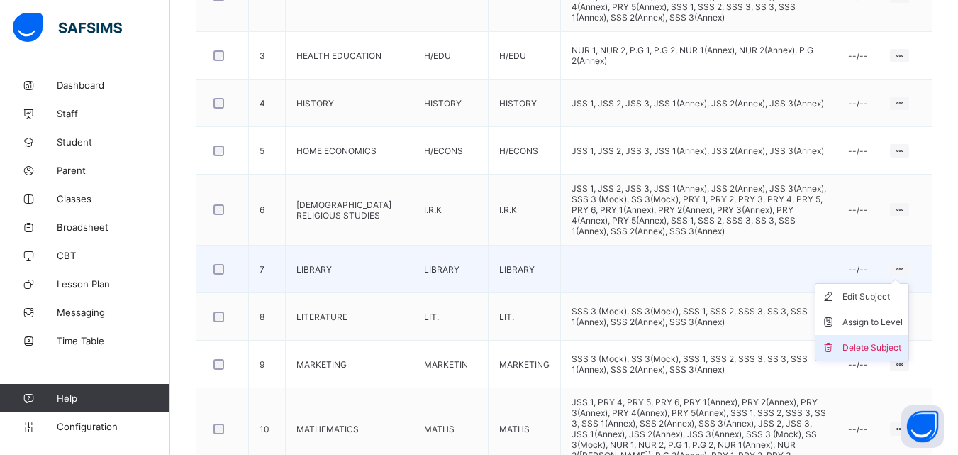
click at [883, 340] on div "Delete Subject" at bounding box center [872, 347] width 60 height 14
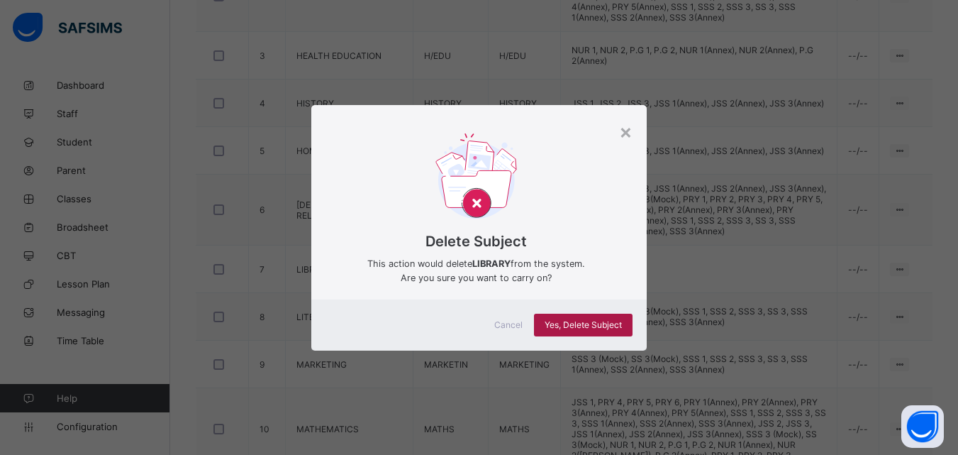
click at [596, 320] on span "Yes, Delete Subject" at bounding box center [583, 324] width 77 height 11
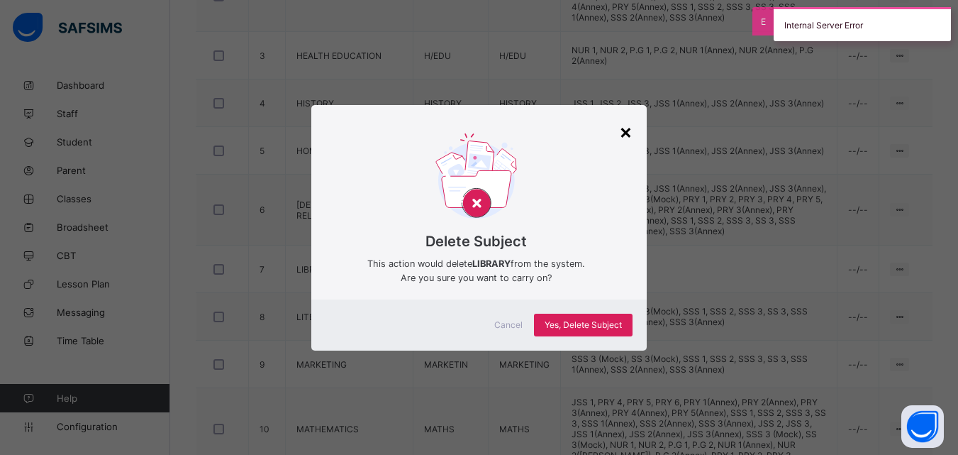
click at [624, 131] on div "×" at bounding box center [625, 131] width 13 height 24
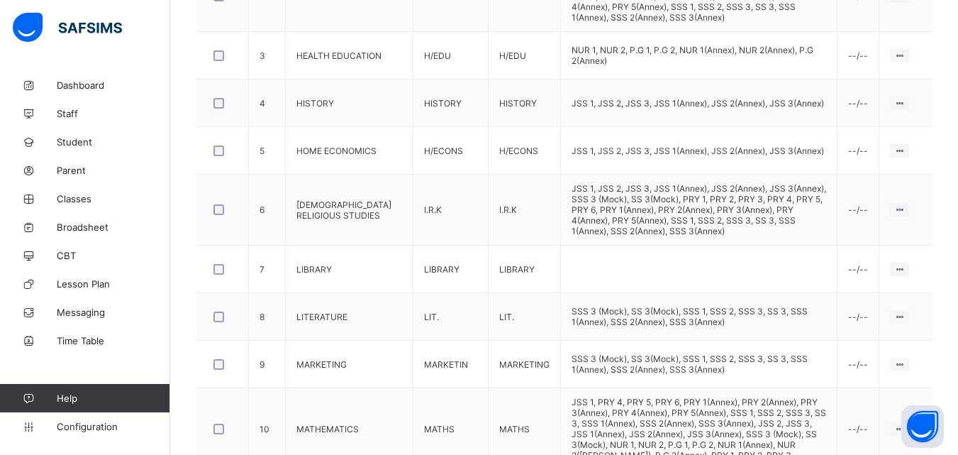
scroll to position [635, 0]
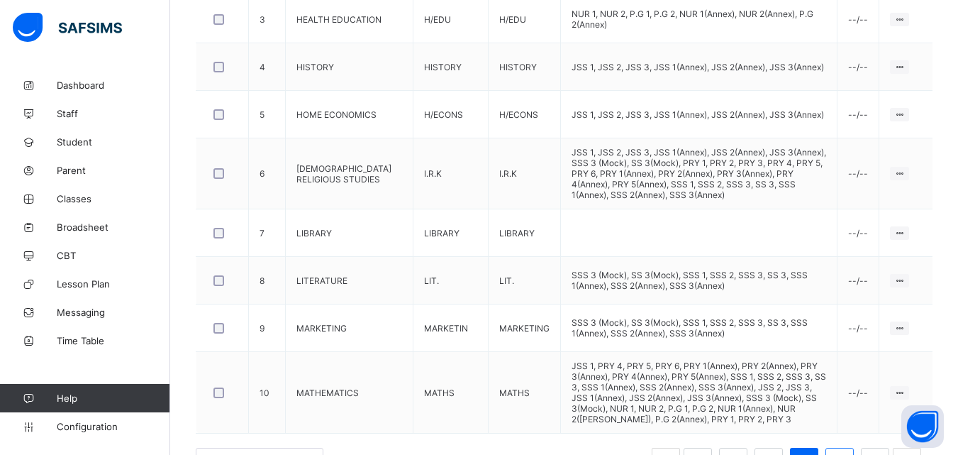
click at [846, 452] on link "5" at bounding box center [838, 461] width 13 height 18
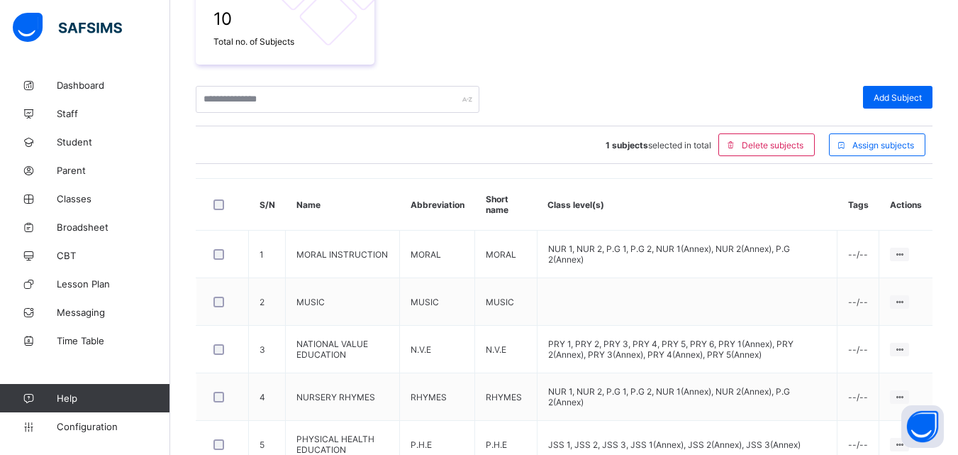
scroll to position [584, 0]
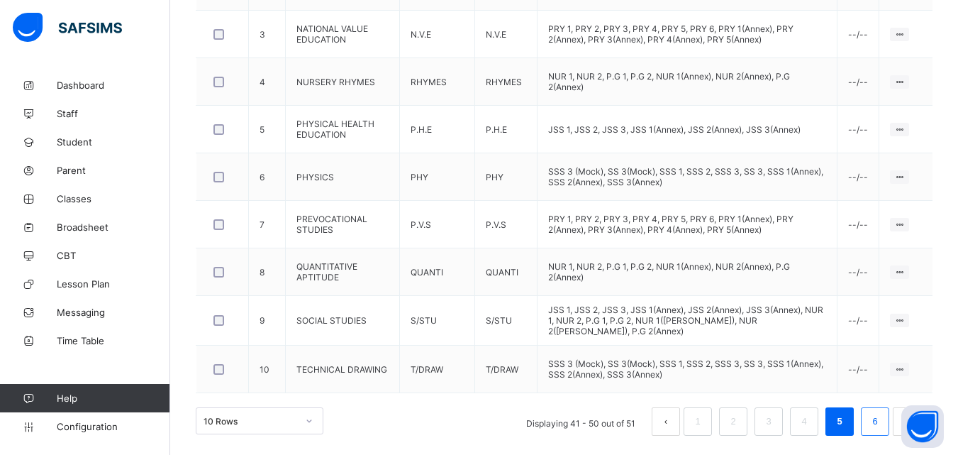
click at [881, 416] on link "6" at bounding box center [874, 421] width 13 height 18
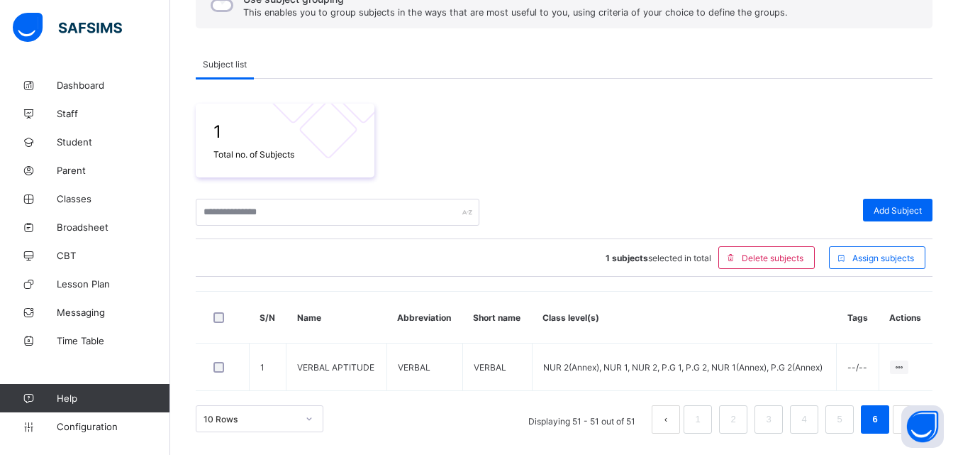
scroll to position [157, 0]
click at [760, 261] on span "Delete subjects" at bounding box center [773, 257] width 62 height 11
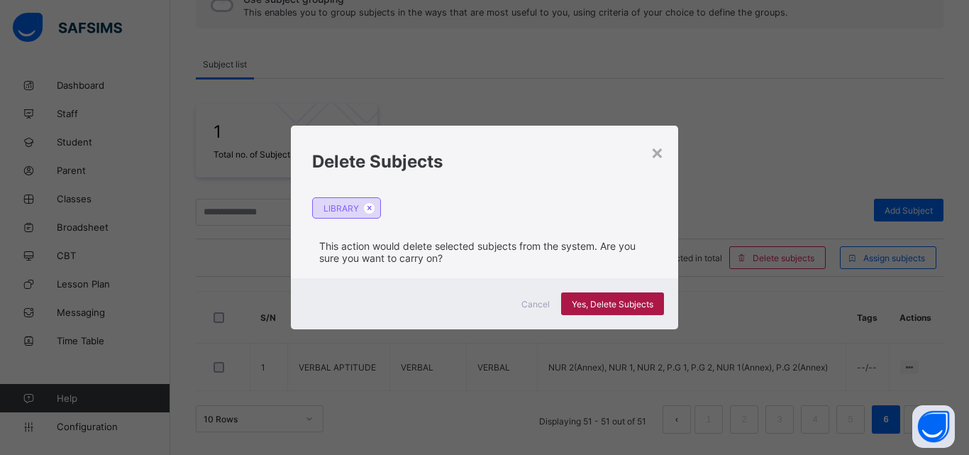
click at [606, 303] on span "Yes, Delete Subjects" at bounding box center [612, 304] width 82 height 11
click at [606, 307] on div "Yes, Delete Subjects" at bounding box center [612, 303] width 103 height 23
click at [606, 307] on span "Yes, Delete Subjects" at bounding box center [612, 304] width 82 height 11
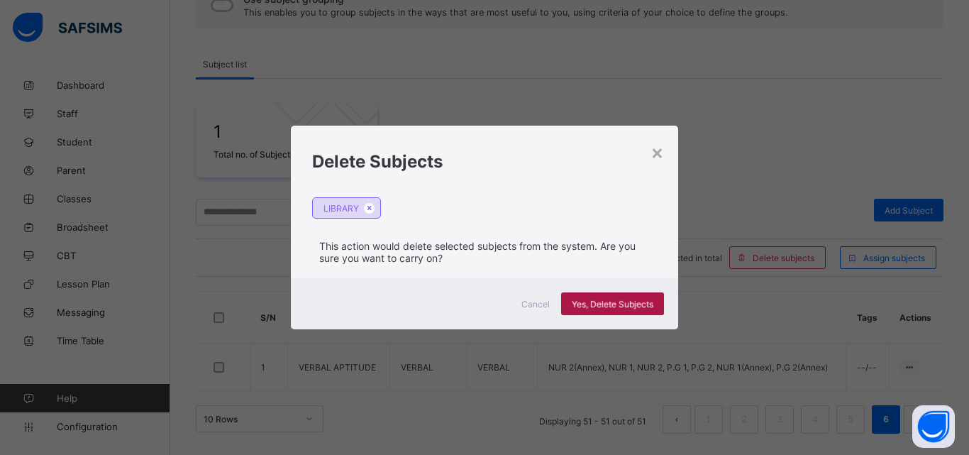
click at [630, 296] on div "Yes, Delete Subjects" at bounding box center [612, 303] width 103 height 23
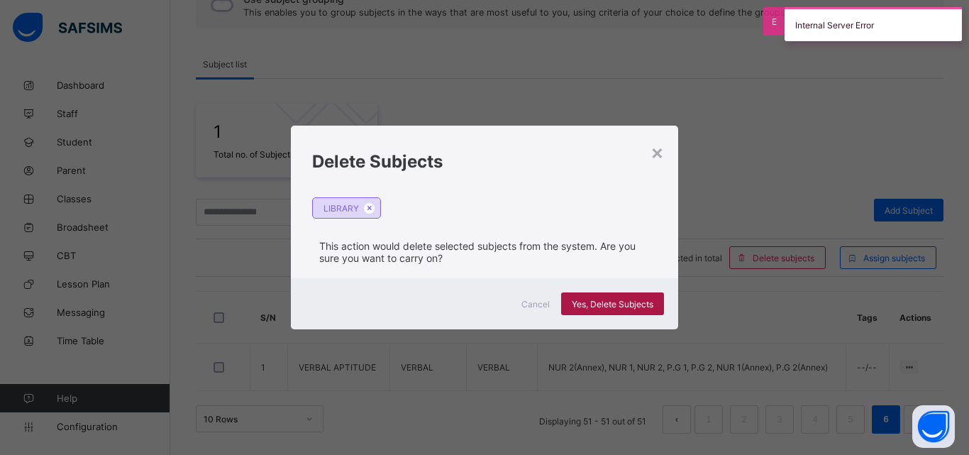
click at [630, 296] on div "Yes, Delete Subjects" at bounding box center [612, 303] width 103 height 23
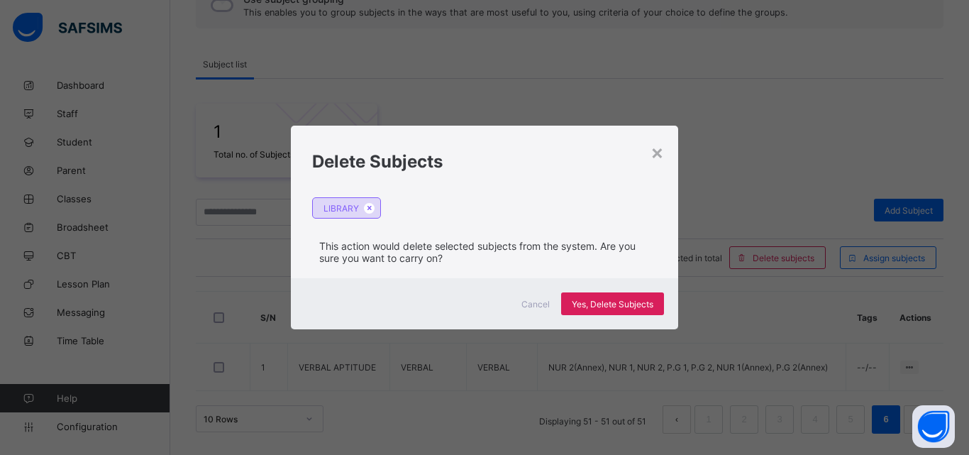
click at [899, 157] on div "× Delete Subjects LIBRARY This action would delete selected subjects from the s…" at bounding box center [484, 227] width 969 height 455
click at [592, 308] on span "Yes, Delete Subjects" at bounding box center [612, 304] width 82 height 11
click at [662, 155] on div "×" at bounding box center [656, 152] width 13 height 24
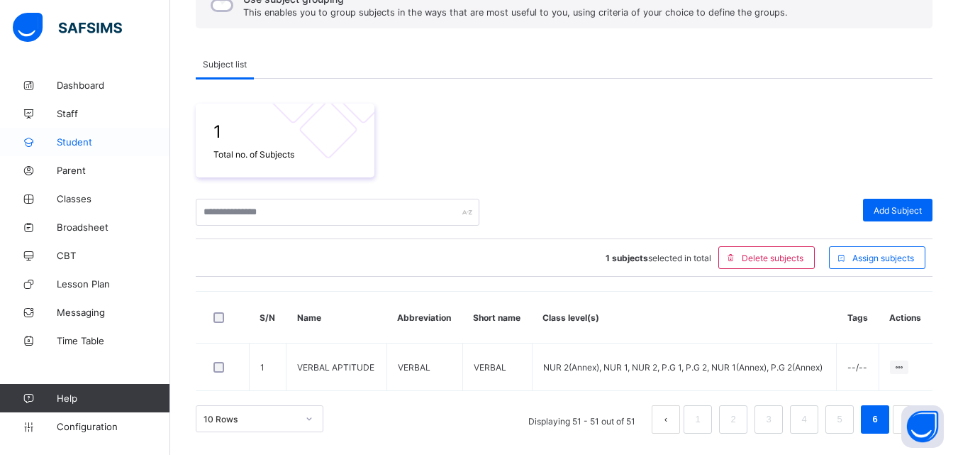
click at [91, 145] on span "Student" at bounding box center [113, 141] width 113 height 11
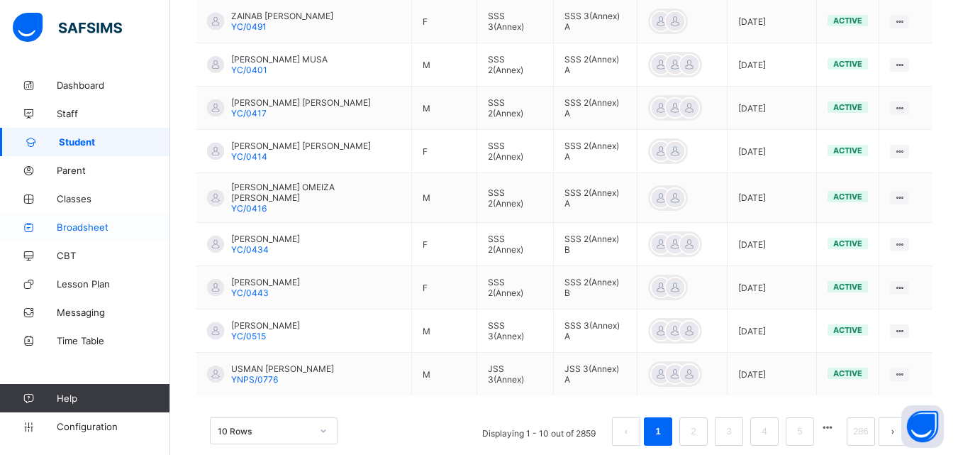
scroll to position [448, 0]
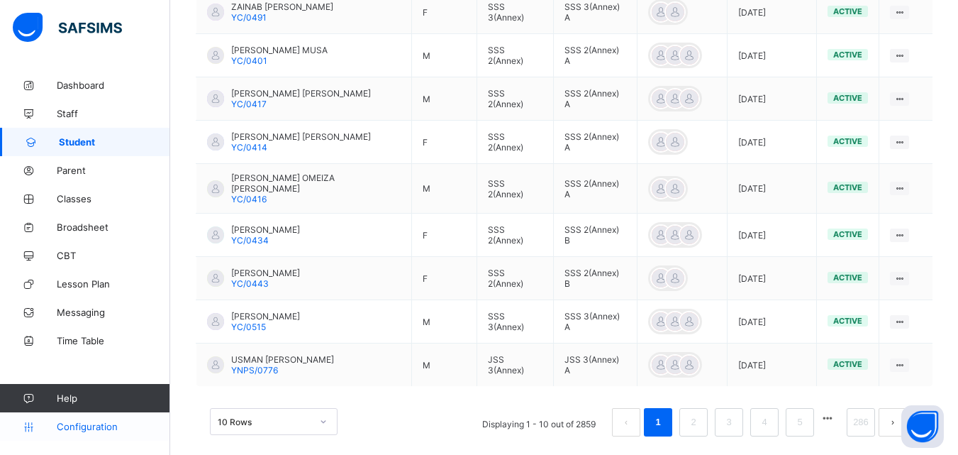
click at [99, 423] on span "Configuration" at bounding box center [113, 425] width 113 height 11
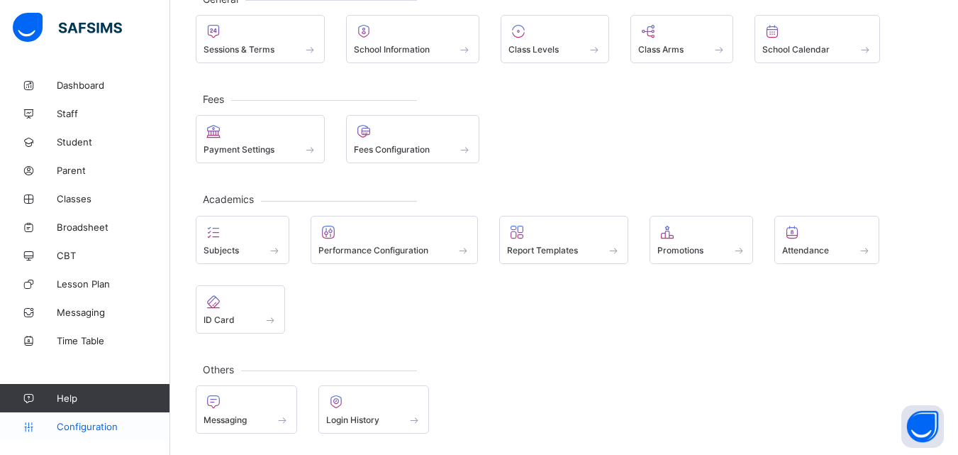
scroll to position [101, 0]
click at [754, 274] on div "Subjects Performance Configuration Report Templates Promotions Attendance ID Ca…" at bounding box center [564, 275] width 737 height 118
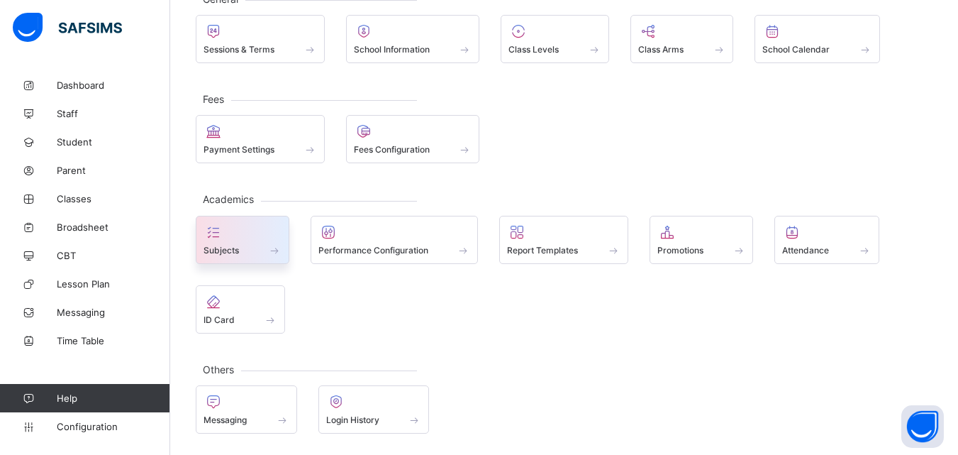
click at [264, 242] on span at bounding box center [242, 242] width 78 height 4
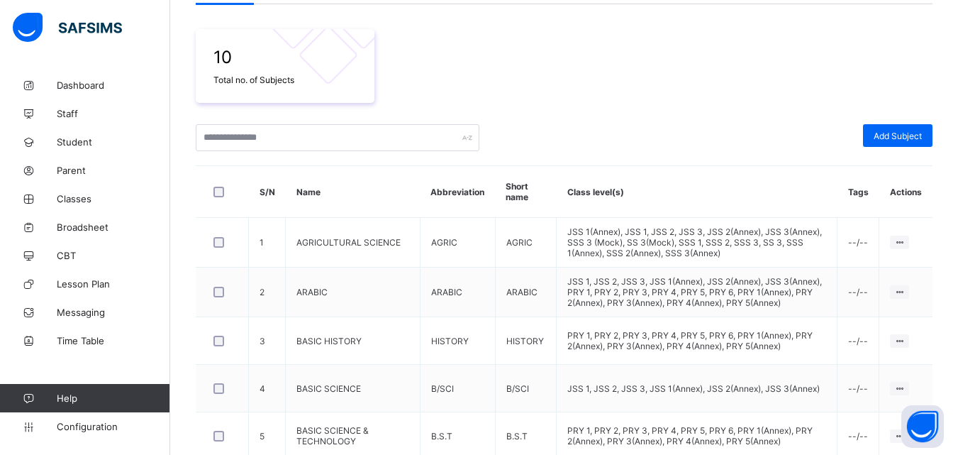
scroll to position [448, 0]
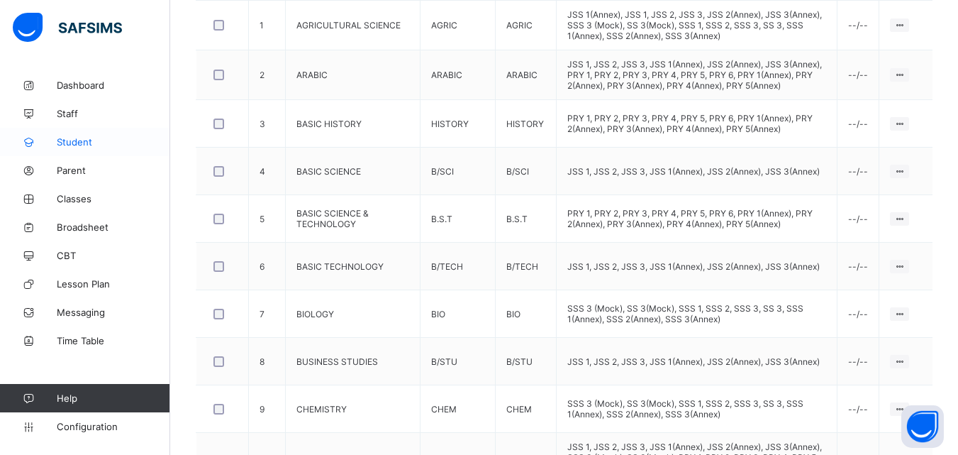
click at [87, 145] on span "Student" at bounding box center [113, 141] width 113 height 11
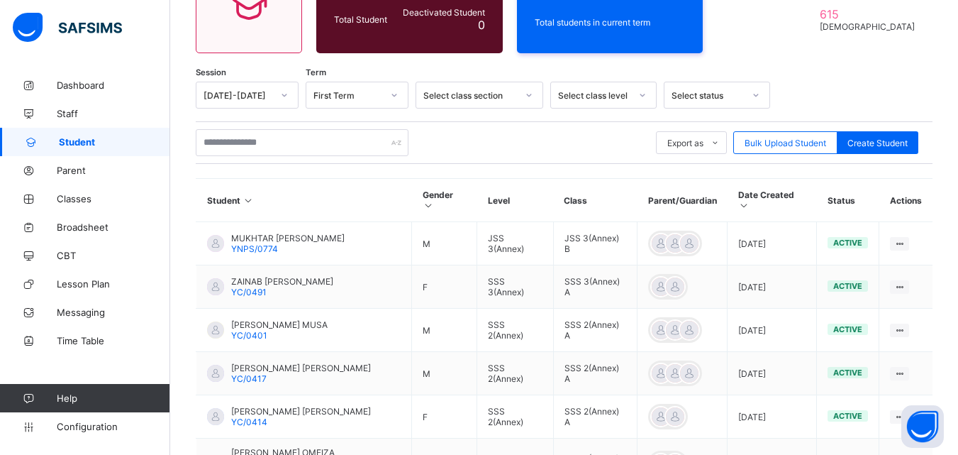
scroll to position [448, 0]
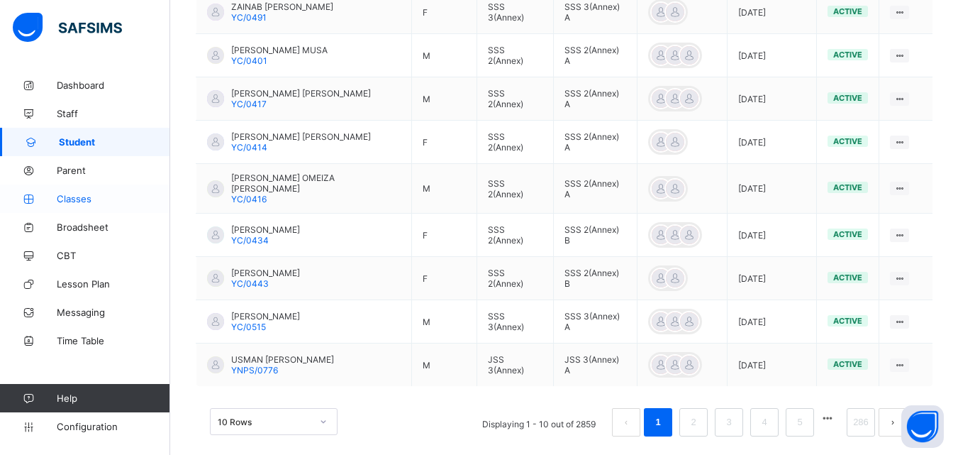
click at [72, 204] on link "Classes" at bounding box center [85, 198] width 170 height 28
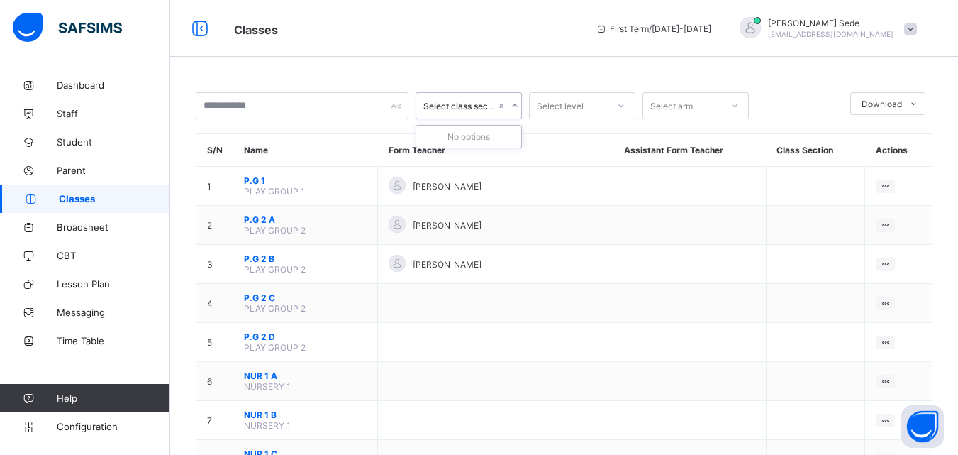
click at [515, 106] on icon at bounding box center [514, 105] width 5 height 3
click at [515, 106] on icon at bounding box center [515, 106] width 9 height 14
click at [620, 103] on icon at bounding box center [621, 106] width 9 height 14
click at [737, 105] on icon at bounding box center [734, 106] width 9 height 14
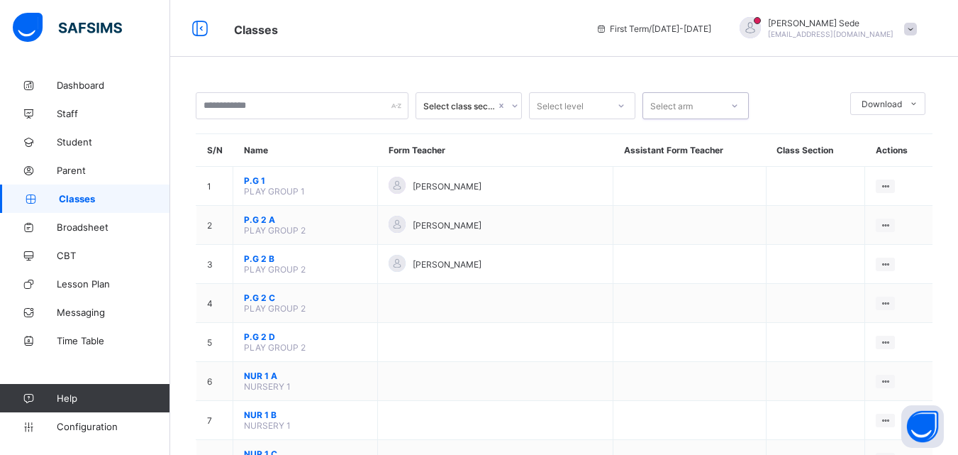
click at [737, 105] on icon at bounding box center [734, 106] width 9 height 14
click at [74, 140] on span "Student" at bounding box center [113, 141] width 113 height 11
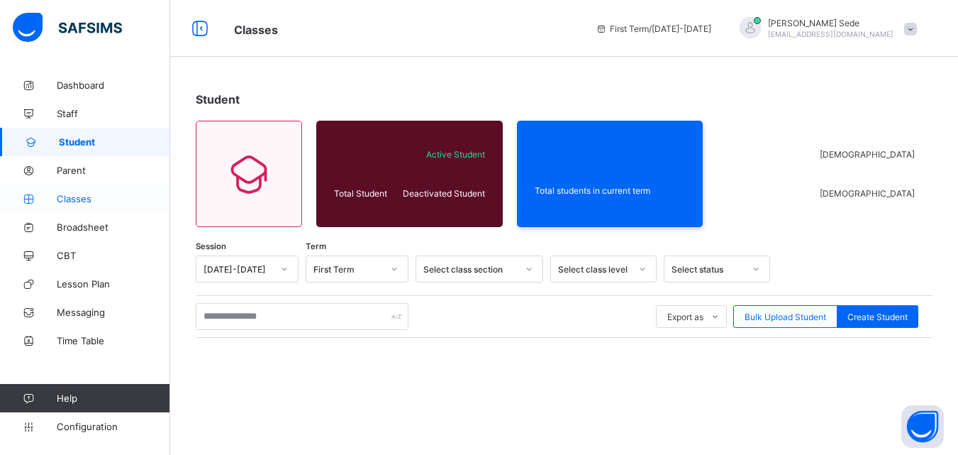
click at [80, 195] on span "Classes" at bounding box center [113, 198] width 113 height 11
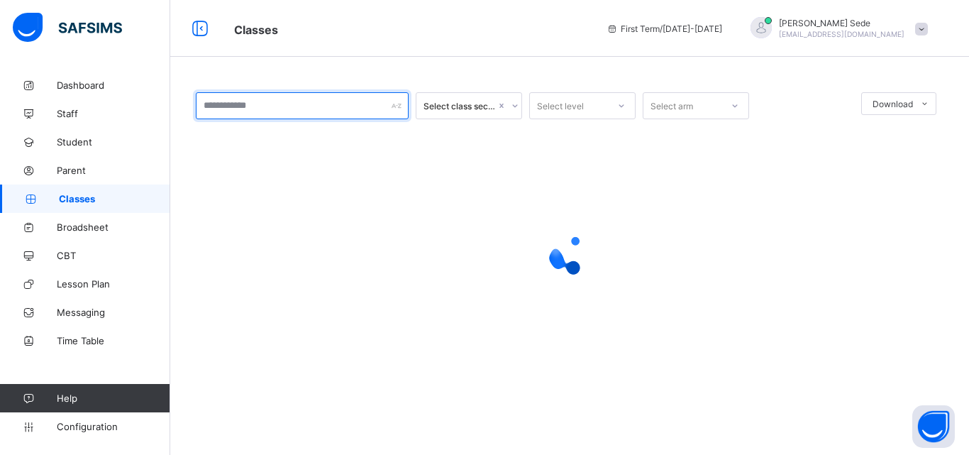
click at [278, 104] on input "text" at bounding box center [302, 105] width 213 height 27
type input "****"
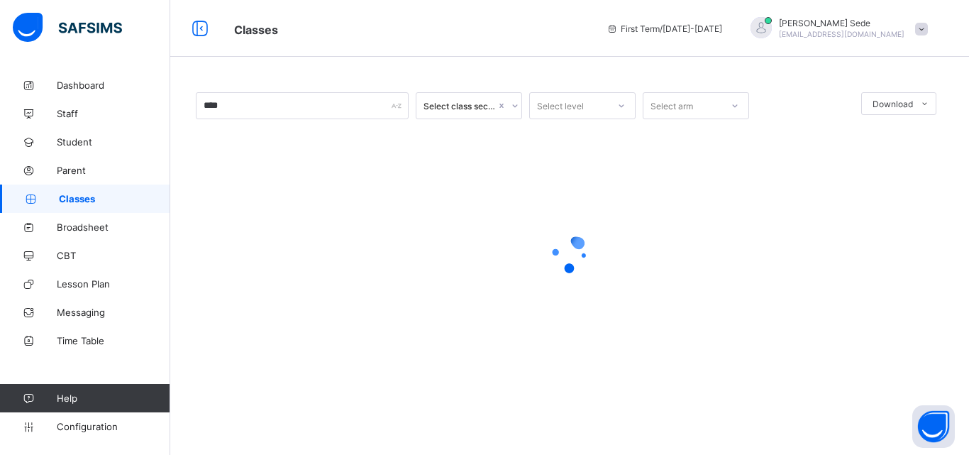
click at [625, 102] on div at bounding box center [621, 105] width 24 height 23
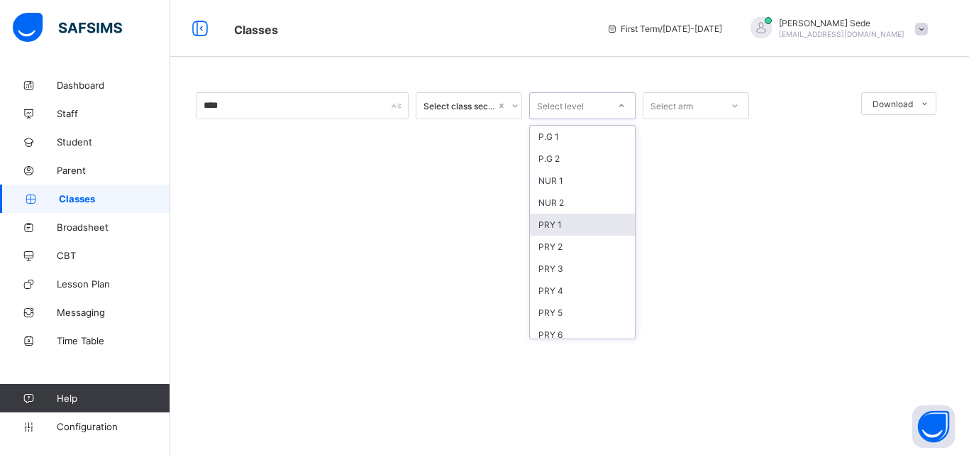
scroll to position [186, 0]
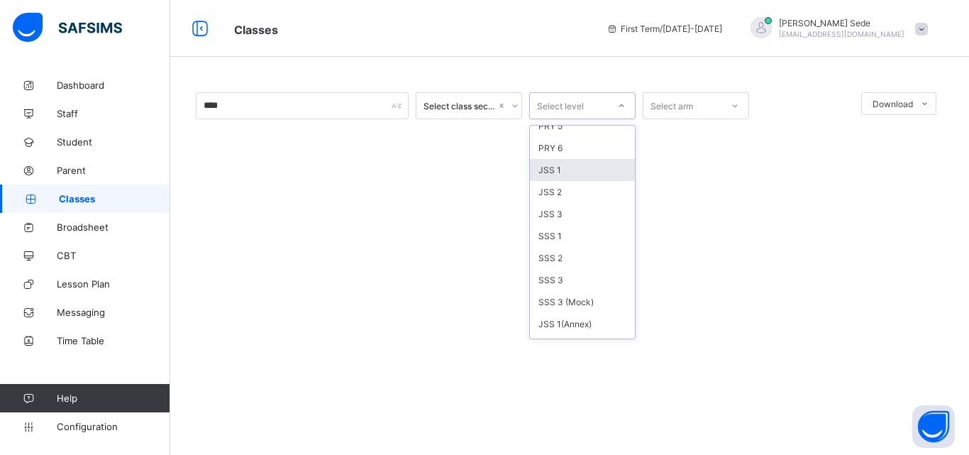
click at [562, 175] on div "JSS 1" at bounding box center [582, 170] width 105 height 22
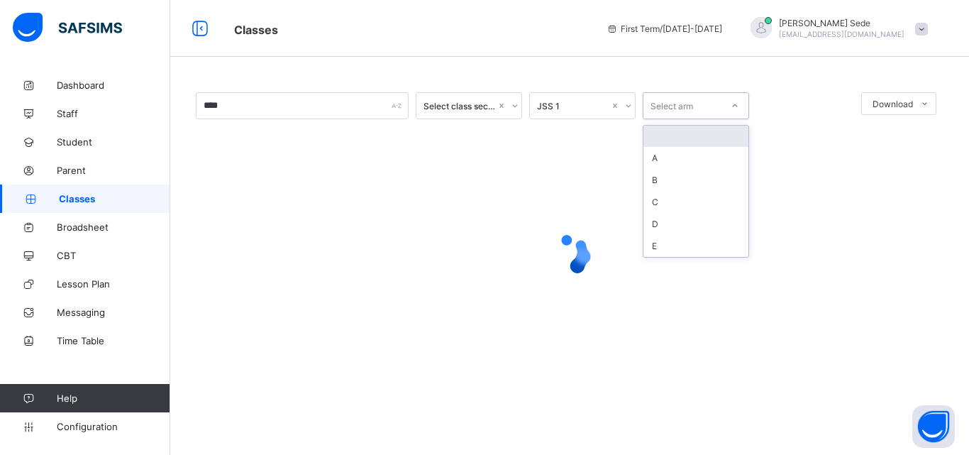
click at [742, 100] on div at bounding box center [735, 105] width 24 height 23
click at [628, 105] on icon at bounding box center [628, 106] width 9 height 14
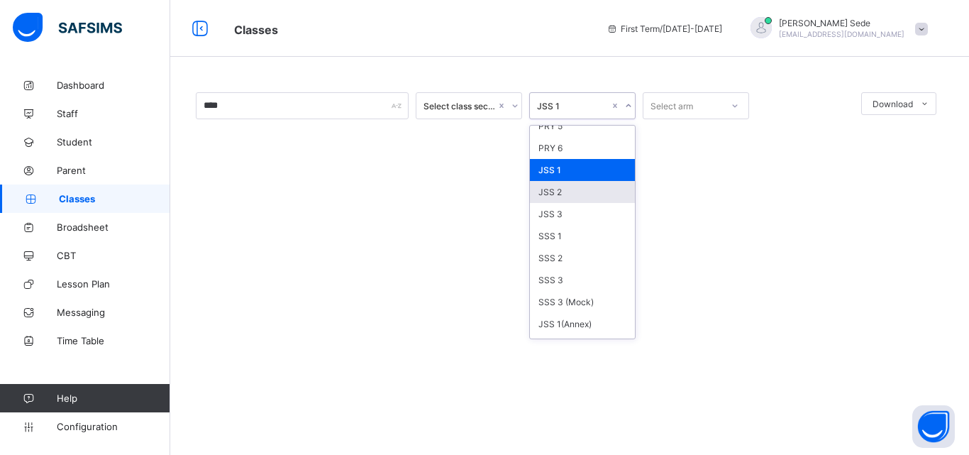
click at [571, 191] on div "JSS 2" at bounding box center [582, 192] width 105 height 22
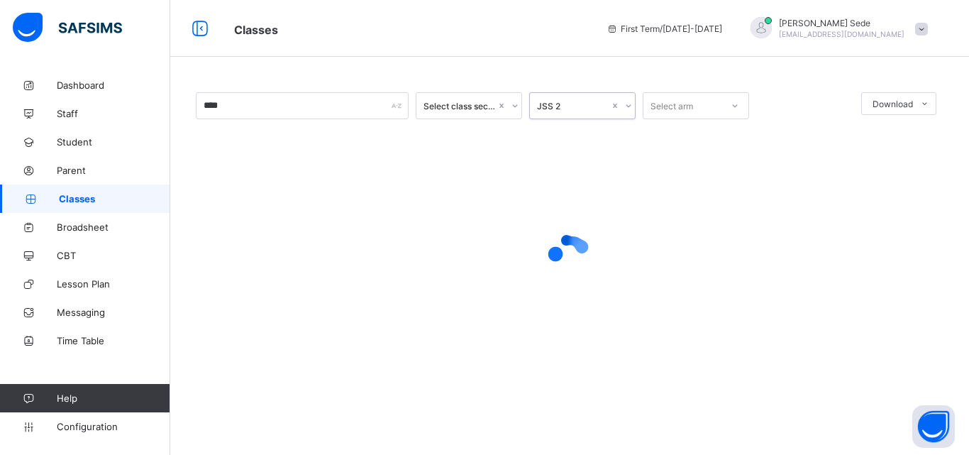
click at [735, 110] on icon at bounding box center [734, 106] width 9 height 14
click at [696, 161] on div "A" at bounding box center [695, 158] width 105 height 22
click at [514, 105] on icon at bounding box center [515, 106] width 9 height 14
click at [514, 105] on icon at bounding box center [514, 105] width 5 height 3
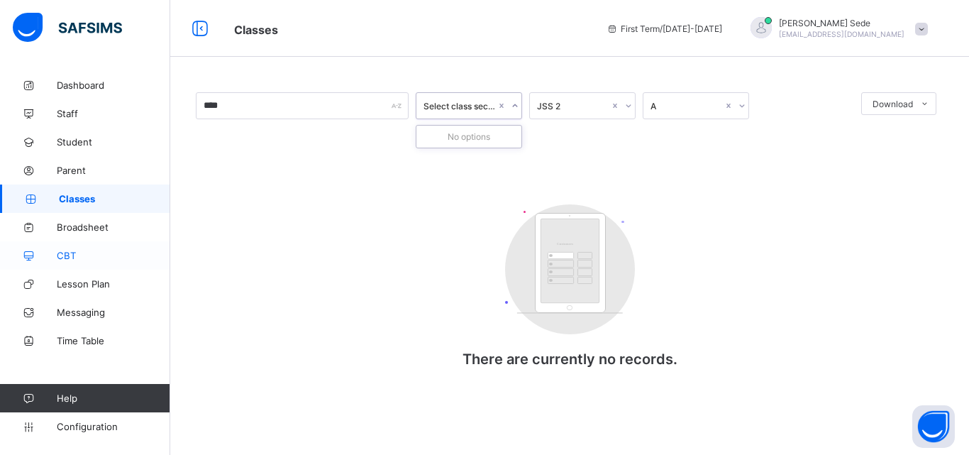
click at [168, 266] on link "CBT" at bounding box center [85, 255] width 170 height 28
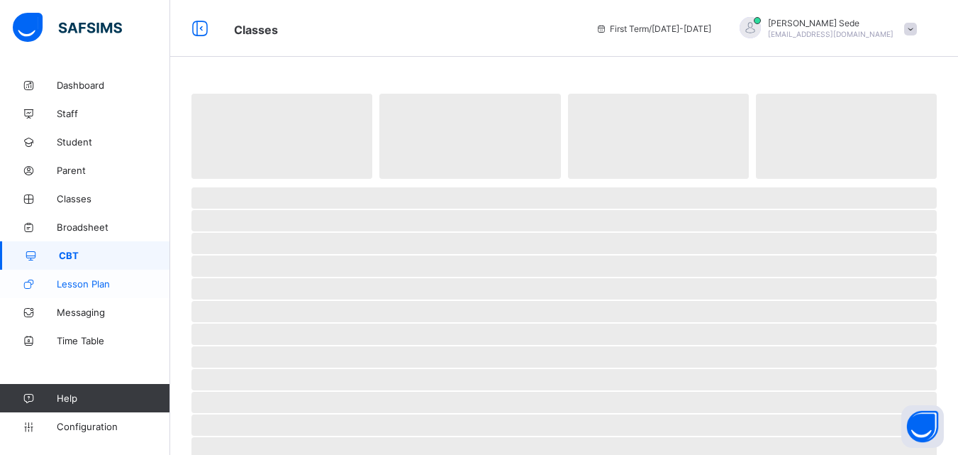
click at [169, 297] on link "Lesson Plan" at bounding box center [85, 283] width 170 height 28
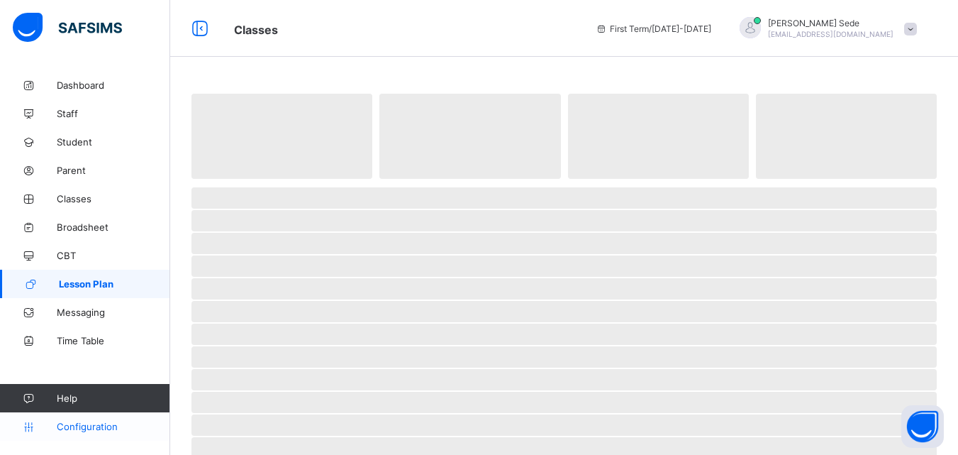
click at [96, 425] on span "Configuration" at bounding box center [113, 425] width 113 height 11
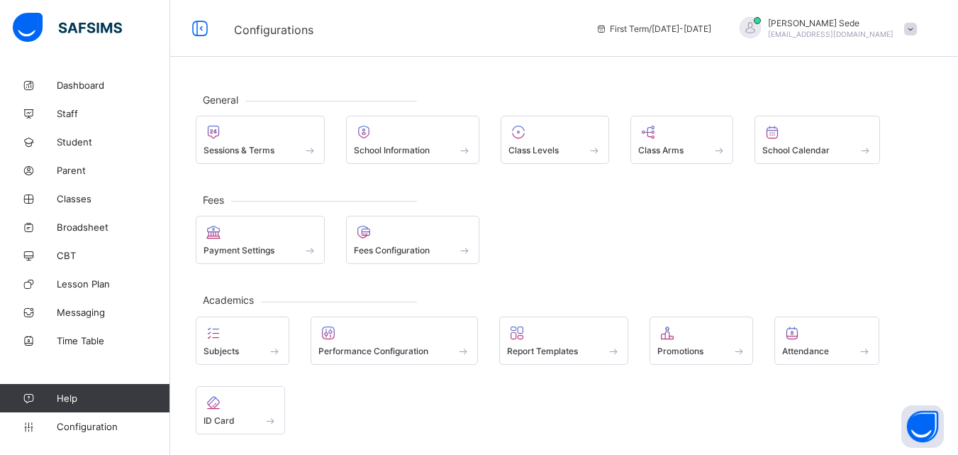
click at [622, 219] on div "Payment Settings Fees Configuration" at bounding box center [564, 240] width 737 height 48
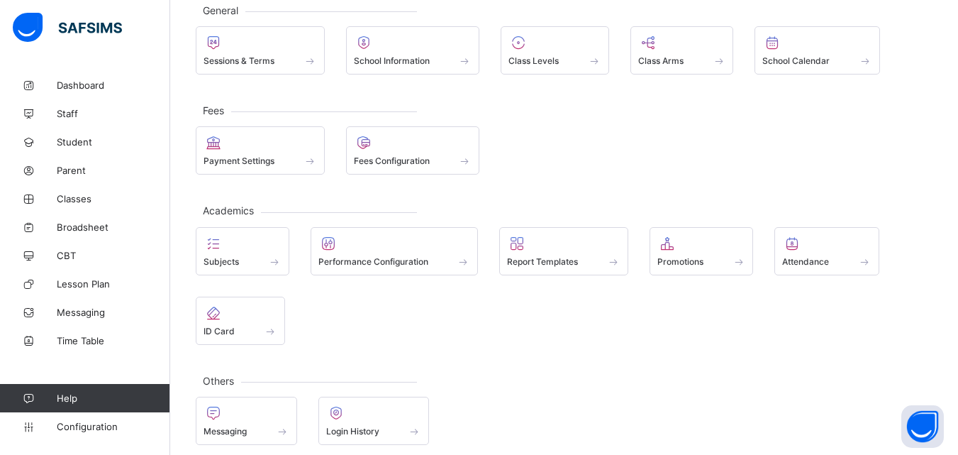
scroll to position [101, 0]
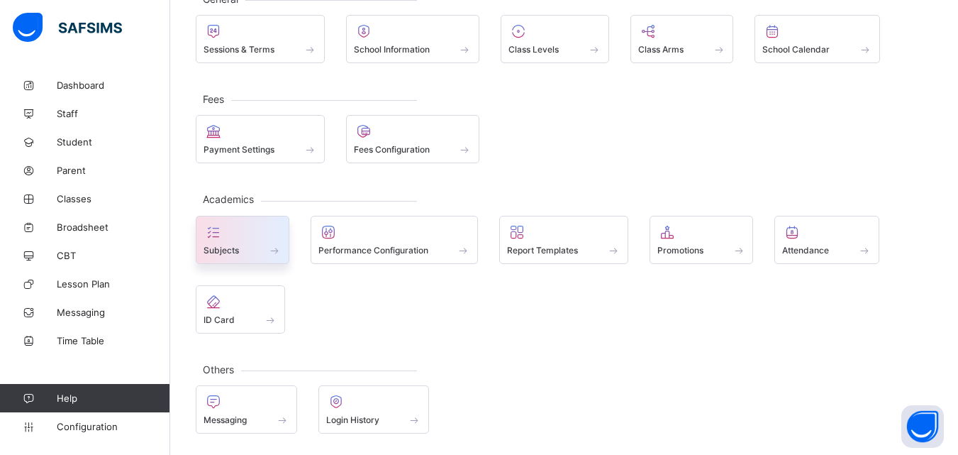
click at [272, 256] on div "Subjects" at bounding box center [243, 240] width 94 height 48
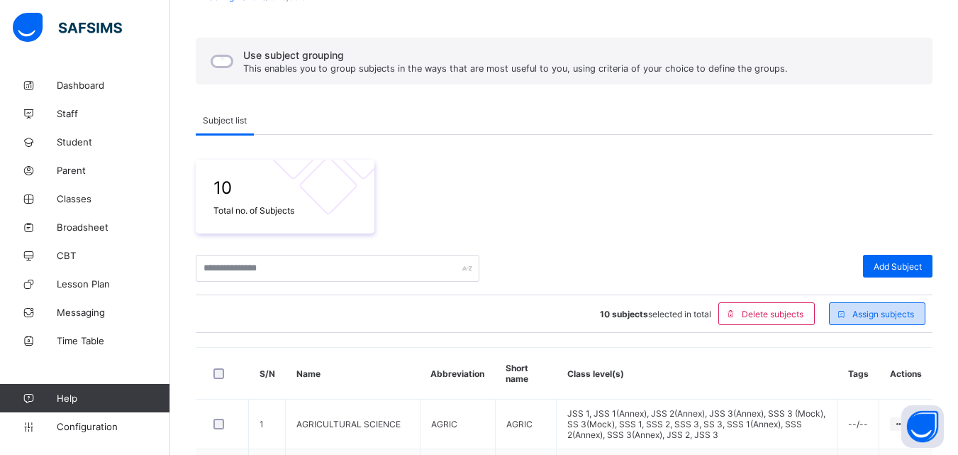
click at [903, 315] on span "Assign subjects" at bounding box center [883, 313] width 62 height 11
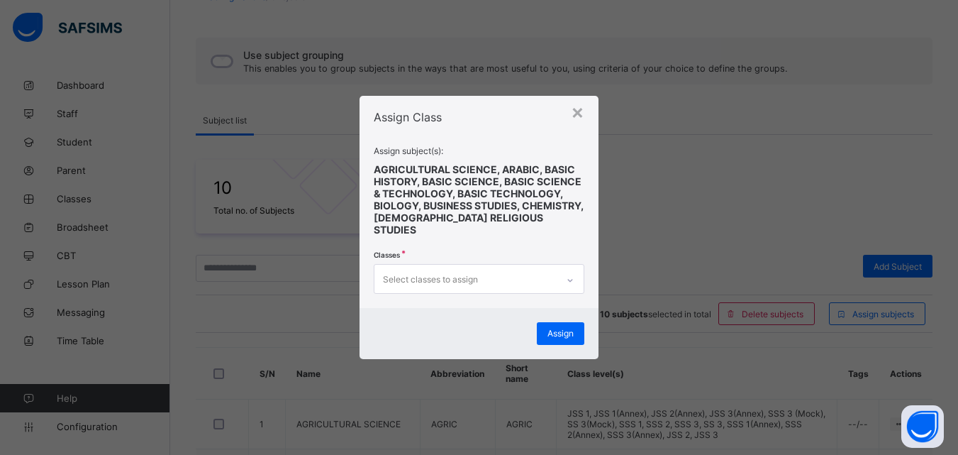
click at [574, 273] on icon at bounding box center [570, 280] width 9 height 14
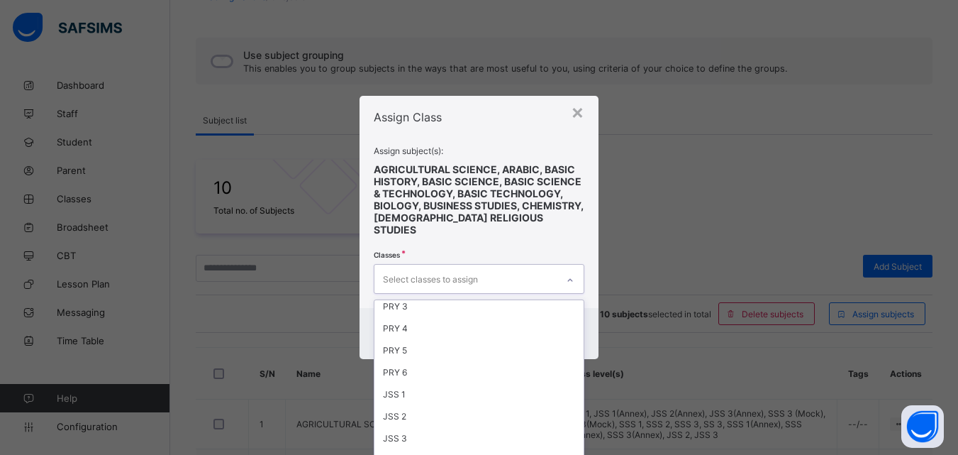
scroll to position [242, 0]
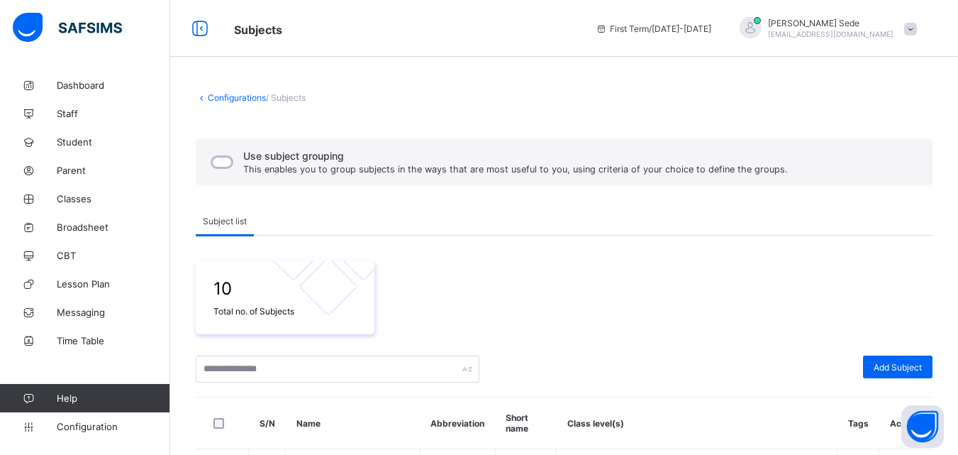
scroll to position [398, 0]
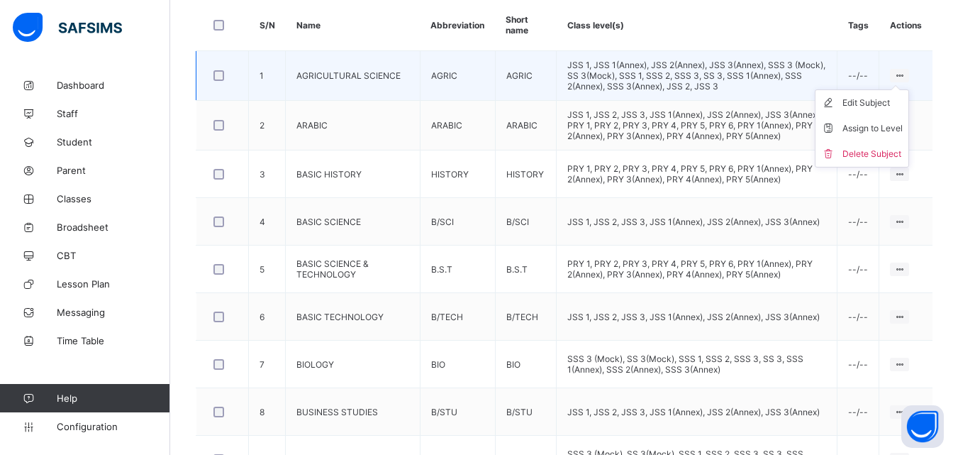
click at [905, 75] on icon at bounding box center [899, 75] width 12 height 11
click at [903, 129] on div "Assign to Level" at bounding box center [872, 128] width 60 height 14
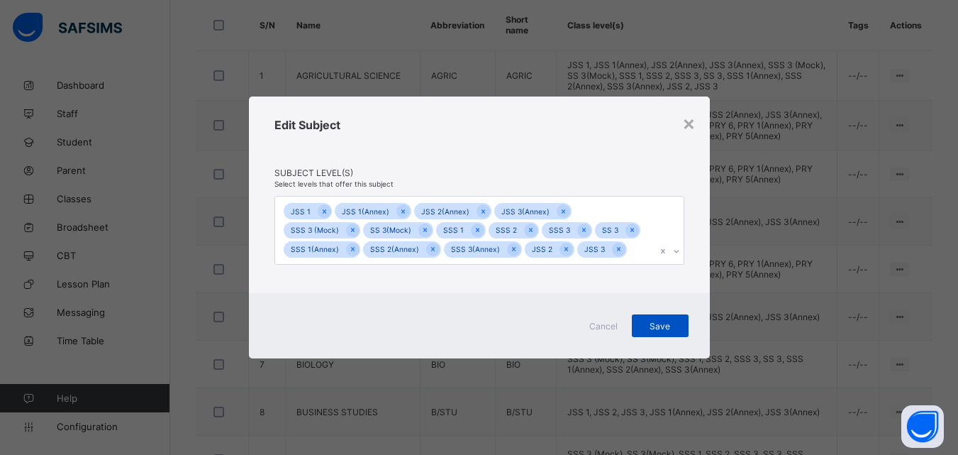
click at [662, 327] on span "Save" at bounding box center [659, 325] width 35 height 11
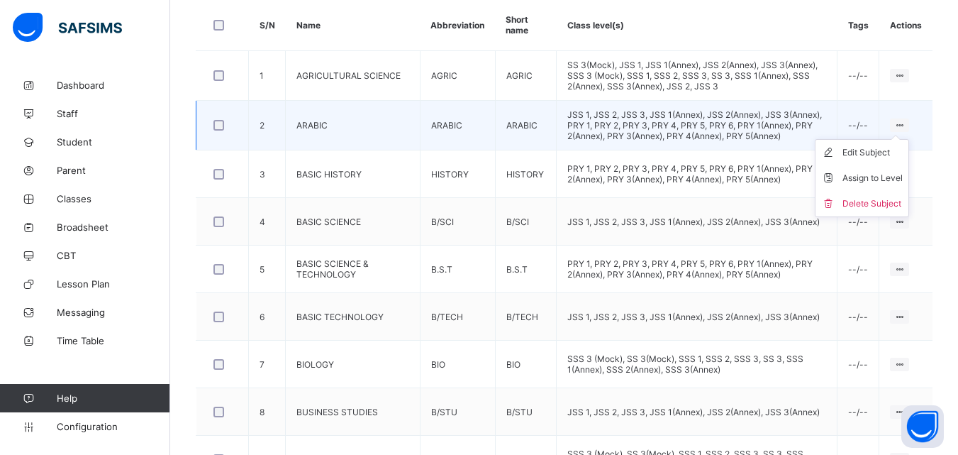
click at [905, 122] on icon at bounding box center [899, 125] width 12 height 11
click at [887, 179] on div "Assign to Level" at bounding box center [872, 178] width 60 height 14
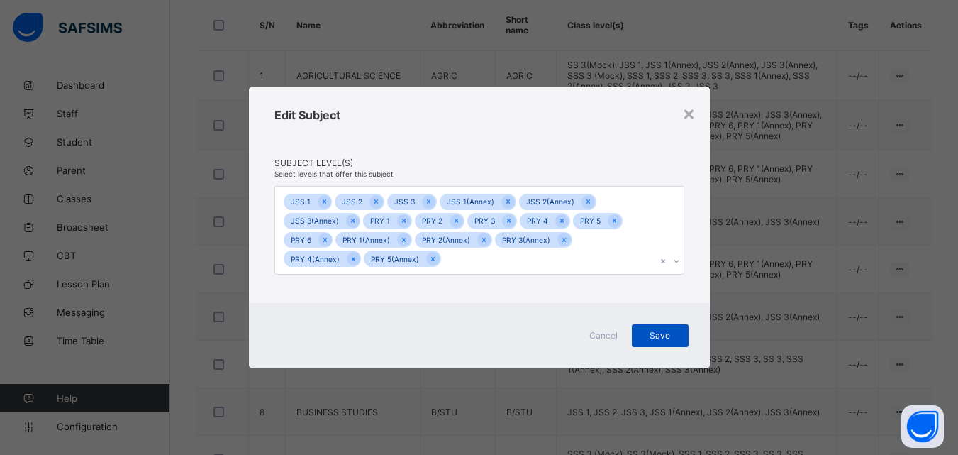
click at [667, 334] on span "Save" at bounding box center [659, 335] width 35 height 11
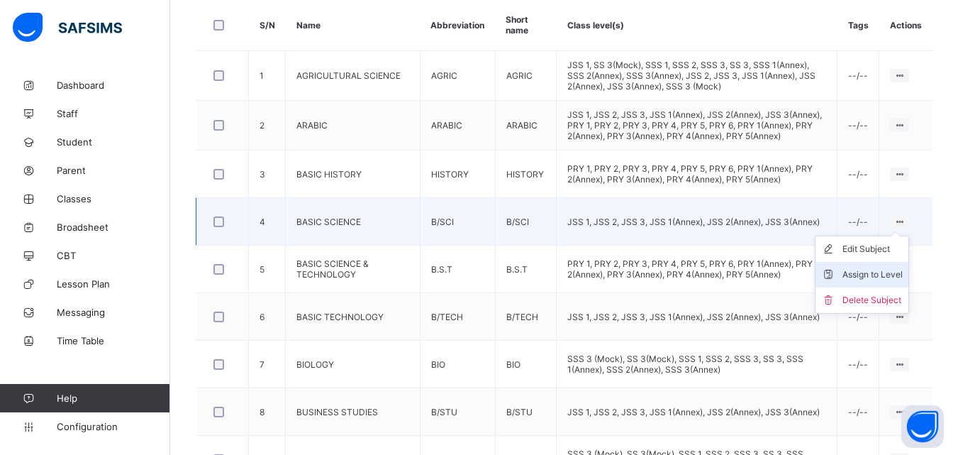
click at [894, 272] on div "Assign to Level" at bounding box center [872, 274] width 60 height 14
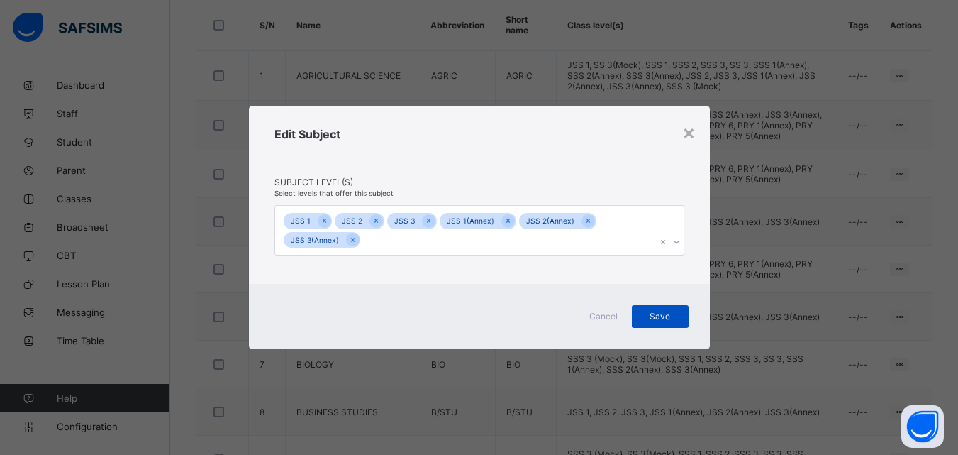
click at [674, 314] on span "Save" at bounding box center [659, 316] width 35 height 11
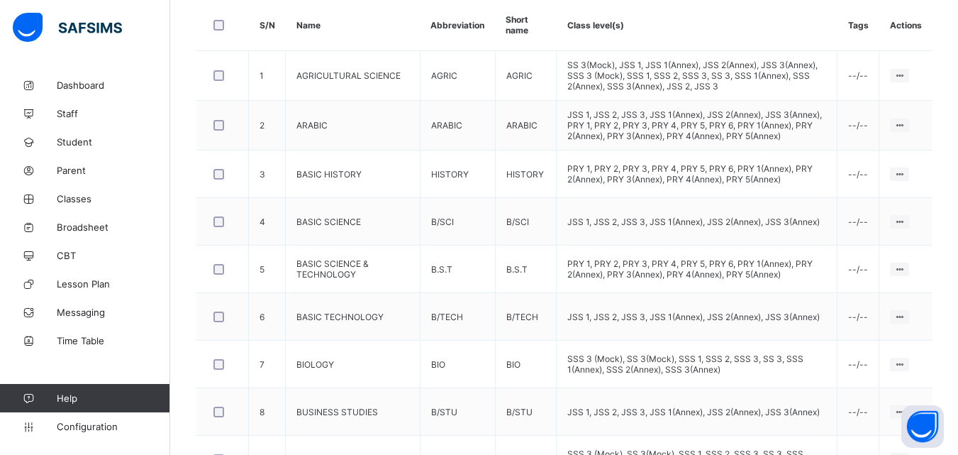
scroll to position [550, 0]
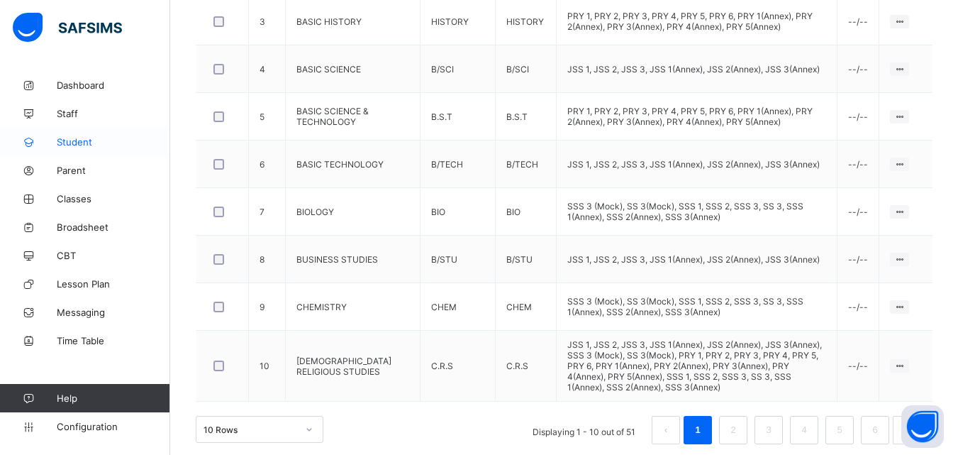
click at [103, 145] on span "Student" at bounding box center [113, 141] width 113 height 11
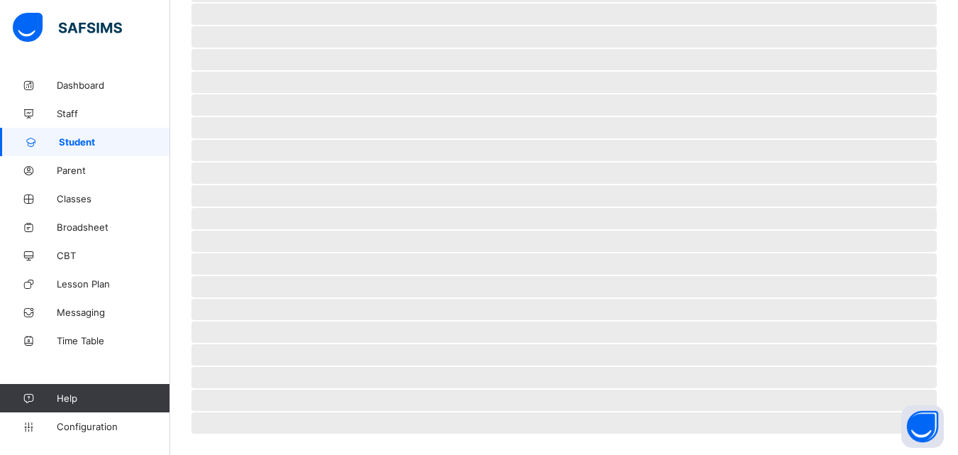
scroll to position [320, 0]
